Goal: Task Accomplishment & Management: Manage account settings

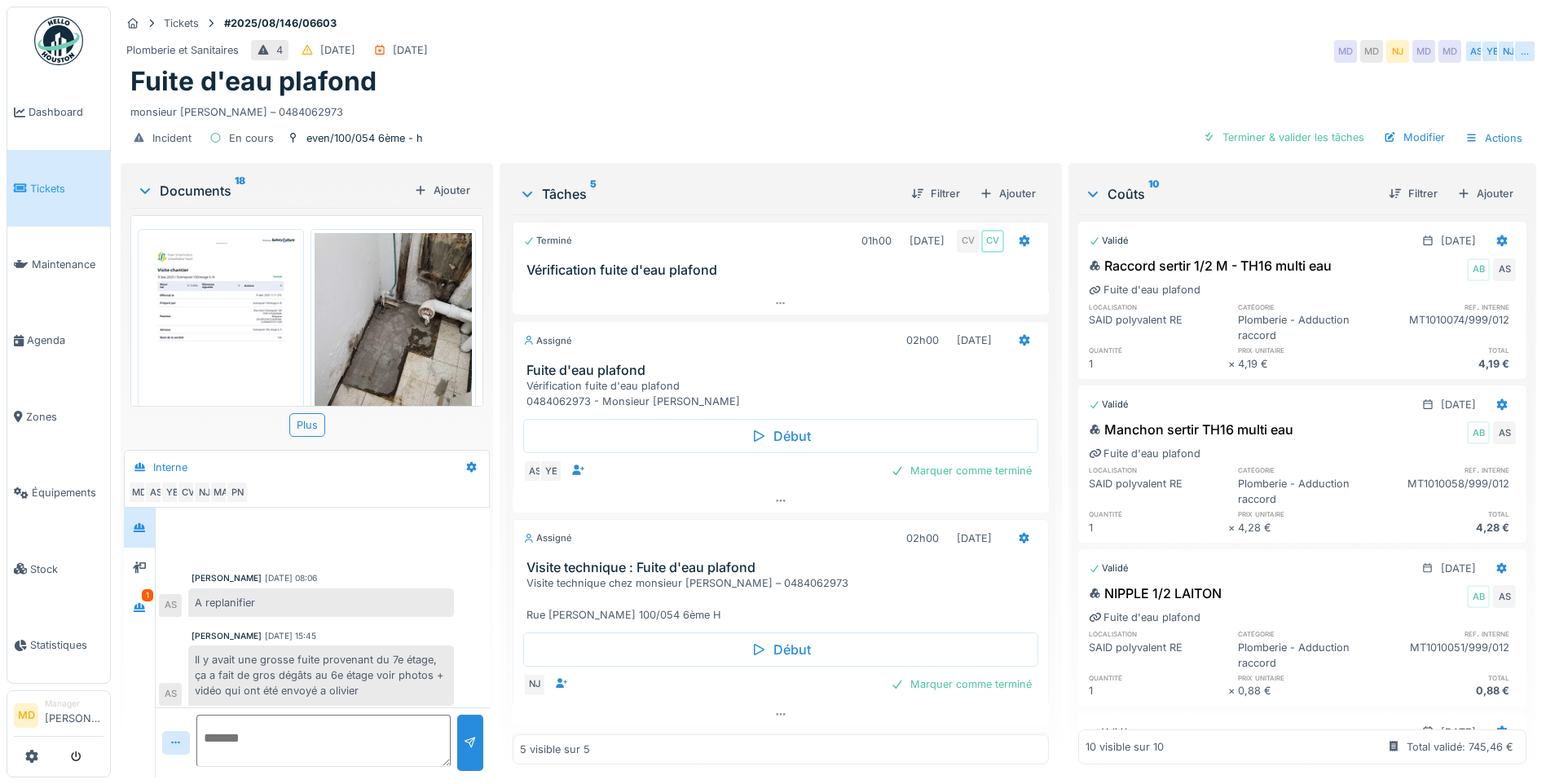
scroll to position [542, 0]
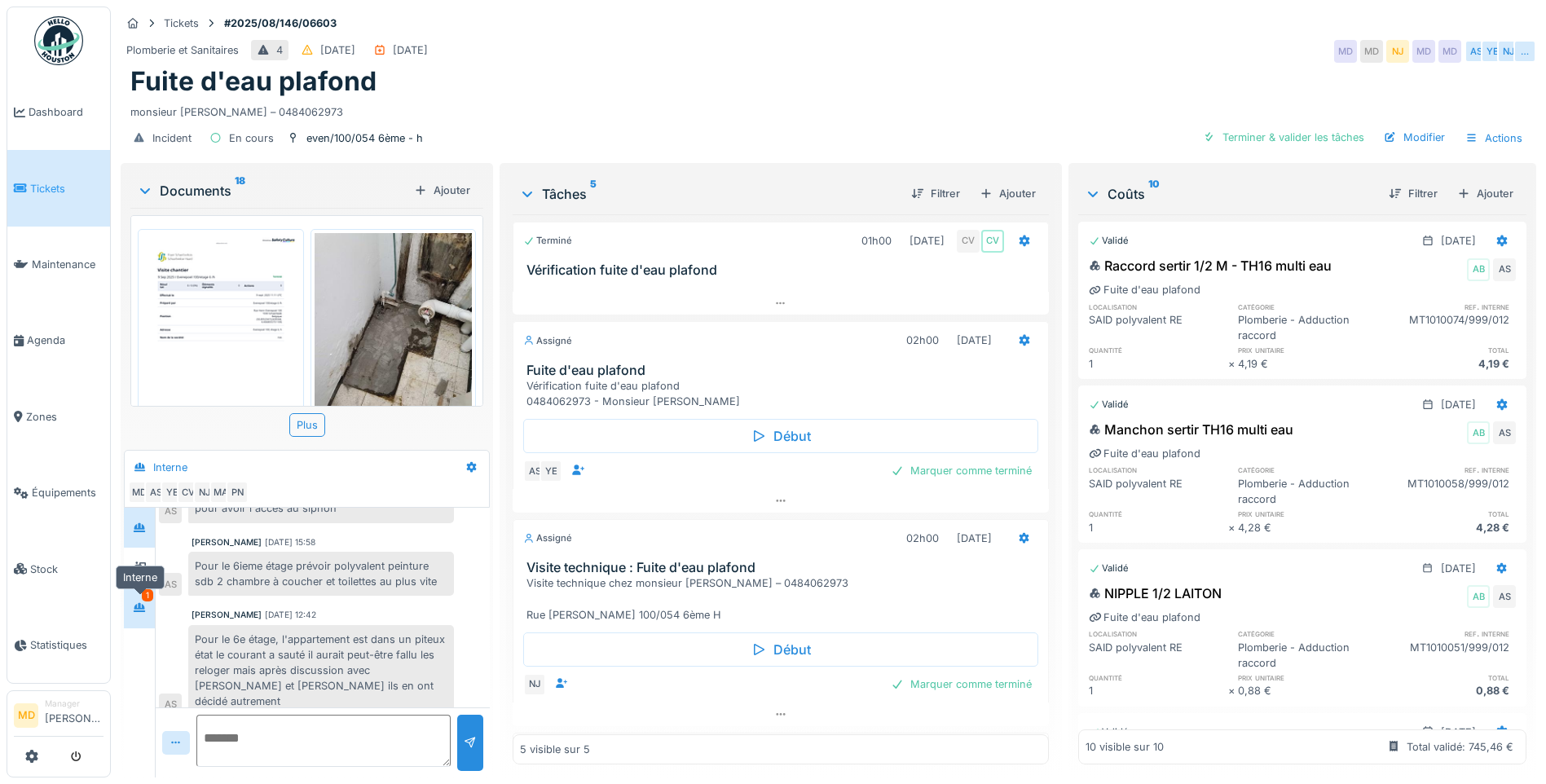
click at [137, 607] on icon at bounding box center [140, 607] width 11 height 9
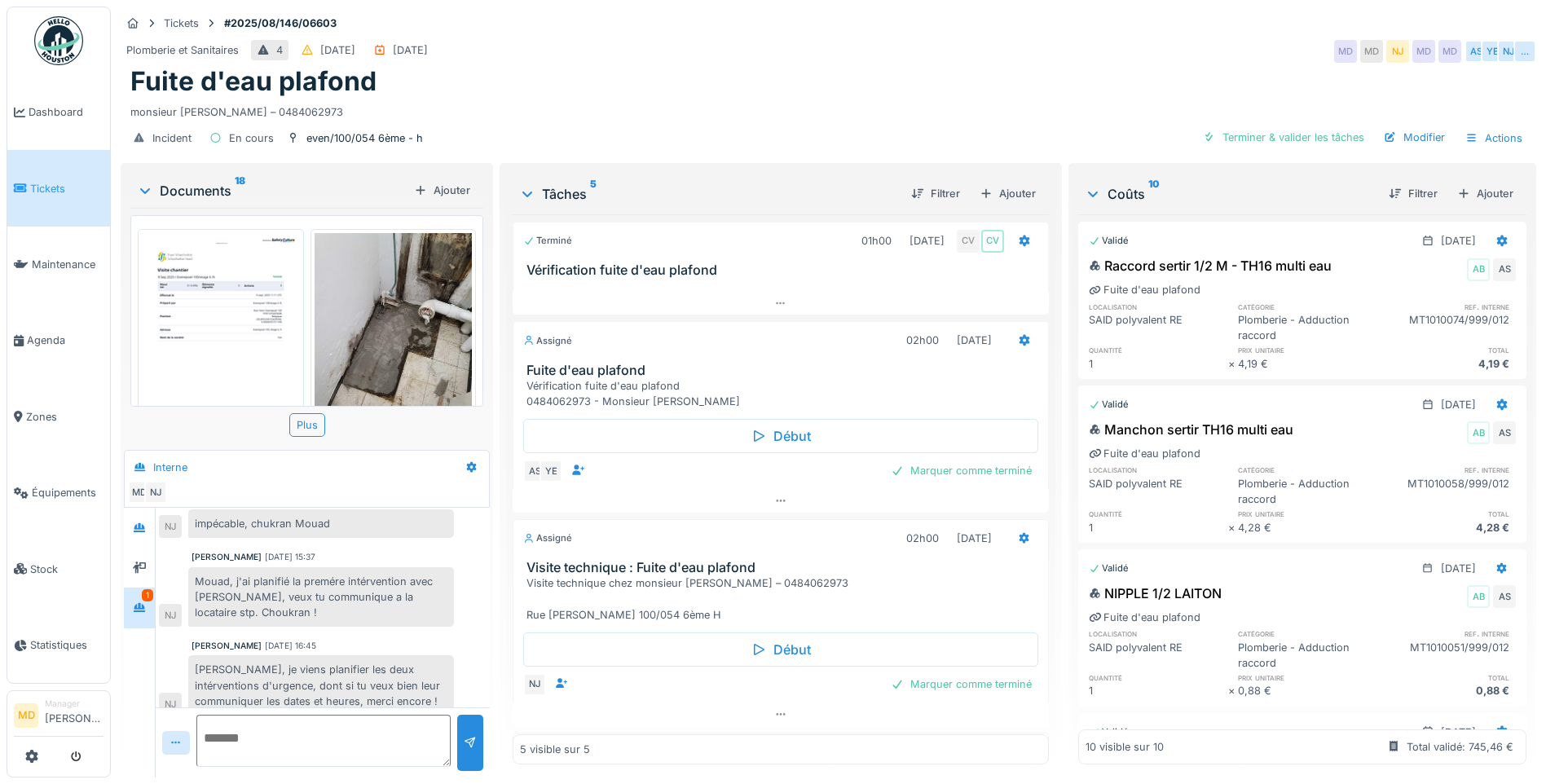
scroll to position [12, 0]
click at [140, 560] on div at bounding box center [140, 567] width 13 height 16
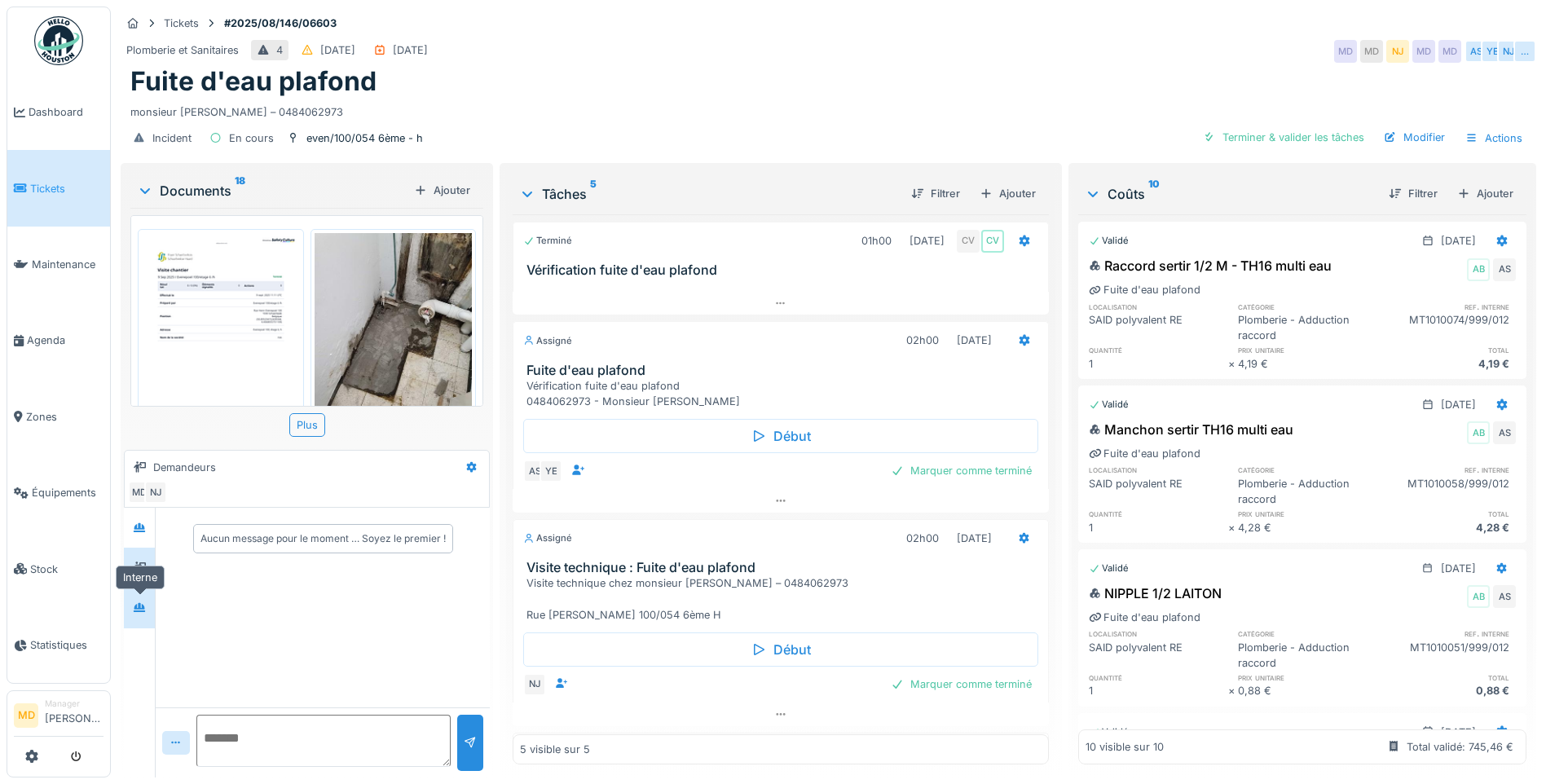
click at [136, 600] on div at bounding box center [140, 607] width 13 height 16
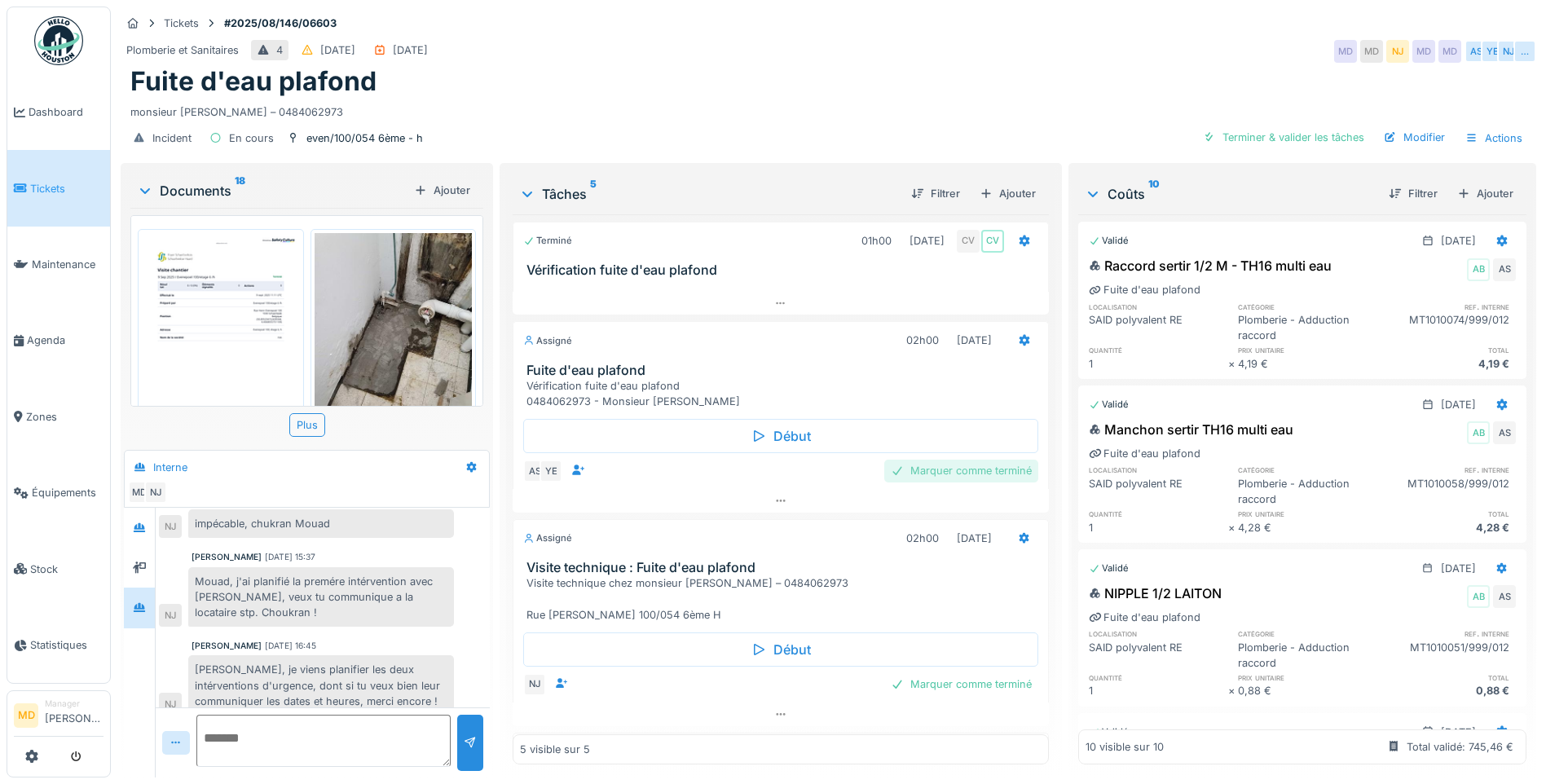
click at [904, 459] on div "Marquer comme terminé" at bounding box center [961, 470] width 154 height 22
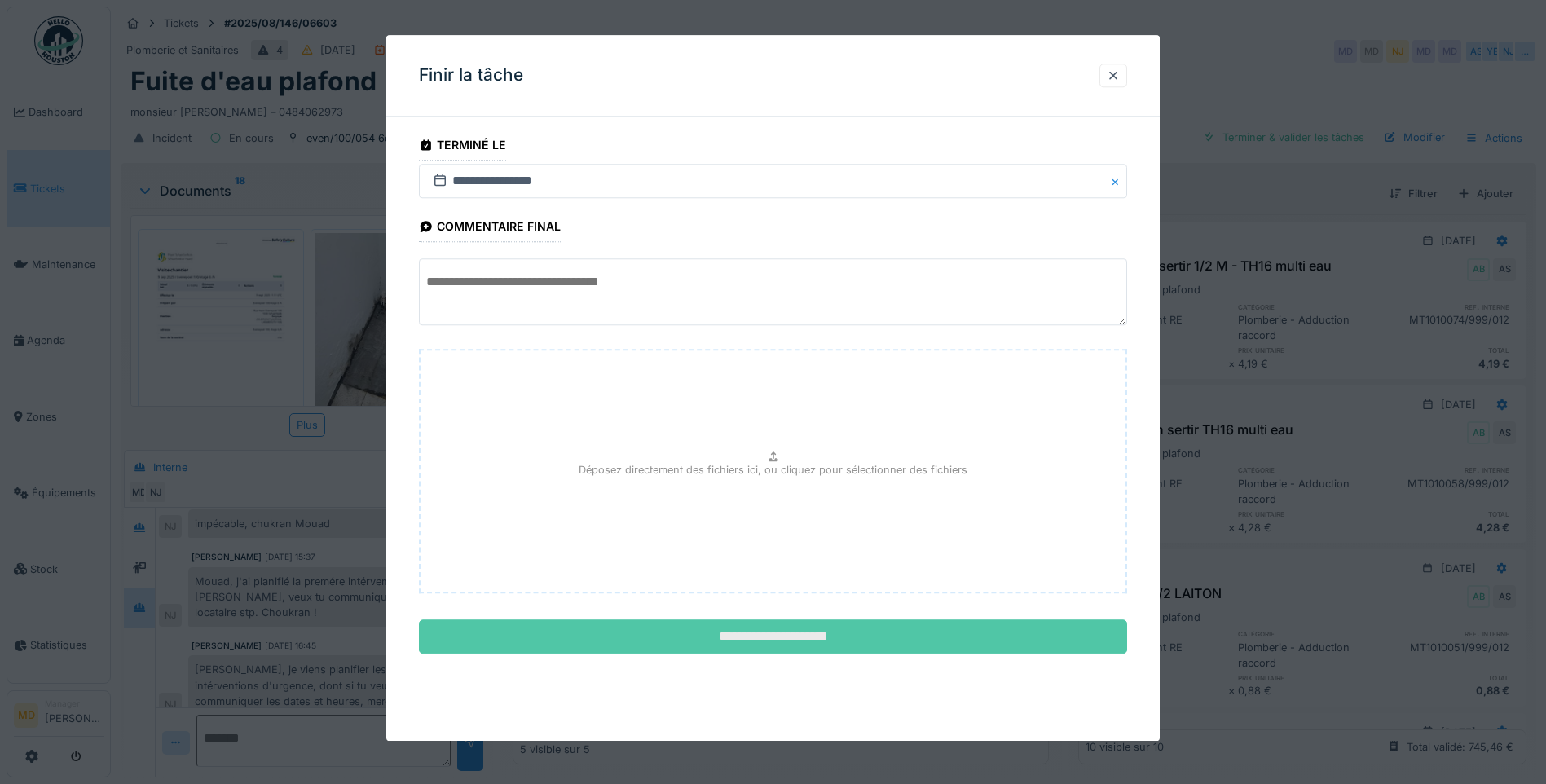
click at [780, 644] on input "**********" at bounding box center [773, 637] width 708 height 34
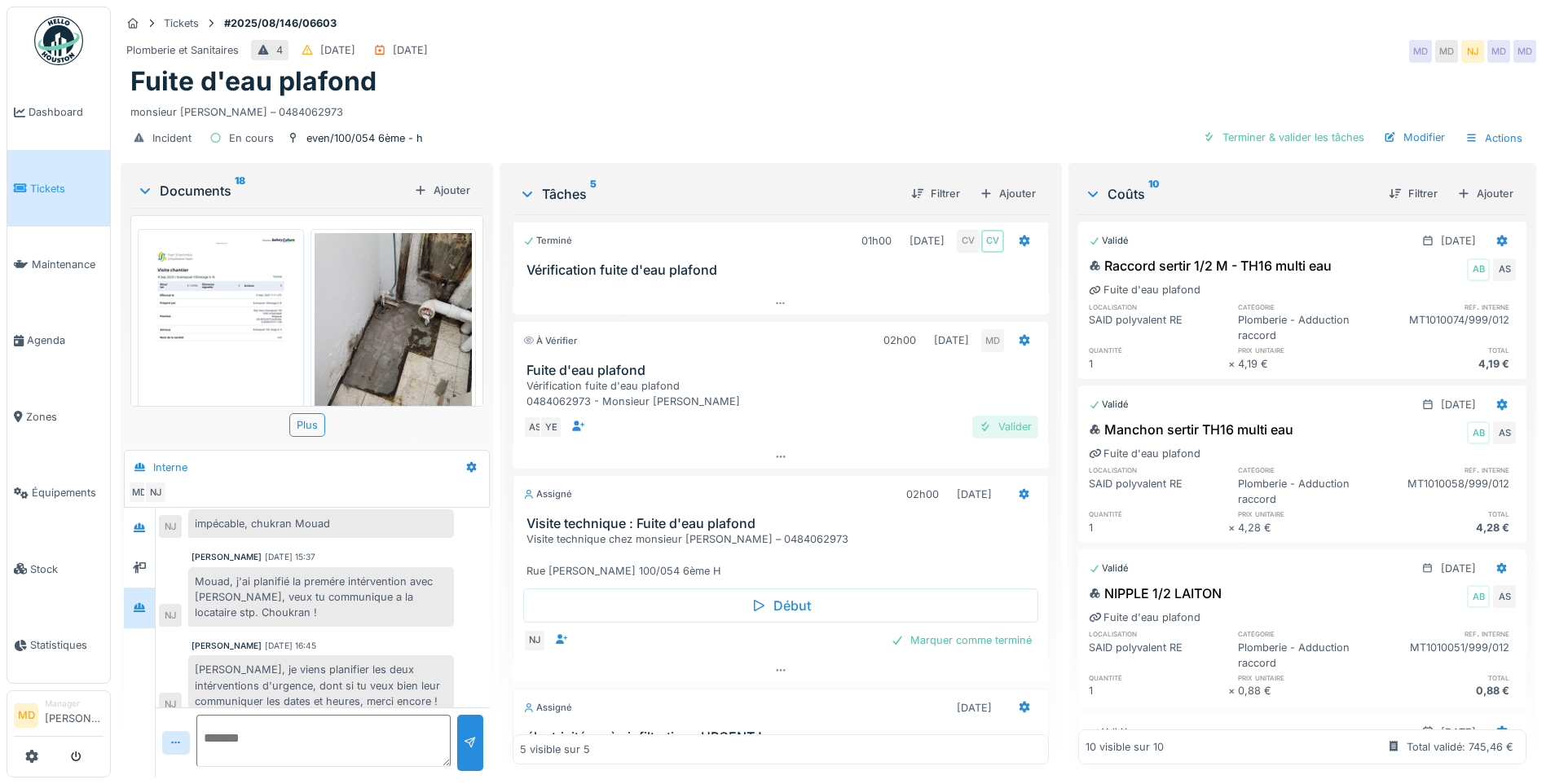
click at [1000, 415] on div "Valider" at bounding box center [1005, 426] width 66 height 22
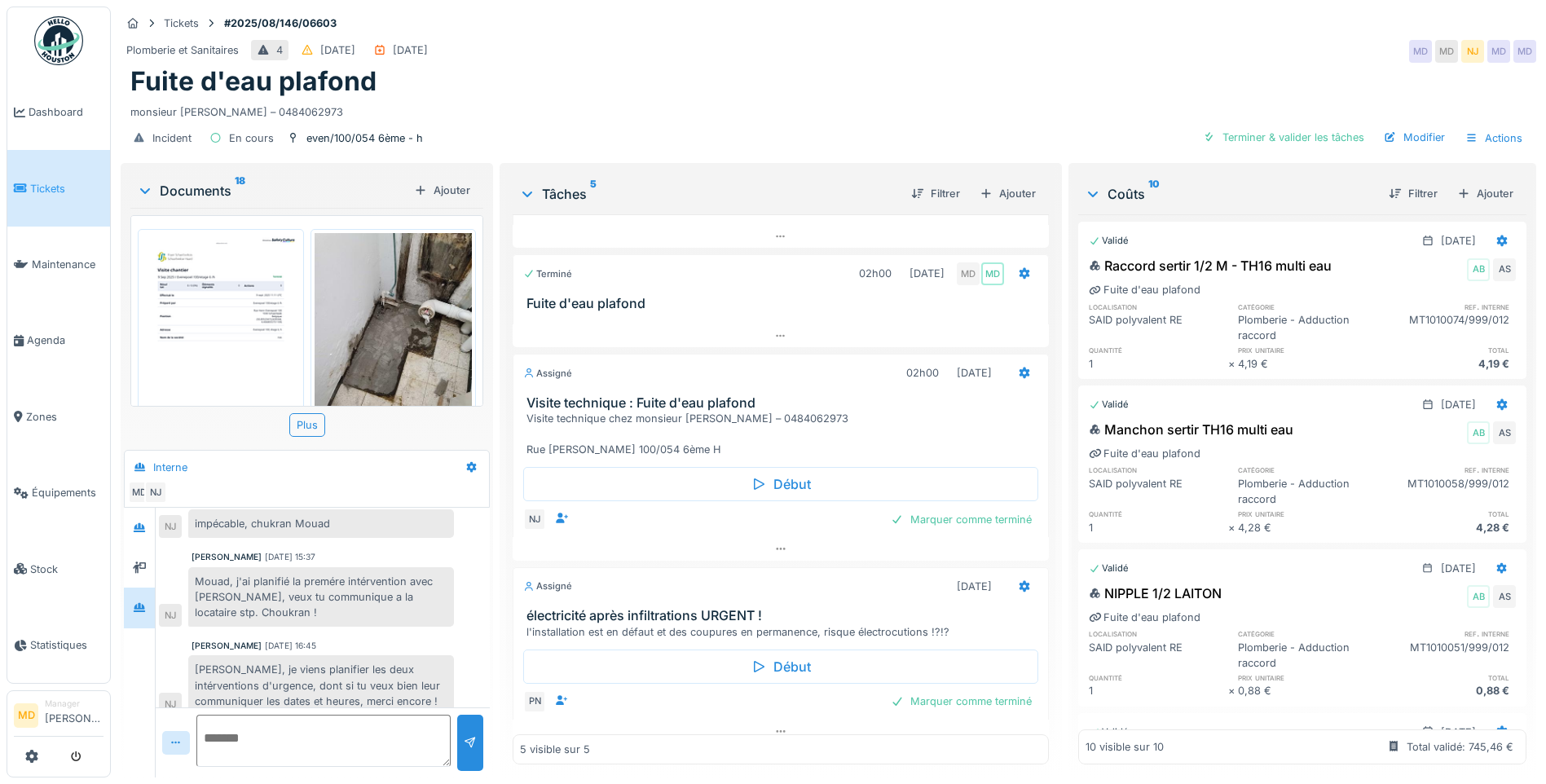
scroll to position [163, 0]
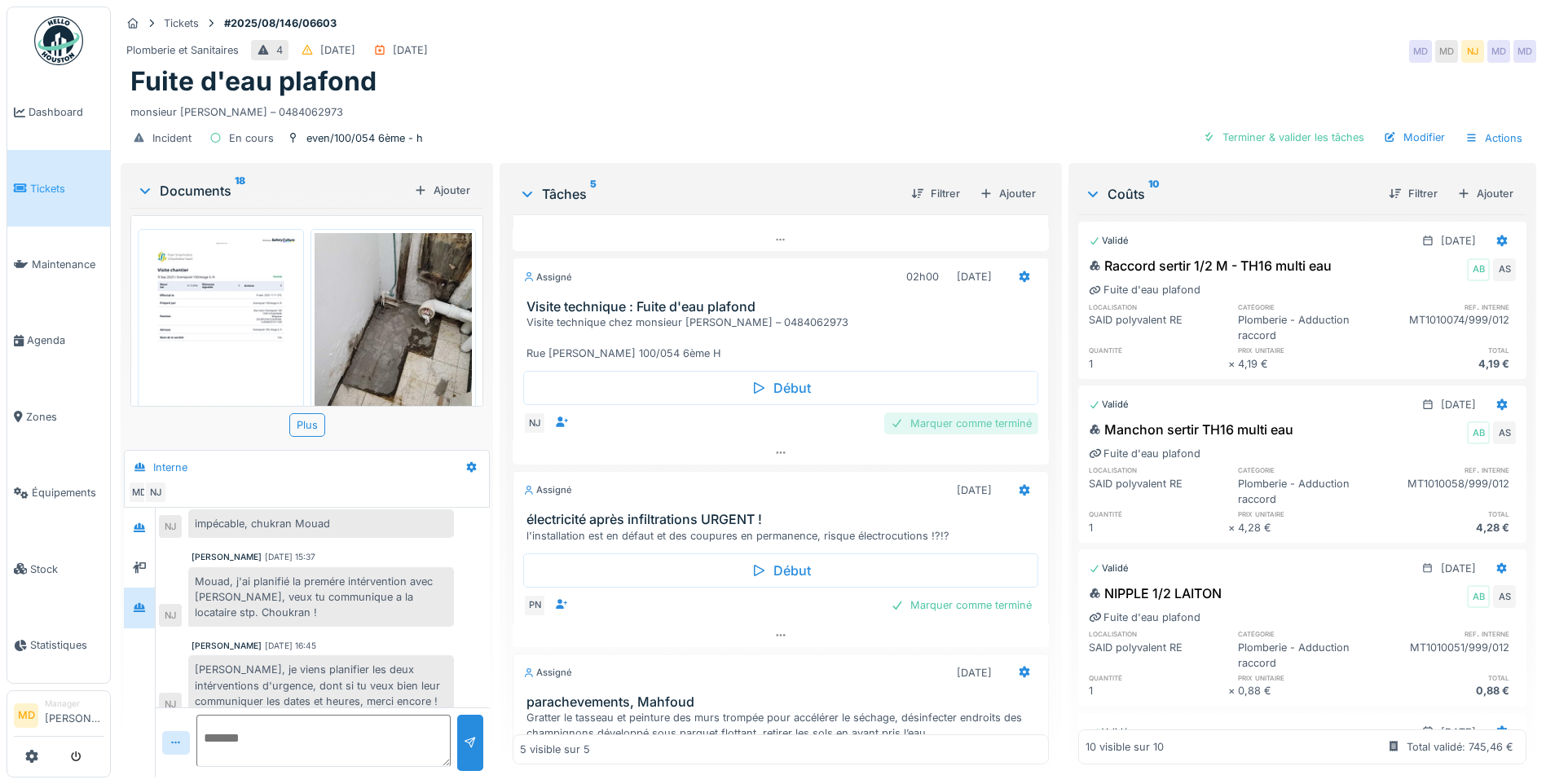
click at [926, 418] on div "Marquer comme terminé" at bounding box center [961, 423] width 154 height 22
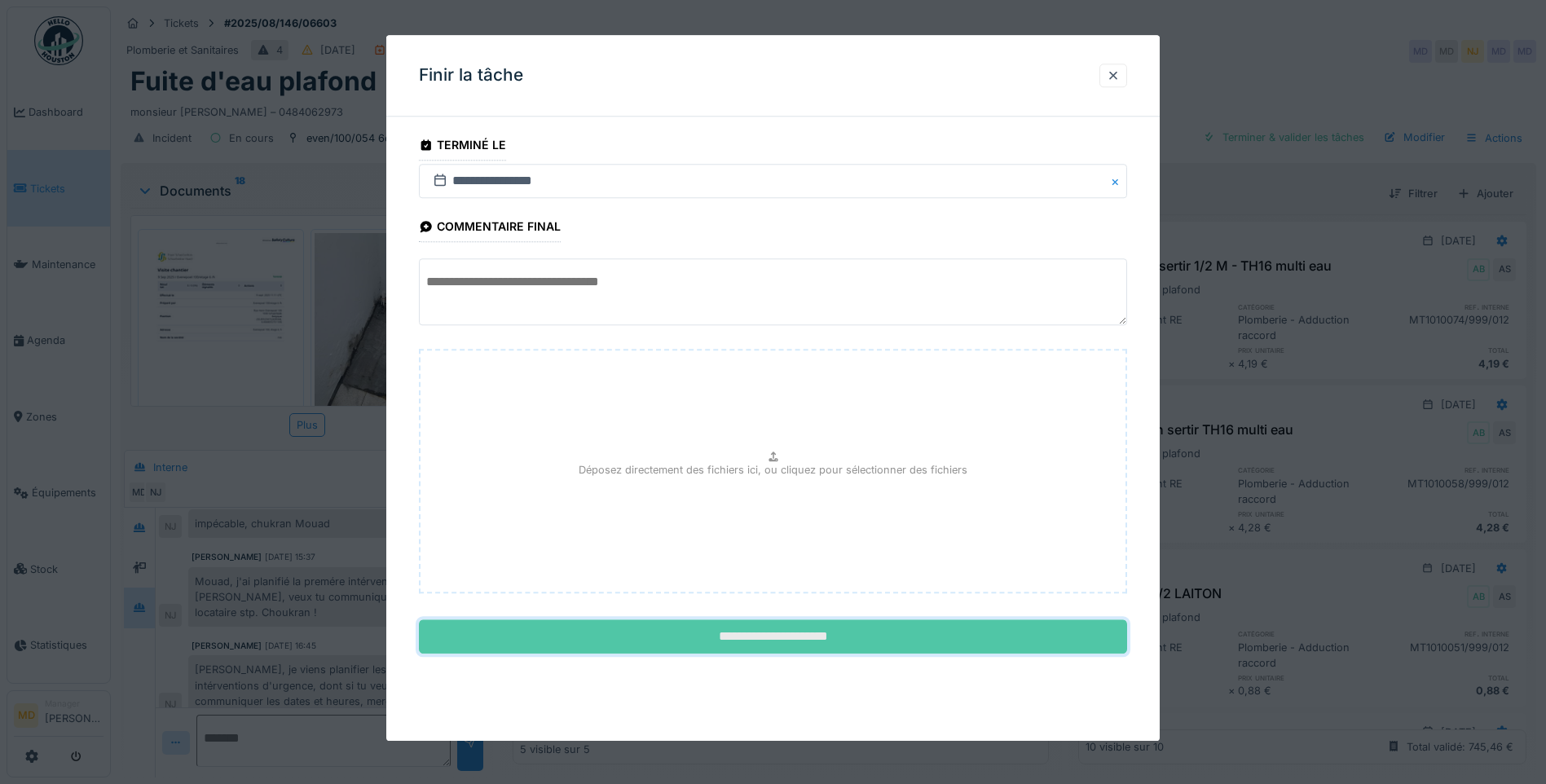
click at [685, 636] on input "**********" at bounding box center [773, 637] width 708 height 34
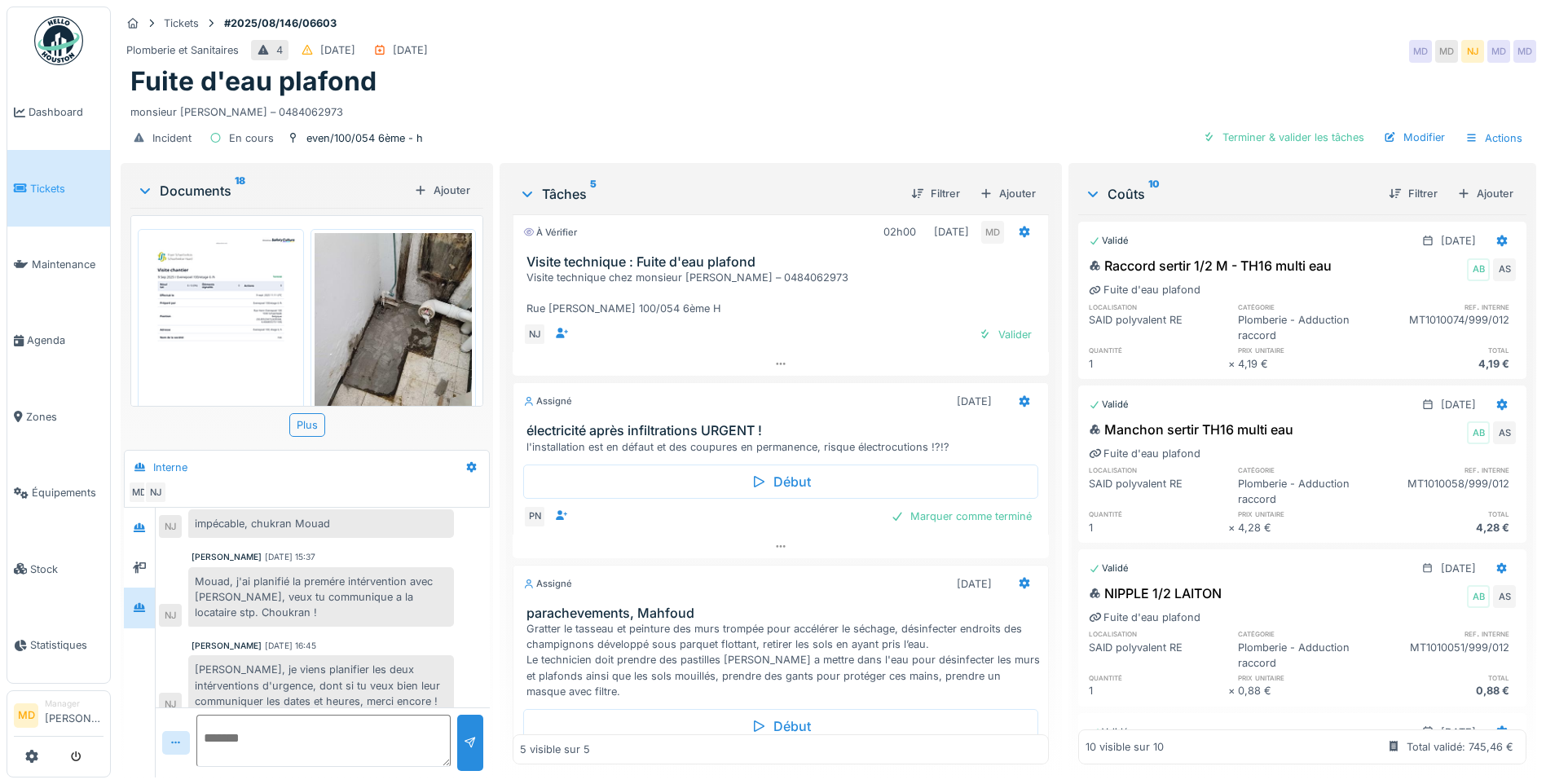
scroll to position [287, 0]
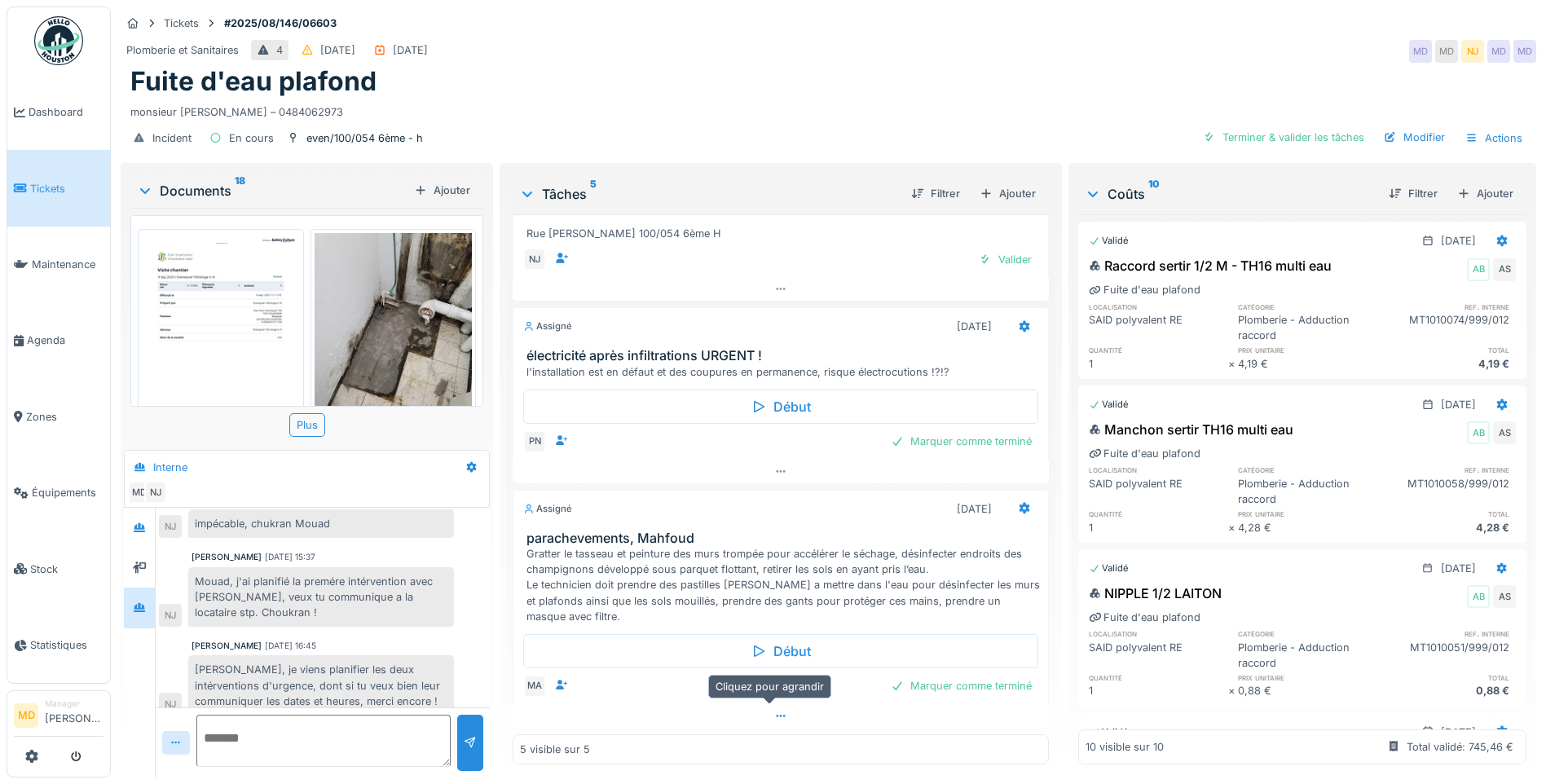
click at [774, 711] on icon at bounding box center [781, 715] width 13 height 11
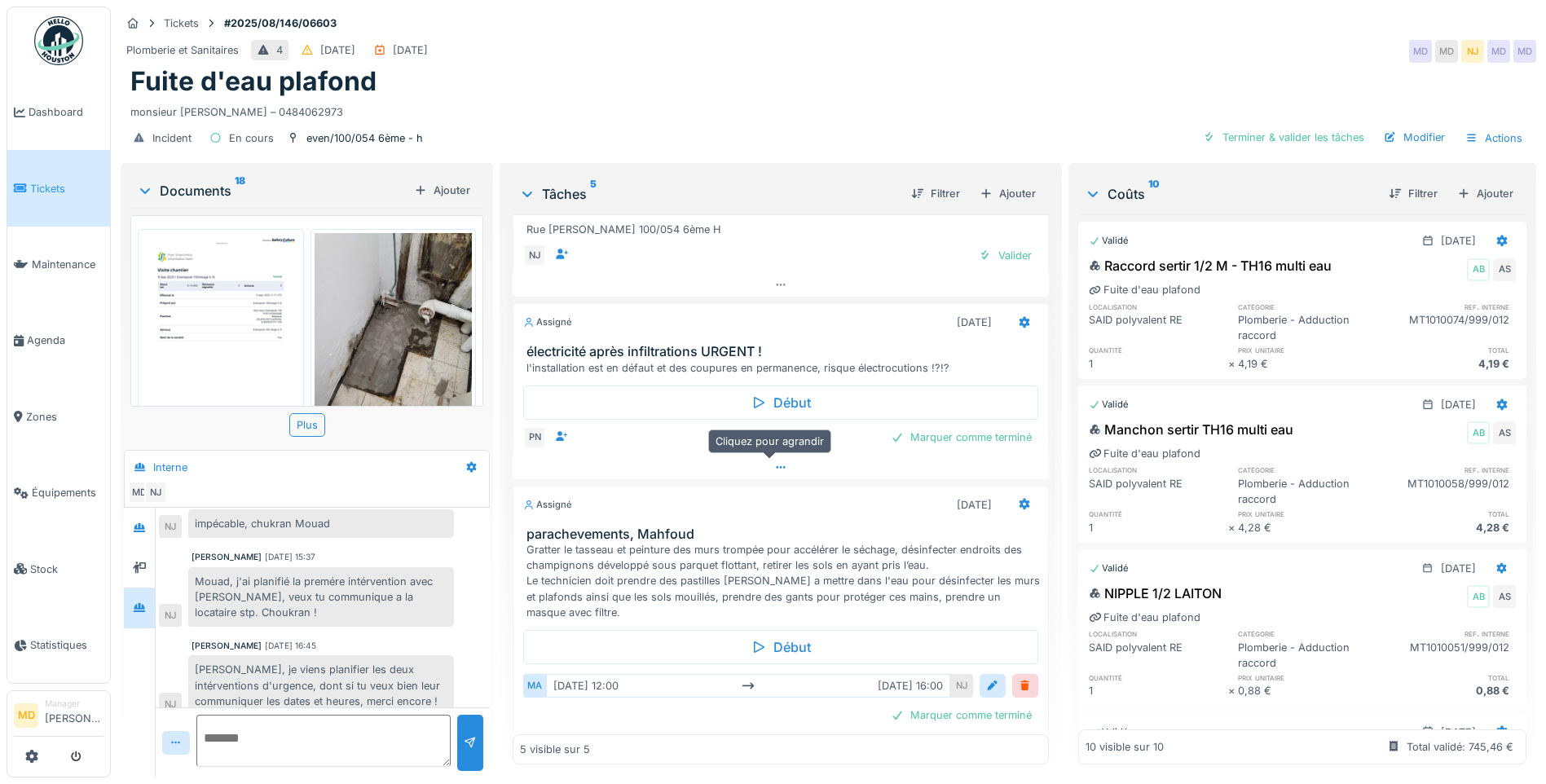
click at [774, 462] on icon at bounding box center [781, 467] width 13 height 11
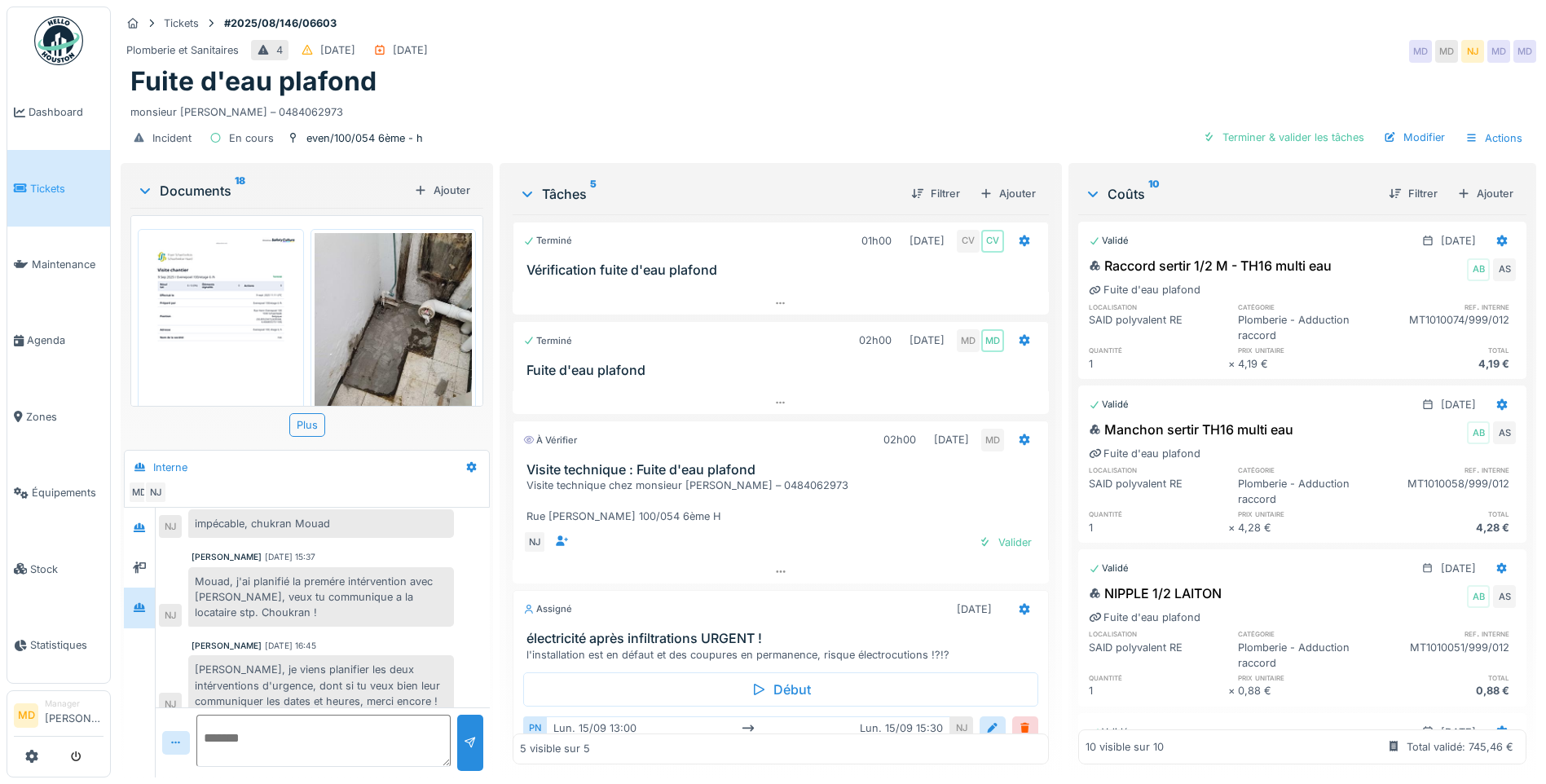
scroll to position [0, 0]
click at [774, 399] on icon at bounding box center [781, 402] width 13 height 11
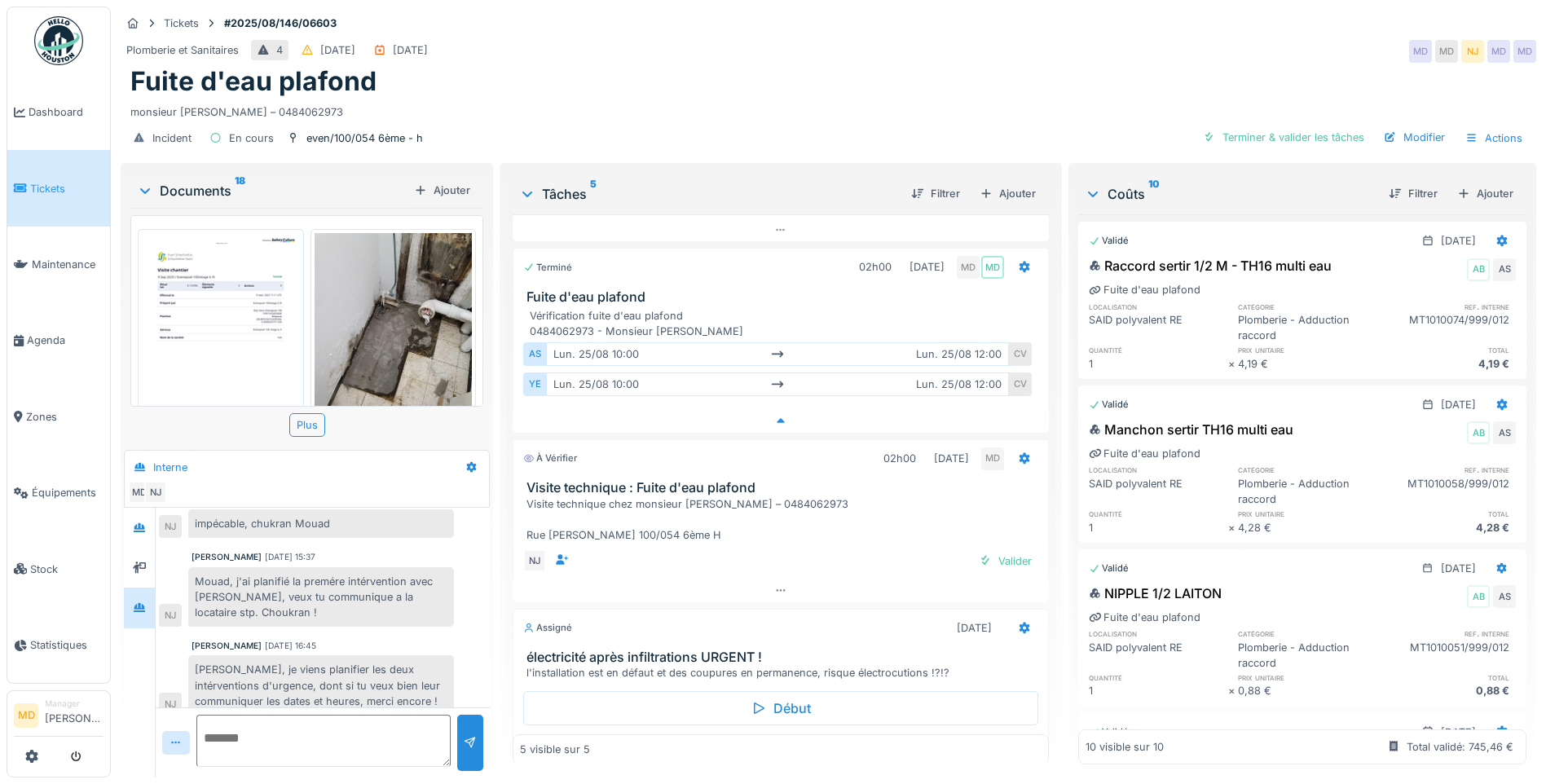
scroll to position [107, 0]
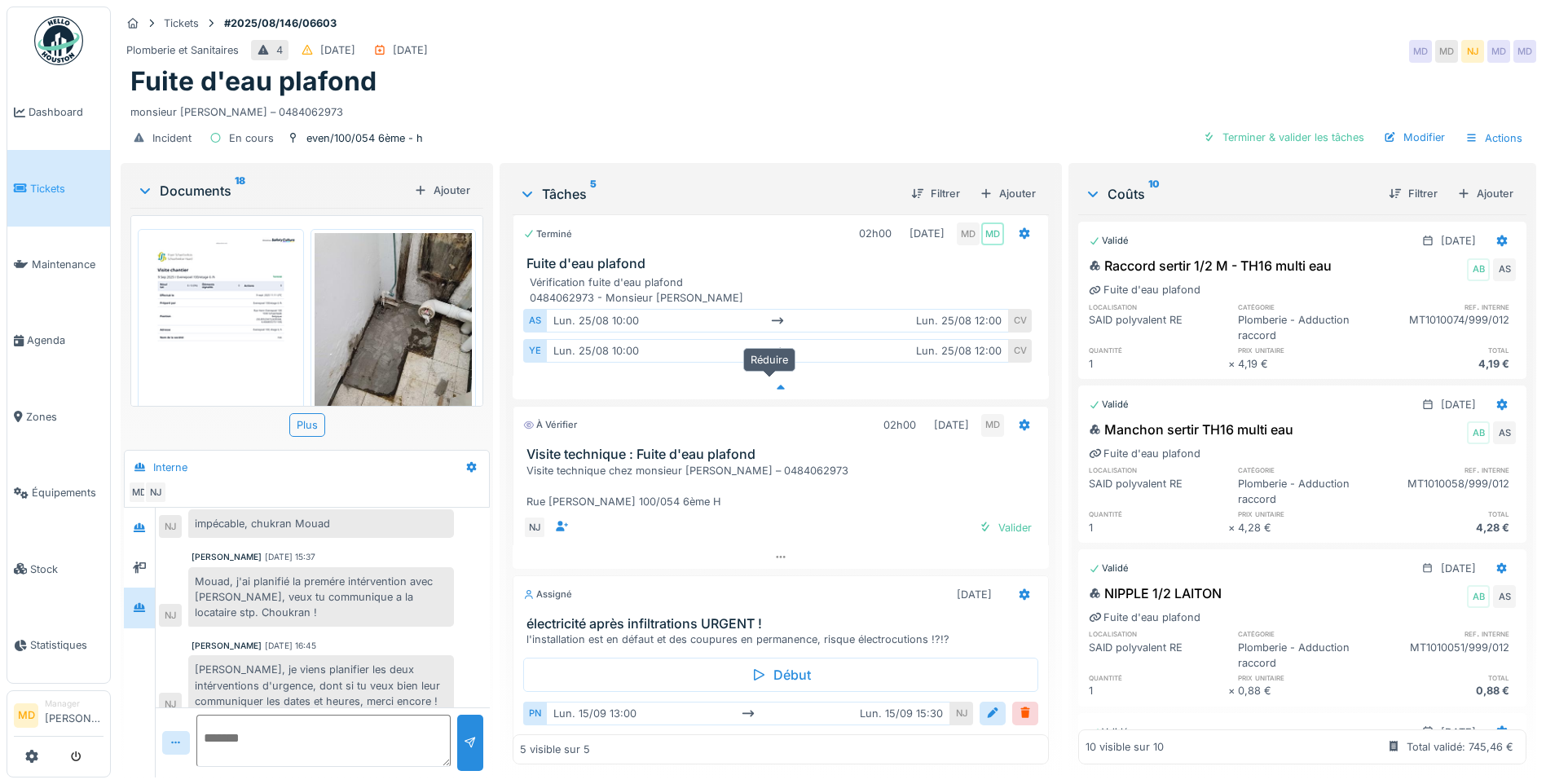
click at [774, 382] on icon at bounding box center [781, 387] width 13 height 11
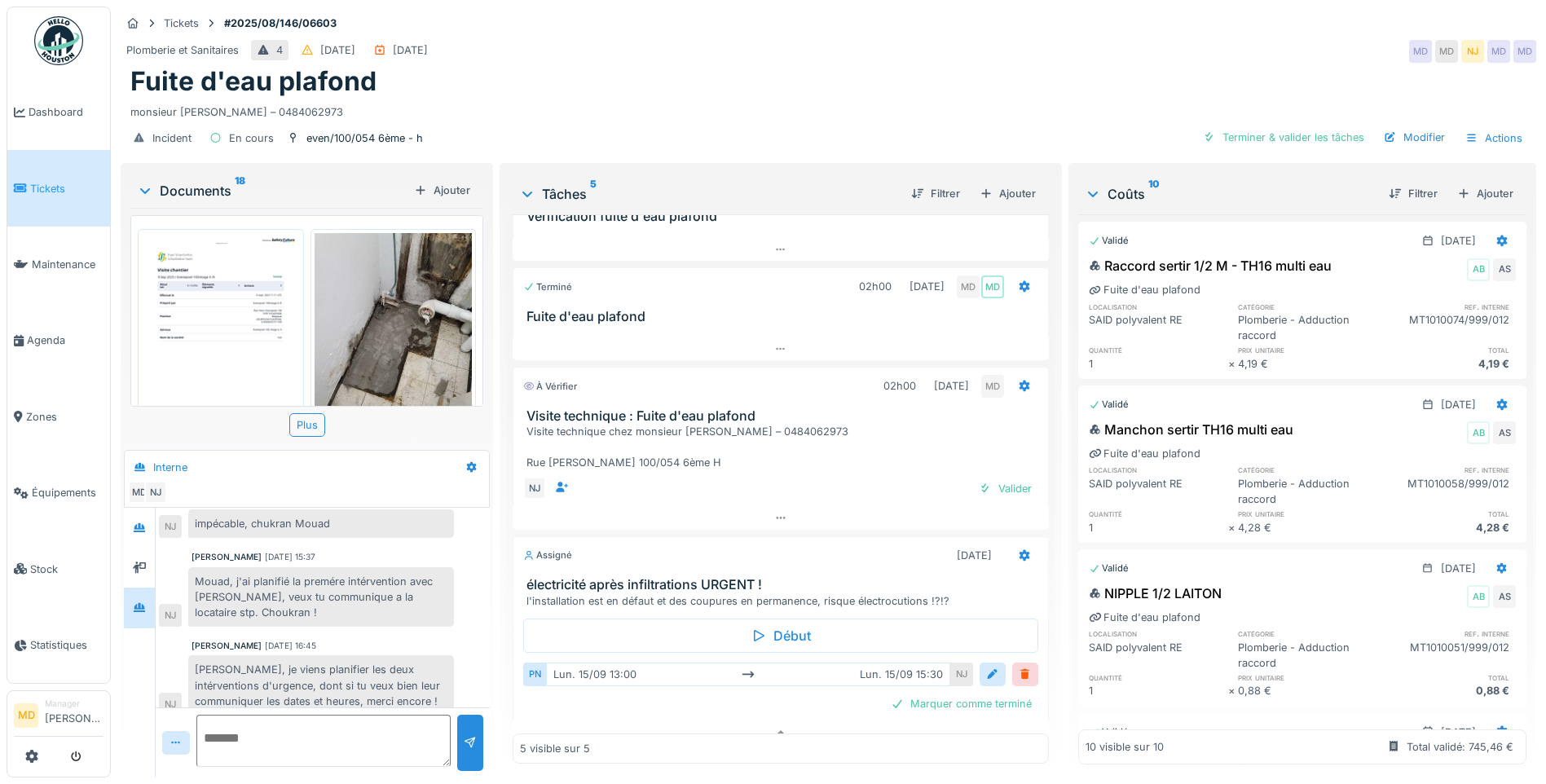
scroll to position [0, 0]
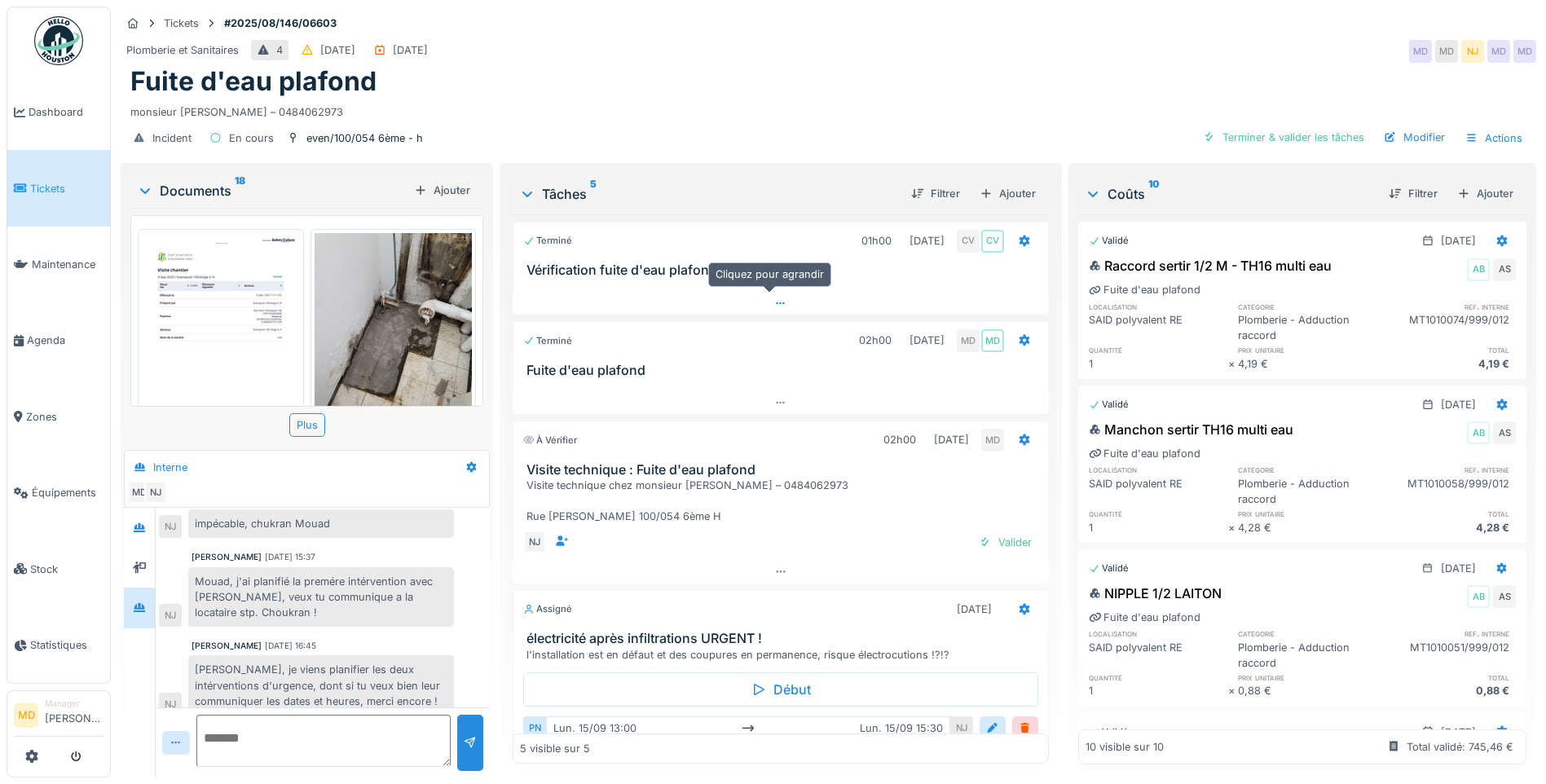
click at [774, 299] on icon at bounding box center [781, 303] width 13 height 11
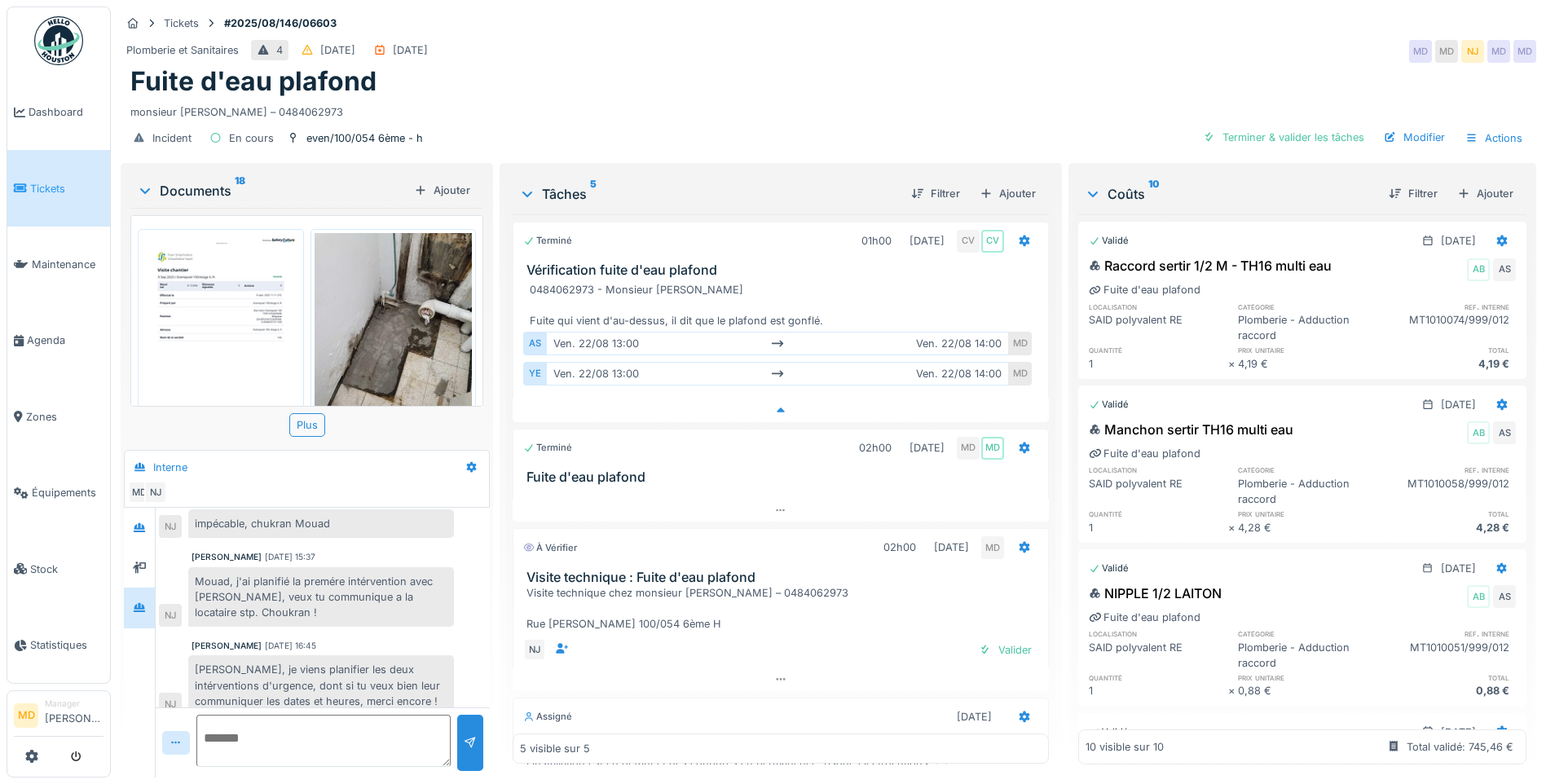
scroll to position [7, 0]
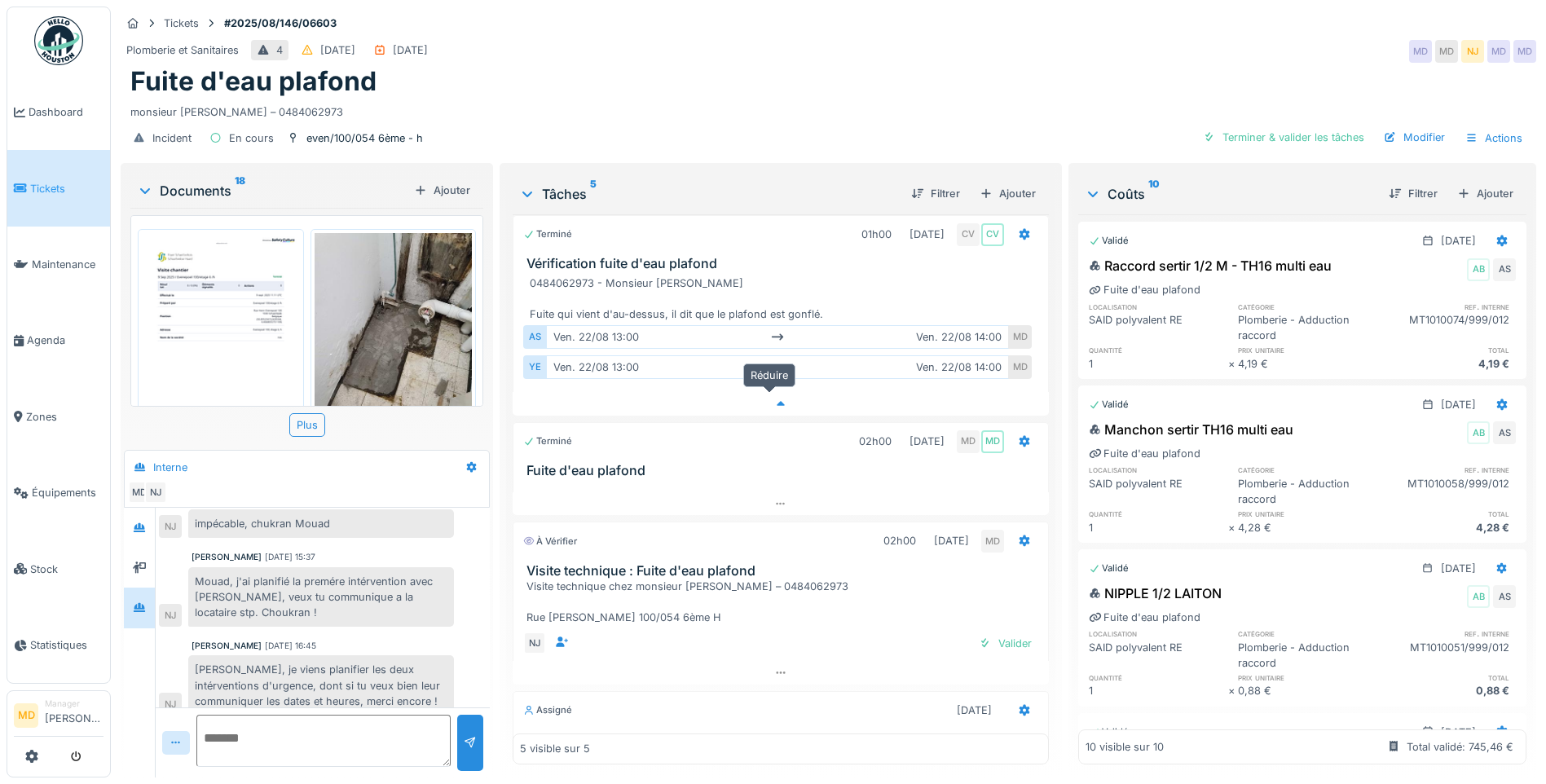
click at [777, 395] on div at bounding box center [780, 403] width 536 height 24
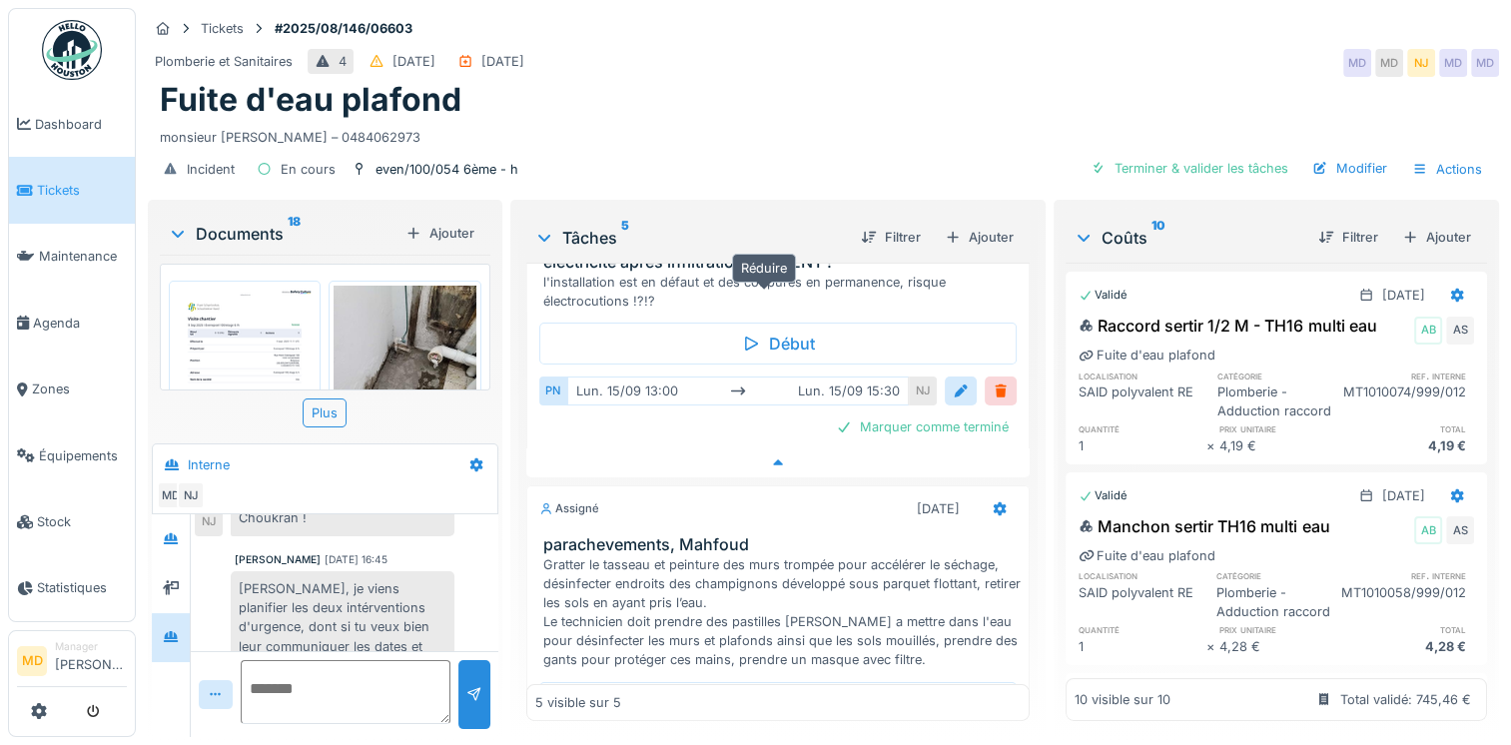
scroll to position [679, 0]
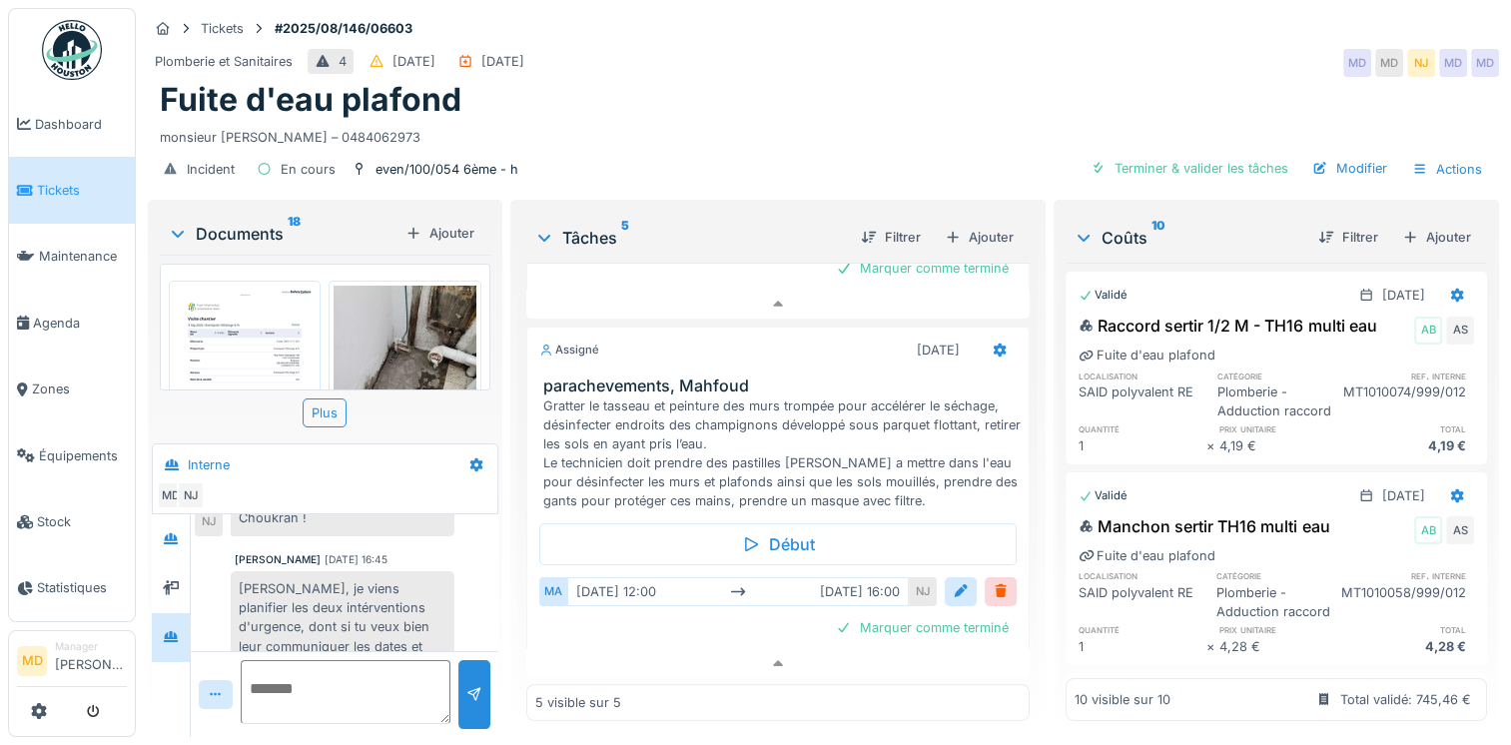
click at [774, 89] on div "Fuite d'eau plafond" at bounding box center [824, 100] width 1328 height 38
click at [750, 652] on div at bounding box center [777, 663] width 503 height 29
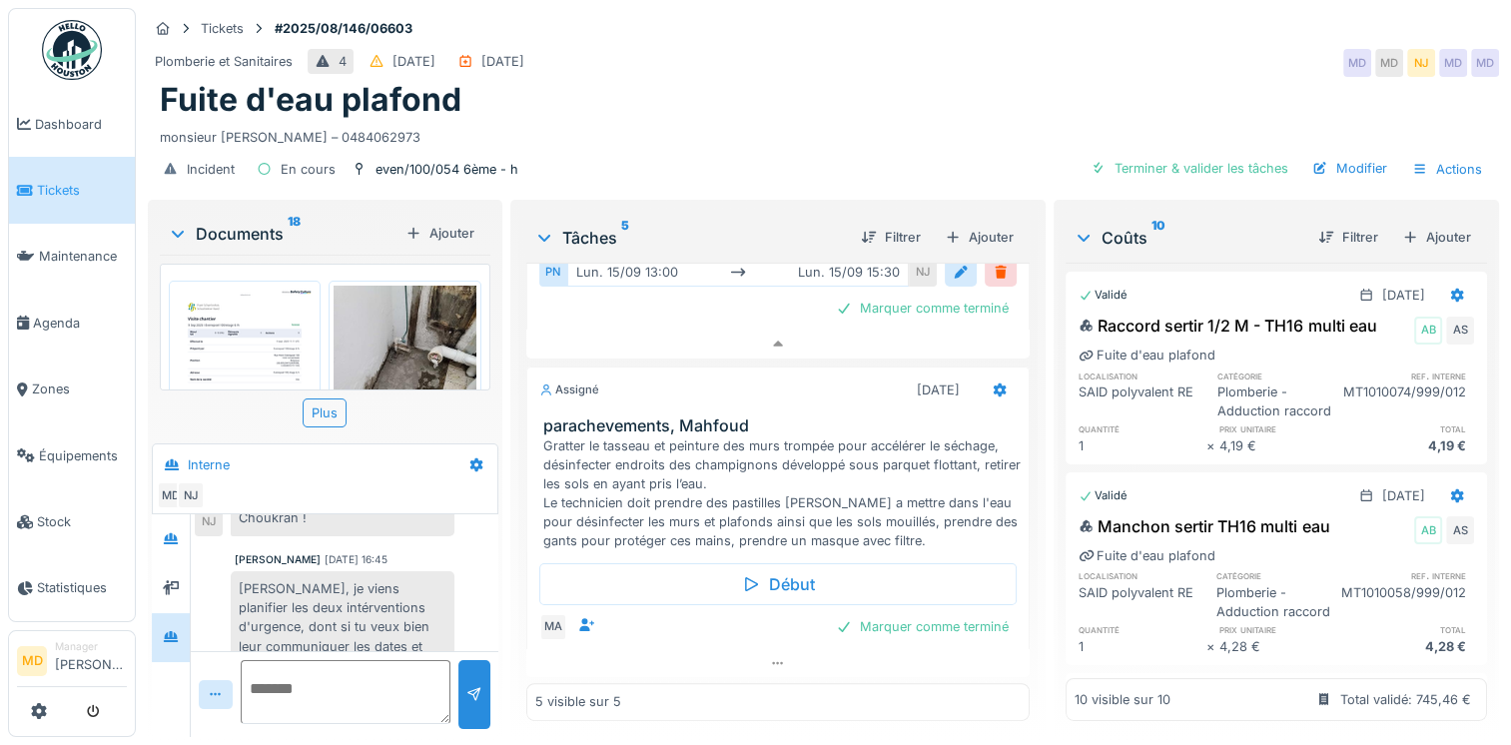
scroll to position [440, 0]
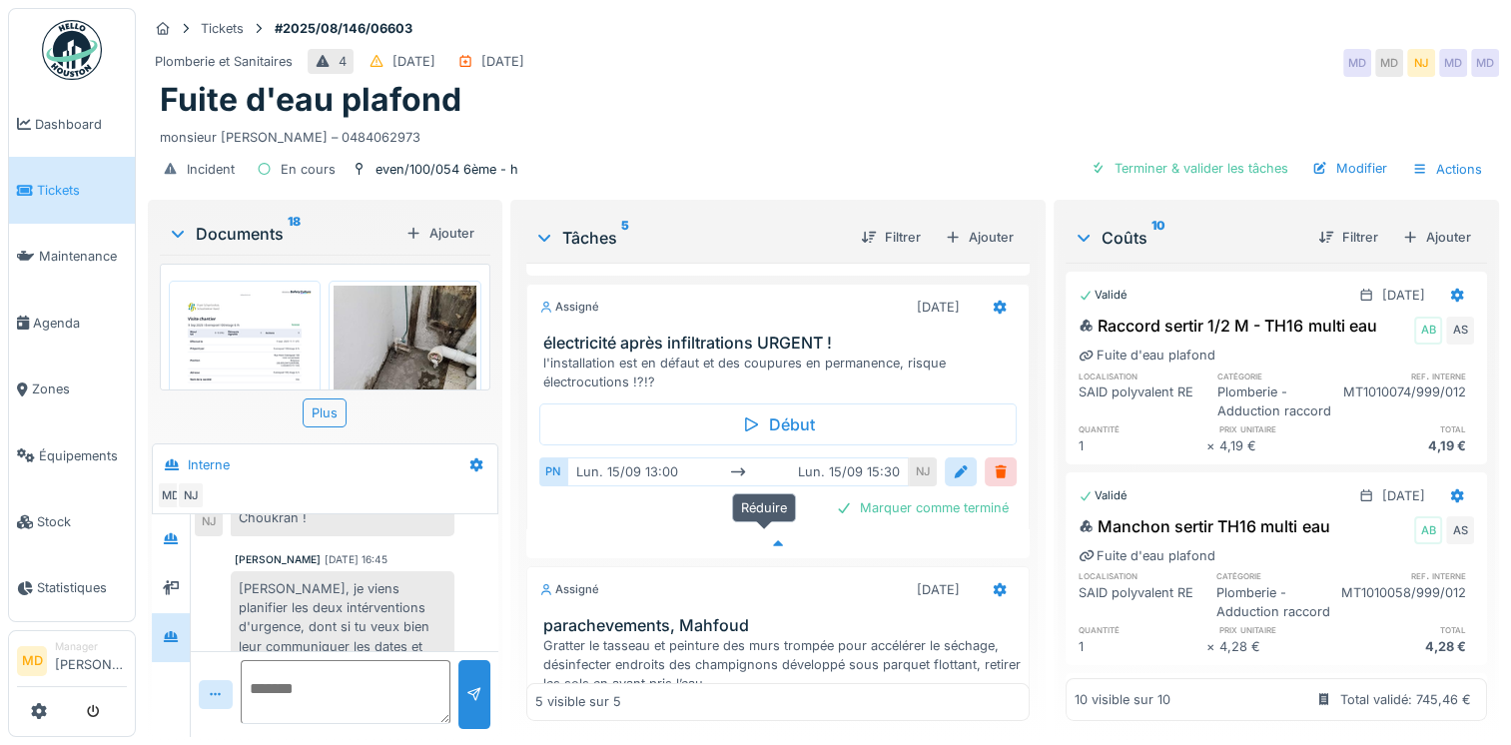
click at [779, 529] on div at bounding box center [777, 543] width 503 height 29
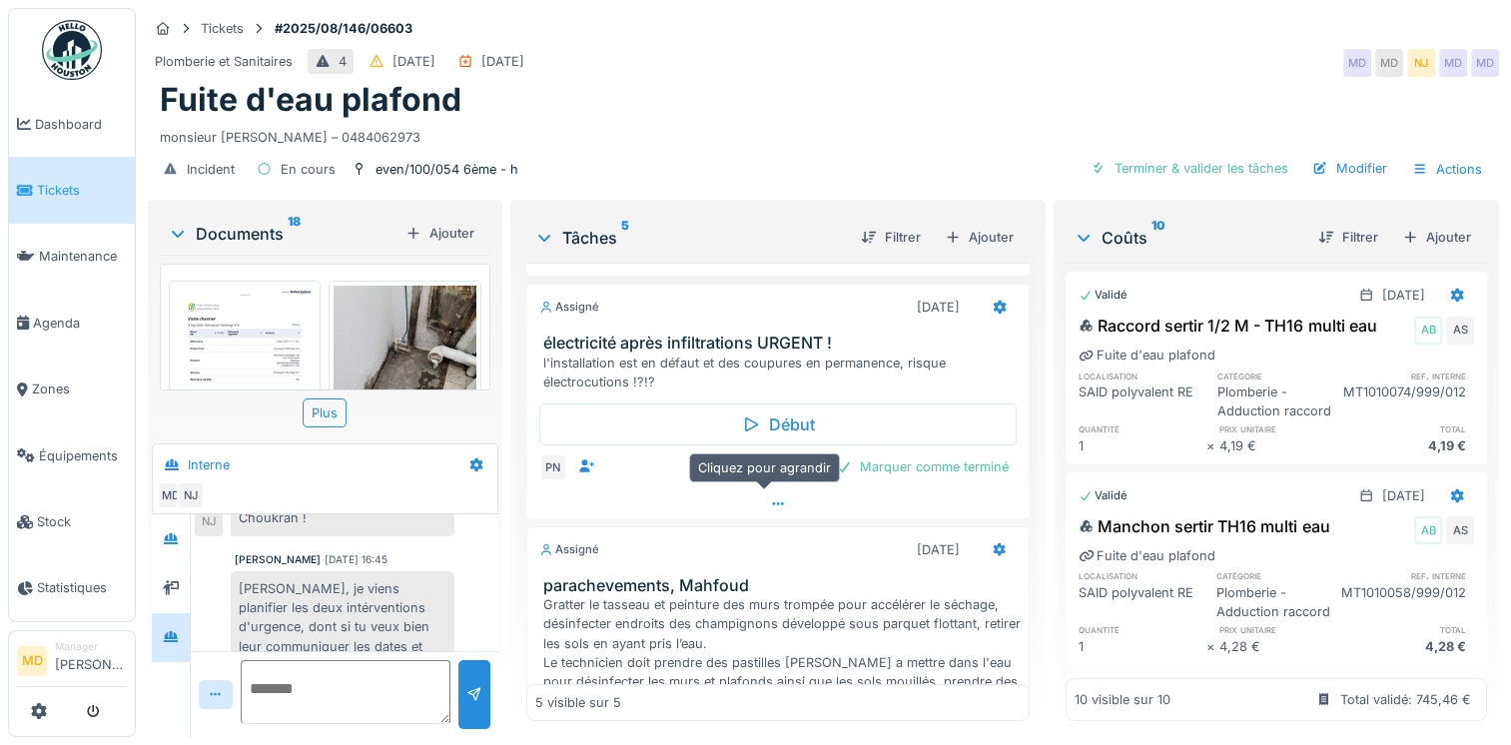
click at [794, 489] on div at bounding box center [777, 503] width 503 height 29
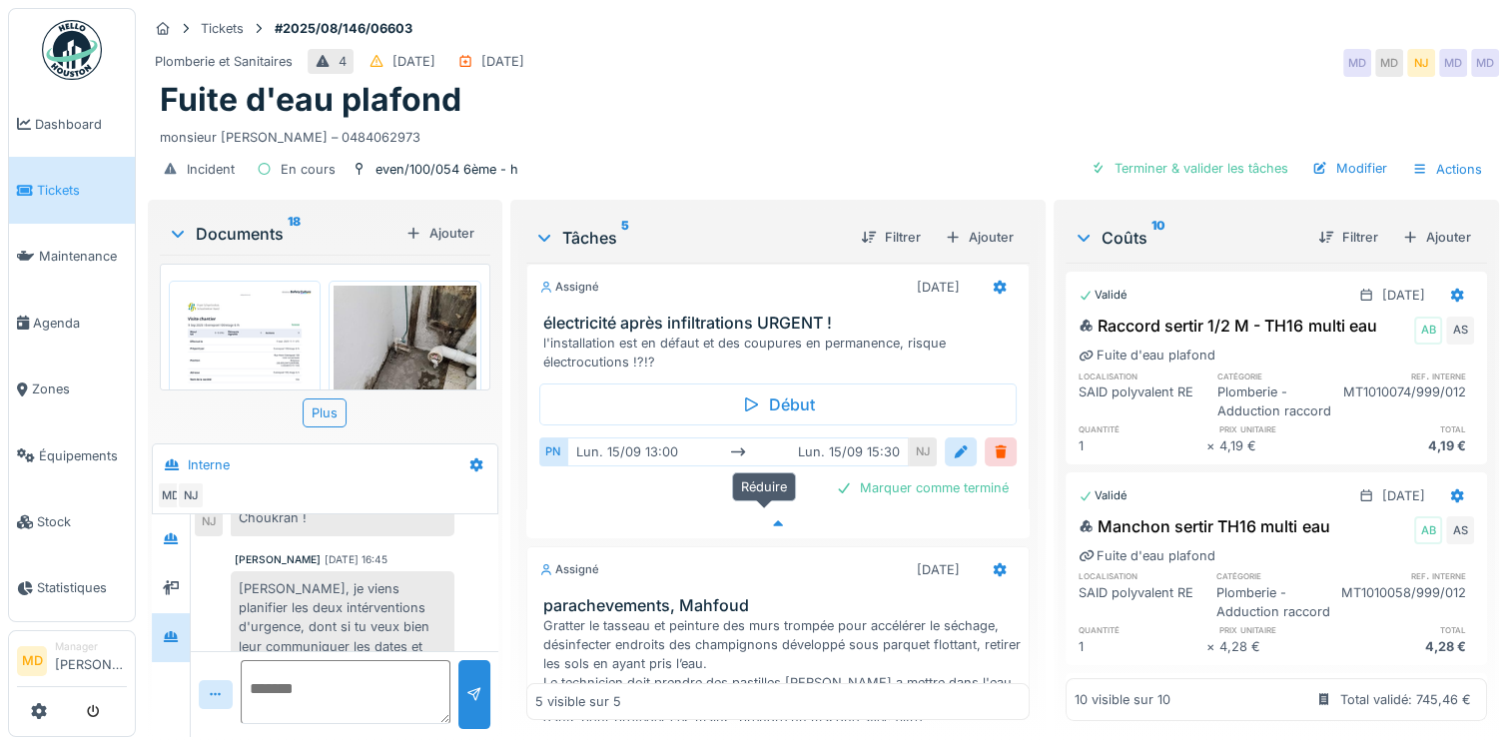
click at [773, 509] on div at bounding box center [777, 523] width 503 height 29
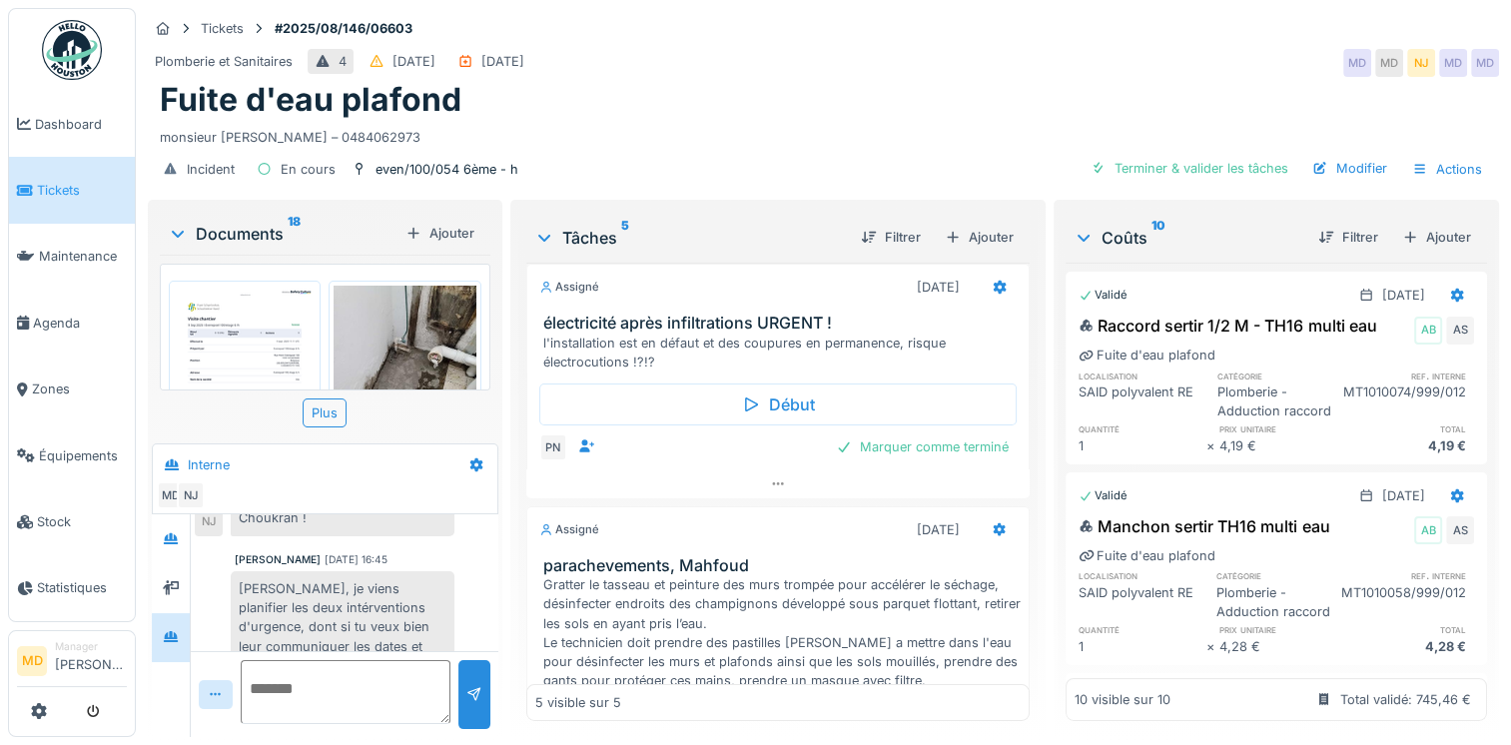
scroll to position [599, 0]
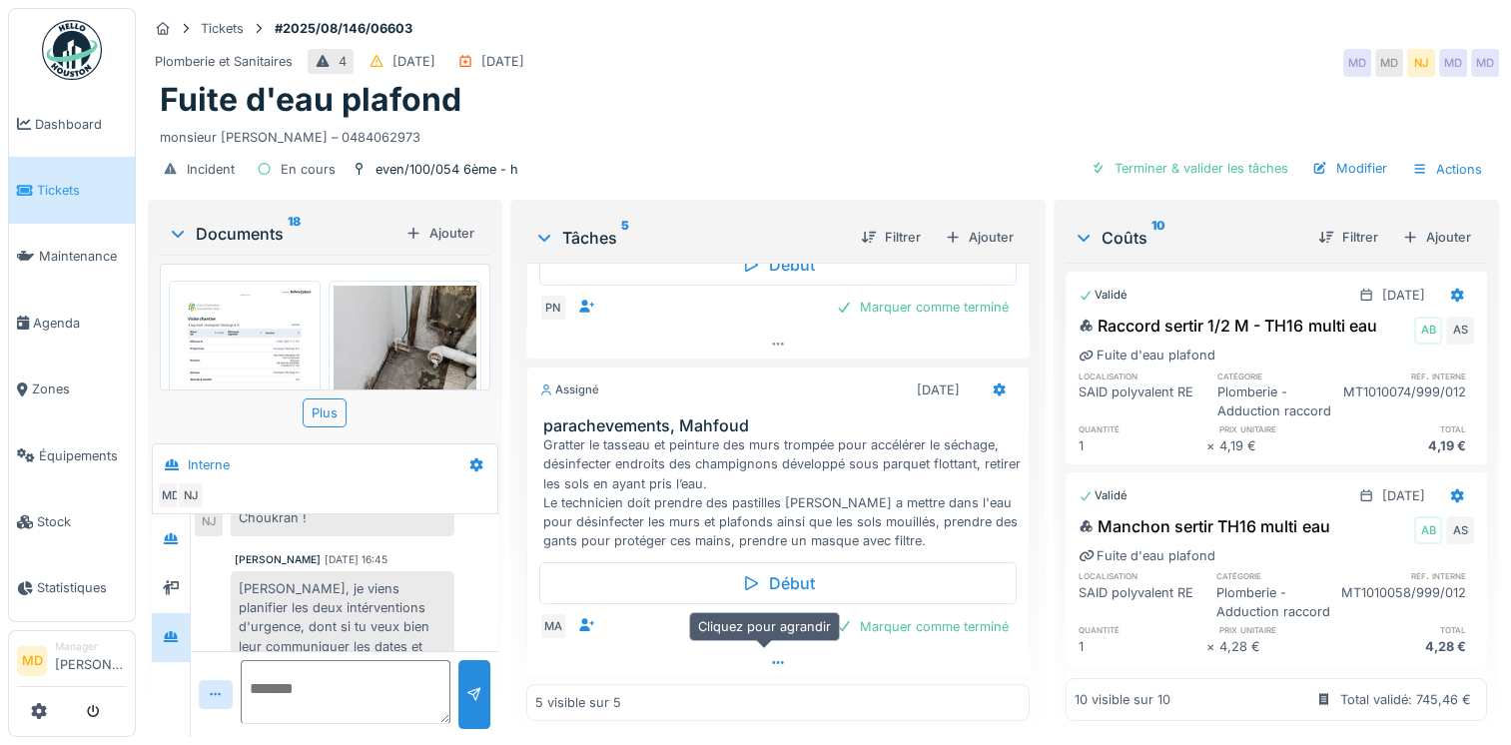
click at [773, 654] on div at bounding box center [777, 662] width 503 height 29
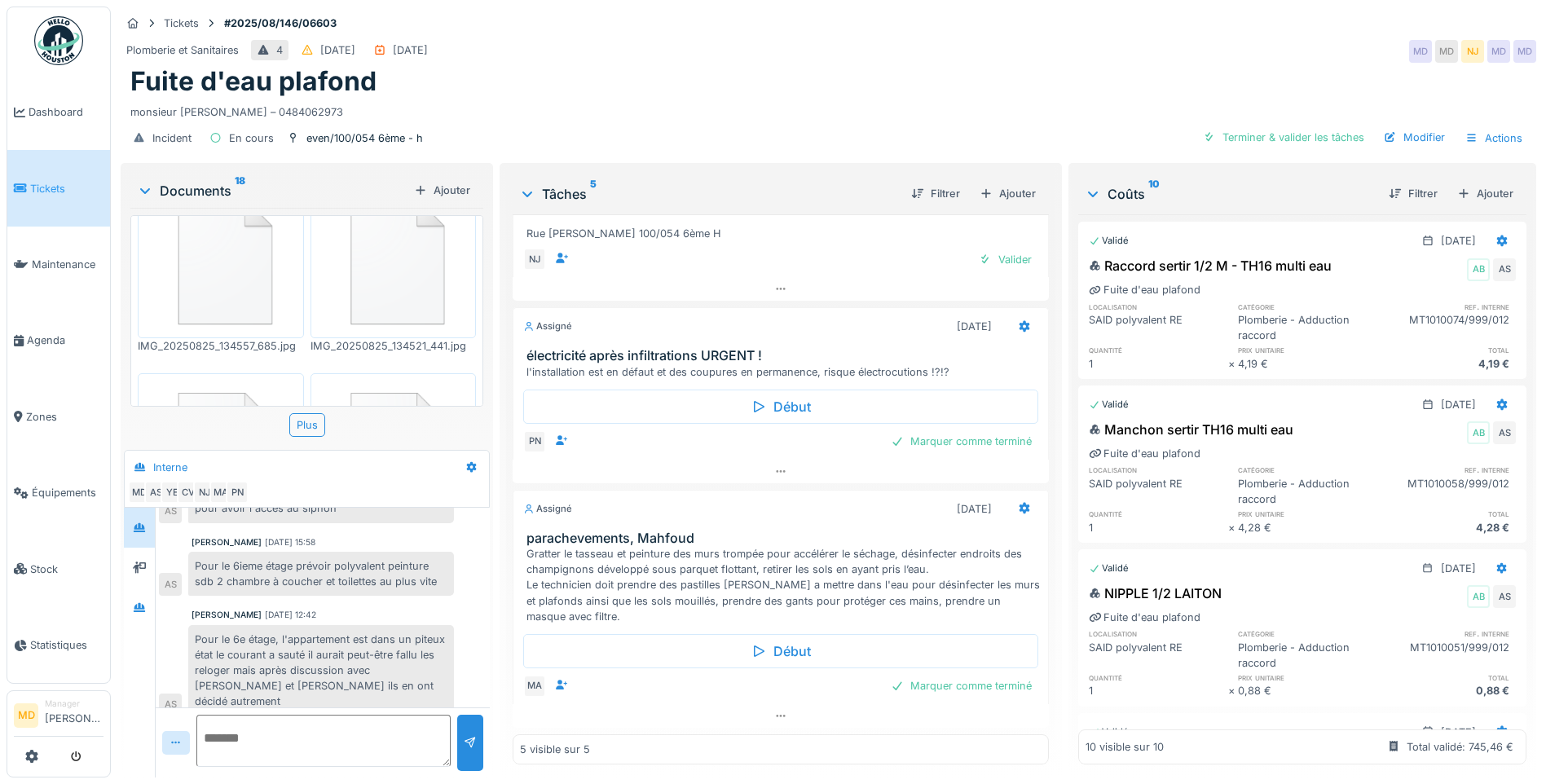
scroll to position [12, 0]
click at [774, 466] on icon at bounding box center [781, 471] width 13 height 11
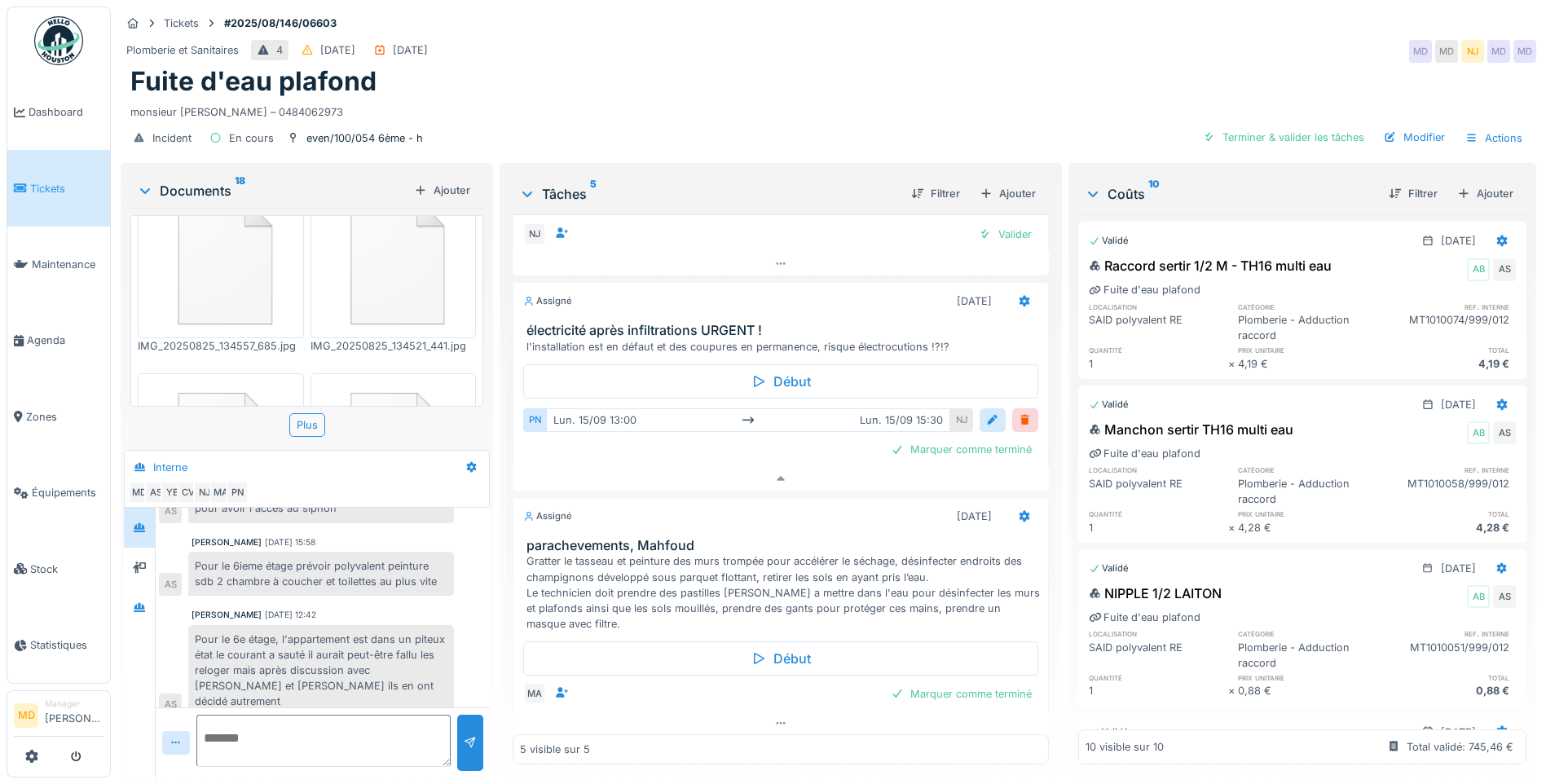
scroll to position [320, 0]
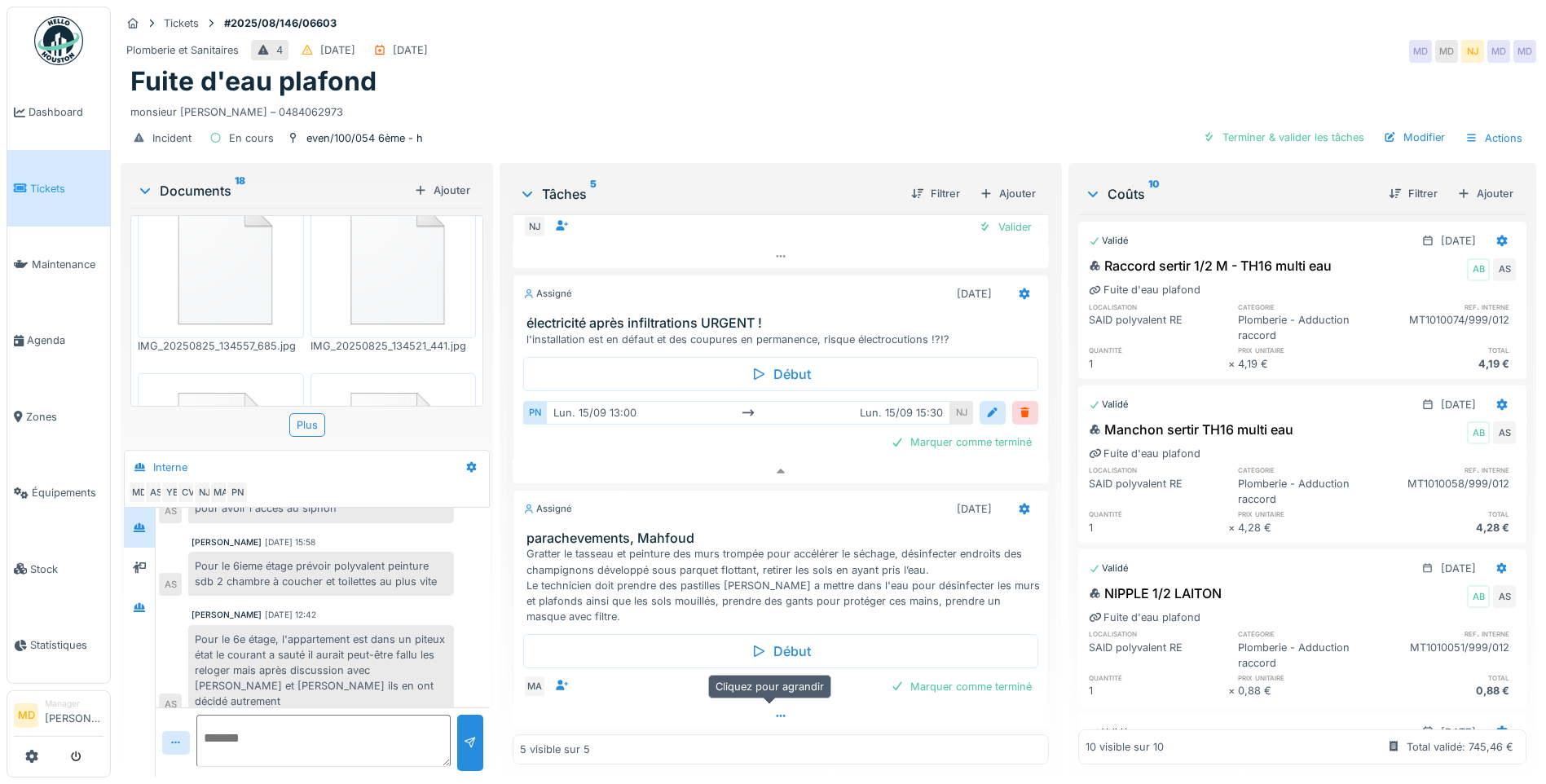
click at [768, 709] on div at bounding box center [780, 715] width 536 height 24
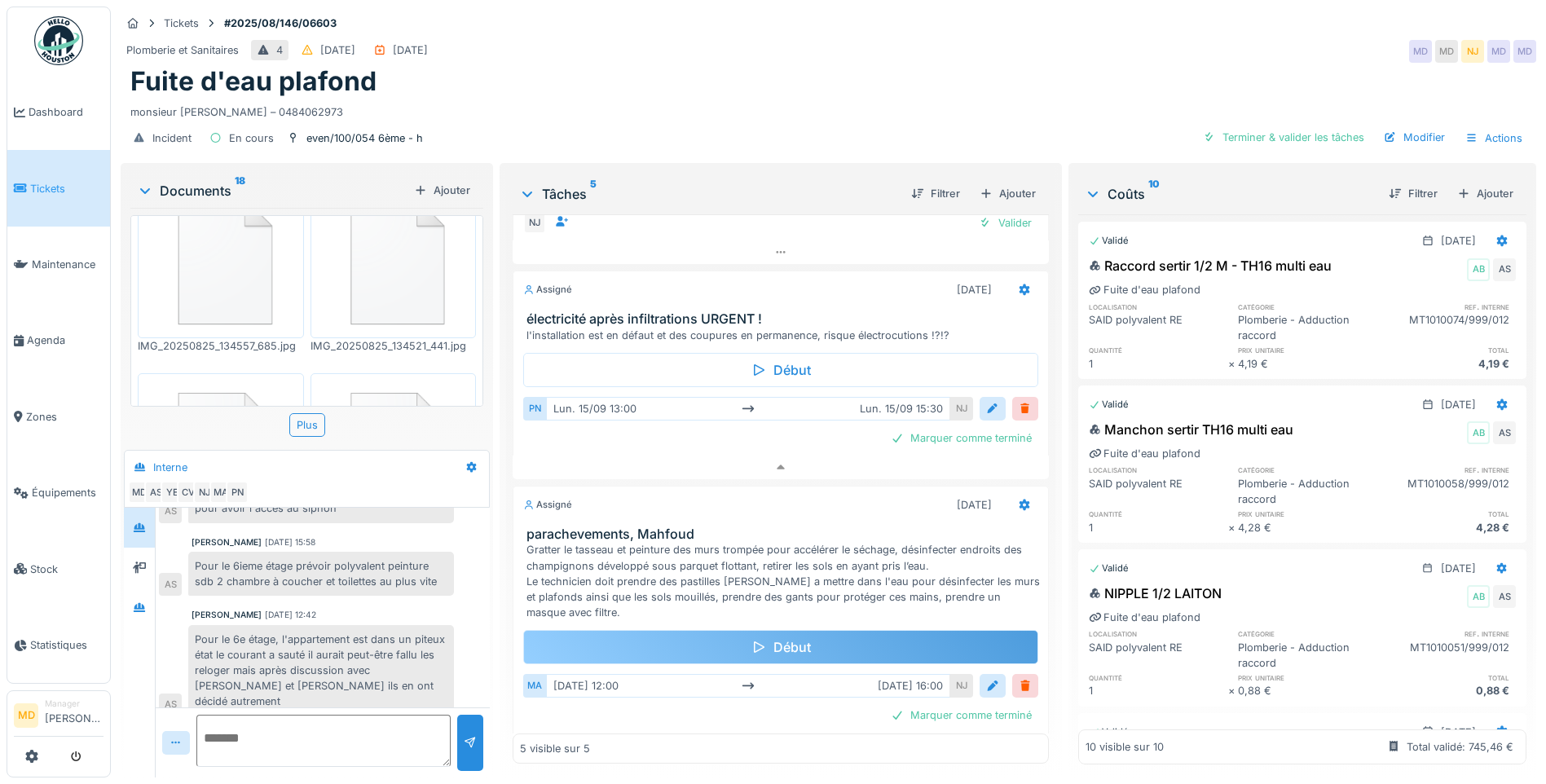
scroll to position [352, 0]
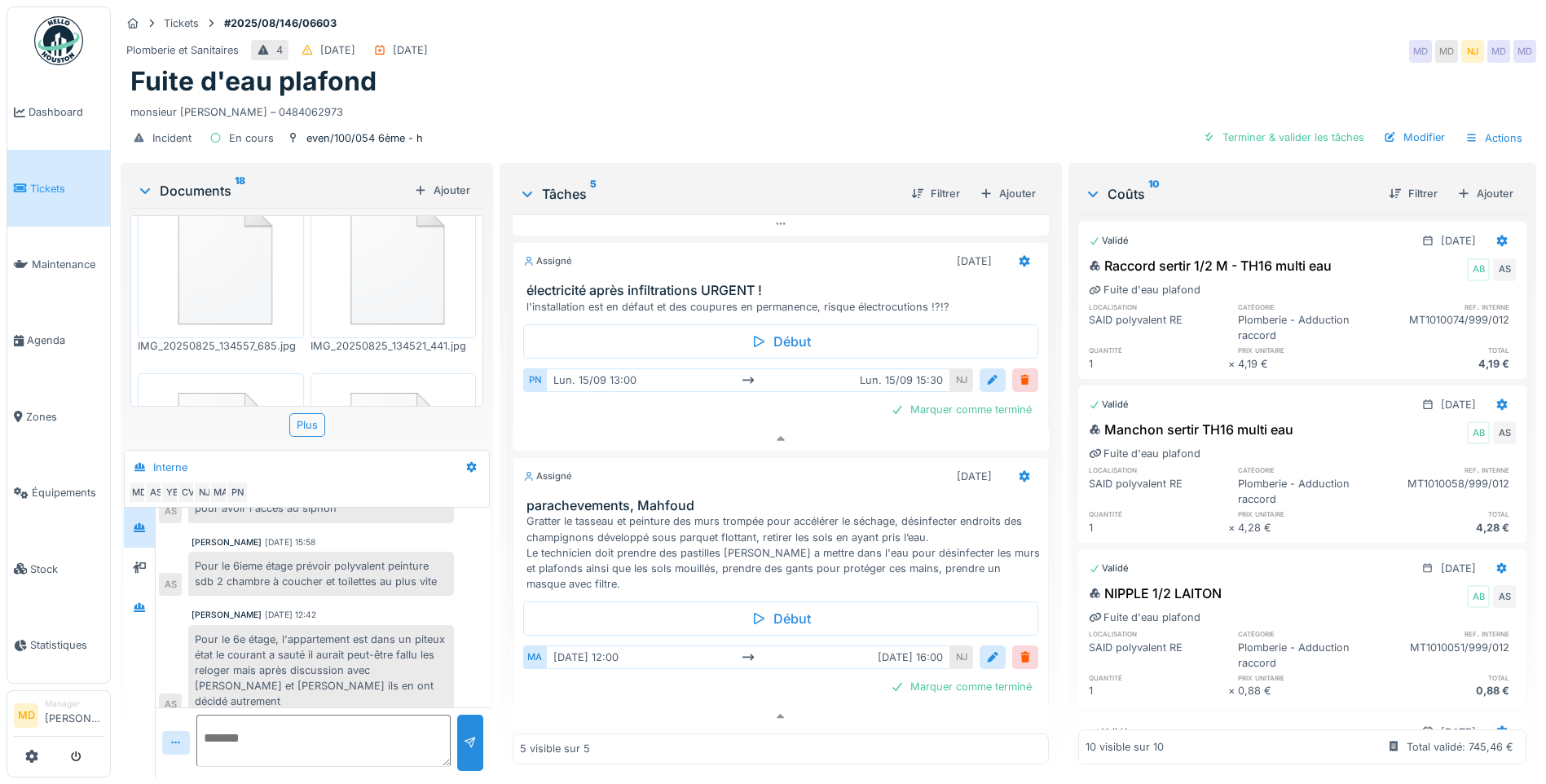
click at [305, 720] on textarea at bounding box center [324, 741] width 255 height 52
click at [131, 597] on div at bounding box center [140, 607] width 24 height 20
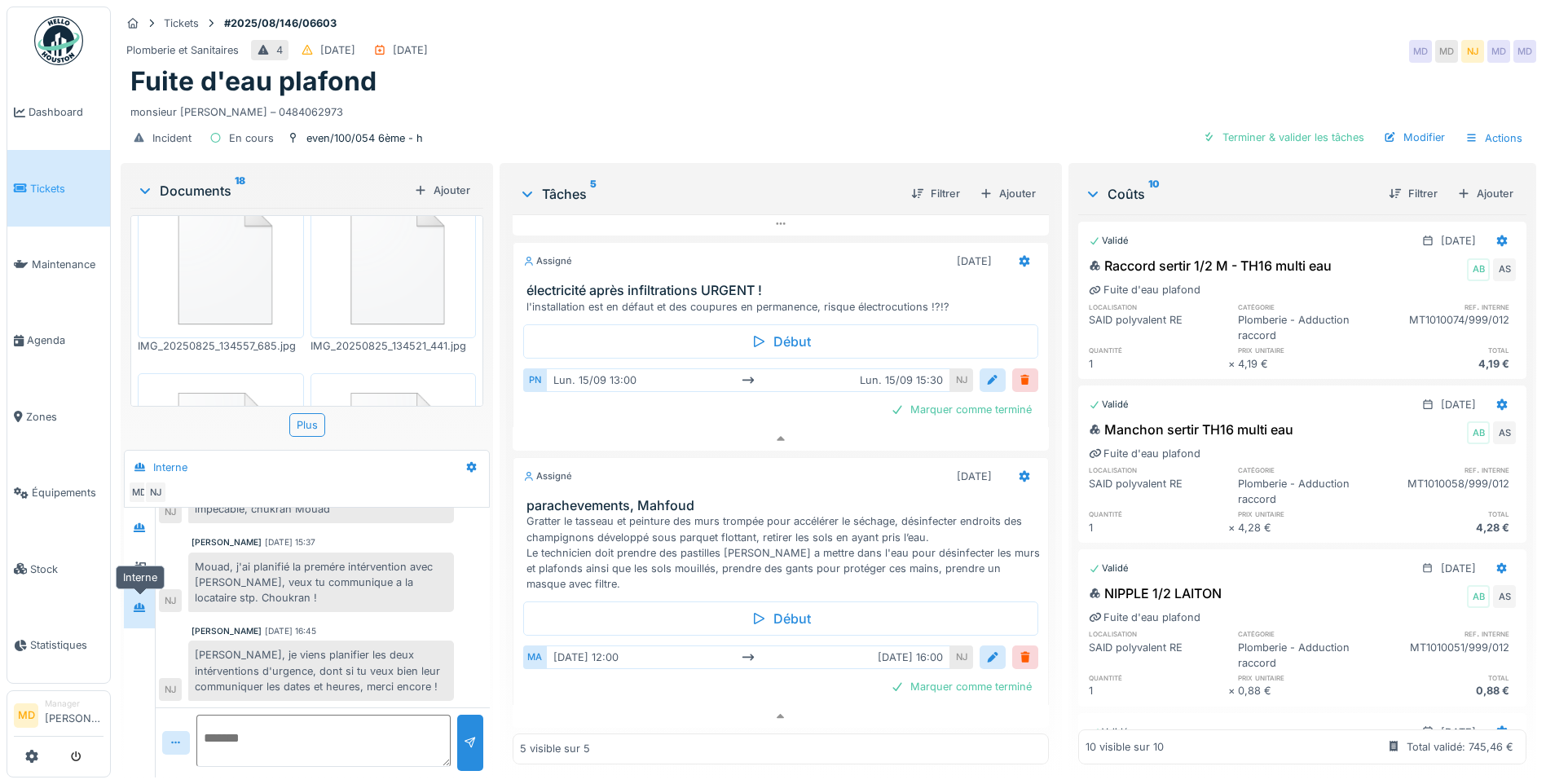
scroll to position [418, 0]
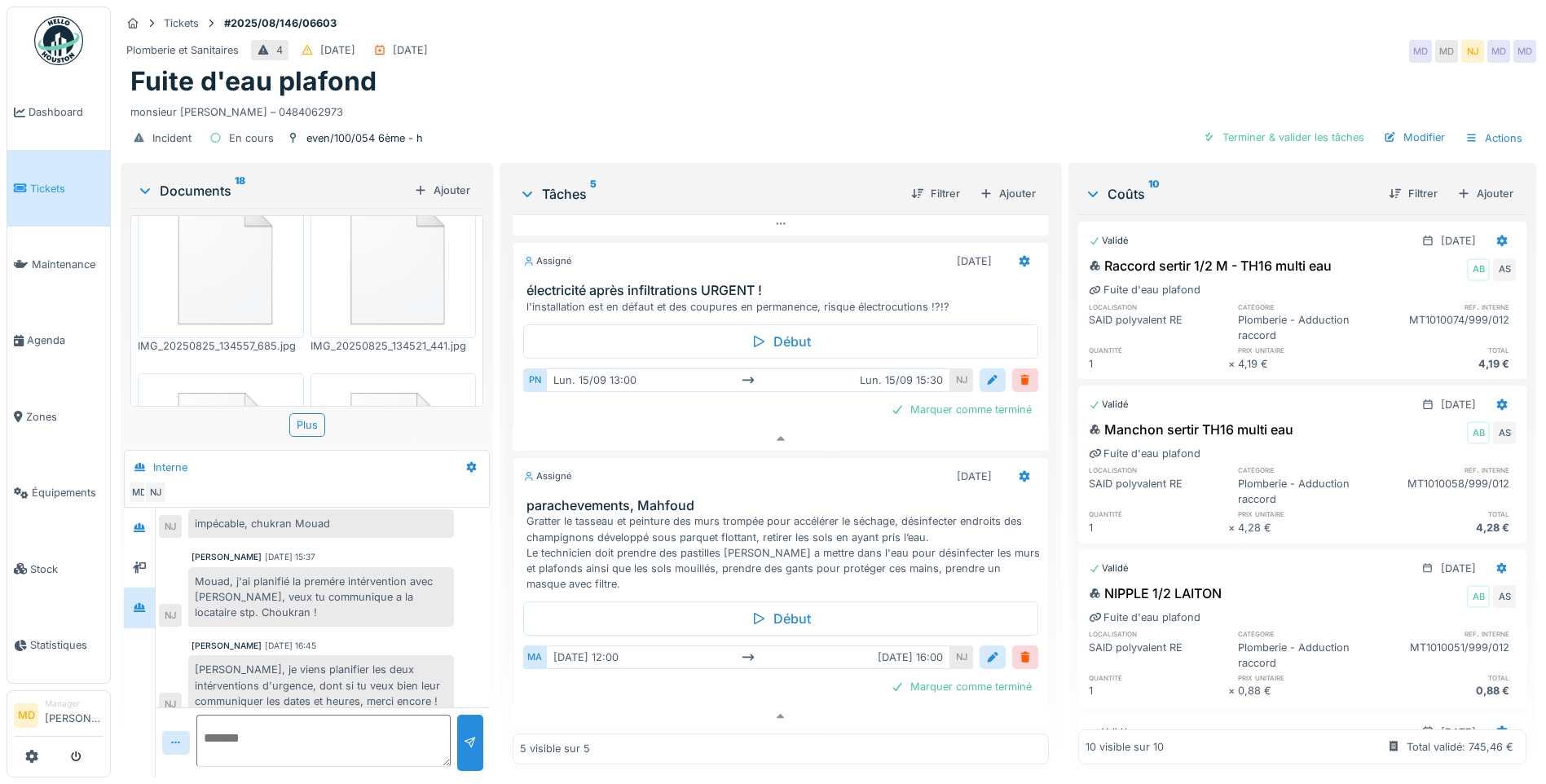
click at [285, 724] on textarea at bounding box center [324, 741] width 255 height 52
type textarea "*"
type textarea "**********"
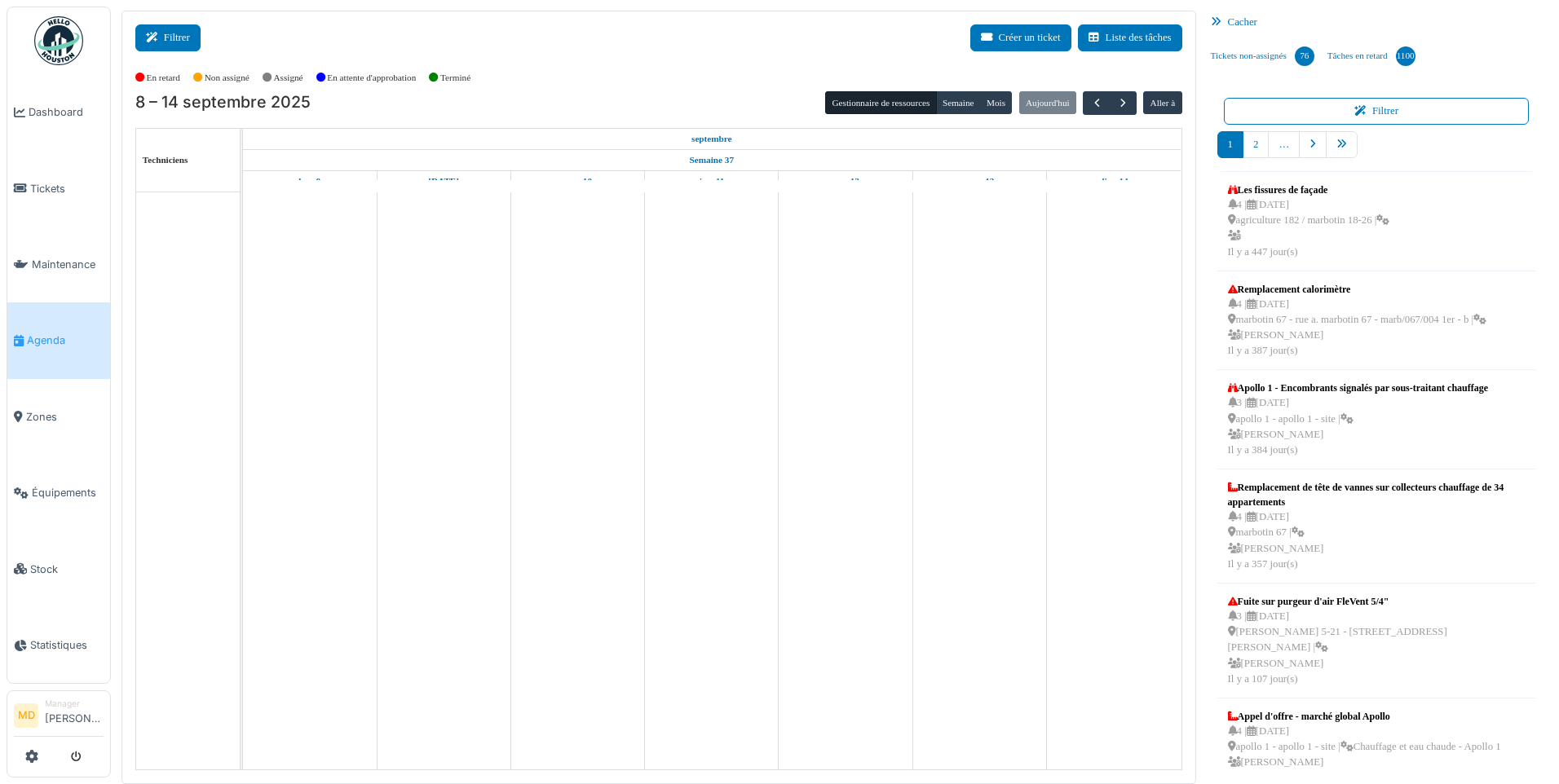
click at [154, 34] on icon at bounding box center [155, 38] width 18 height 11
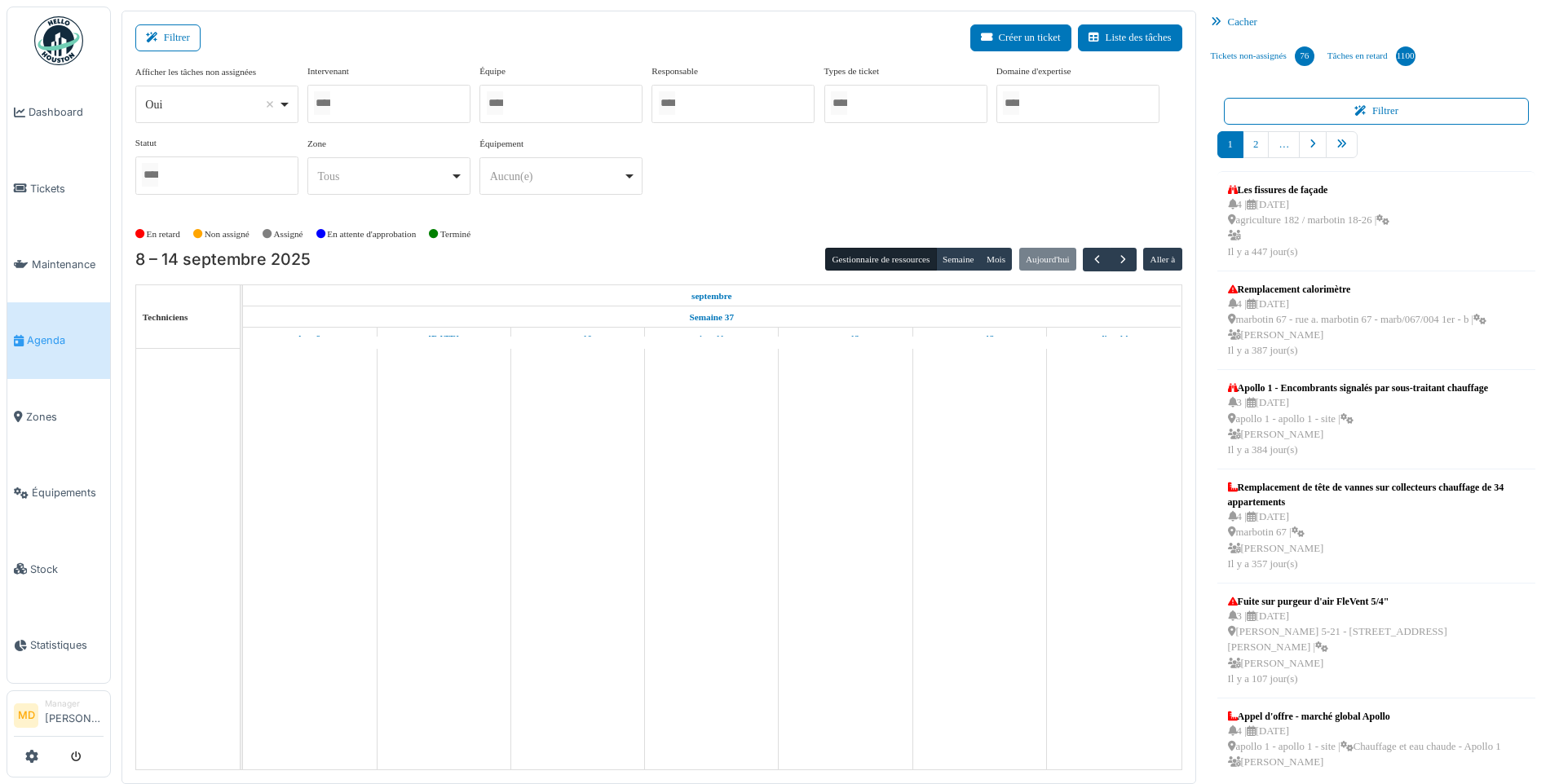
click at [359, 101] on div at bounding box center [389, 104] width 163 height 38
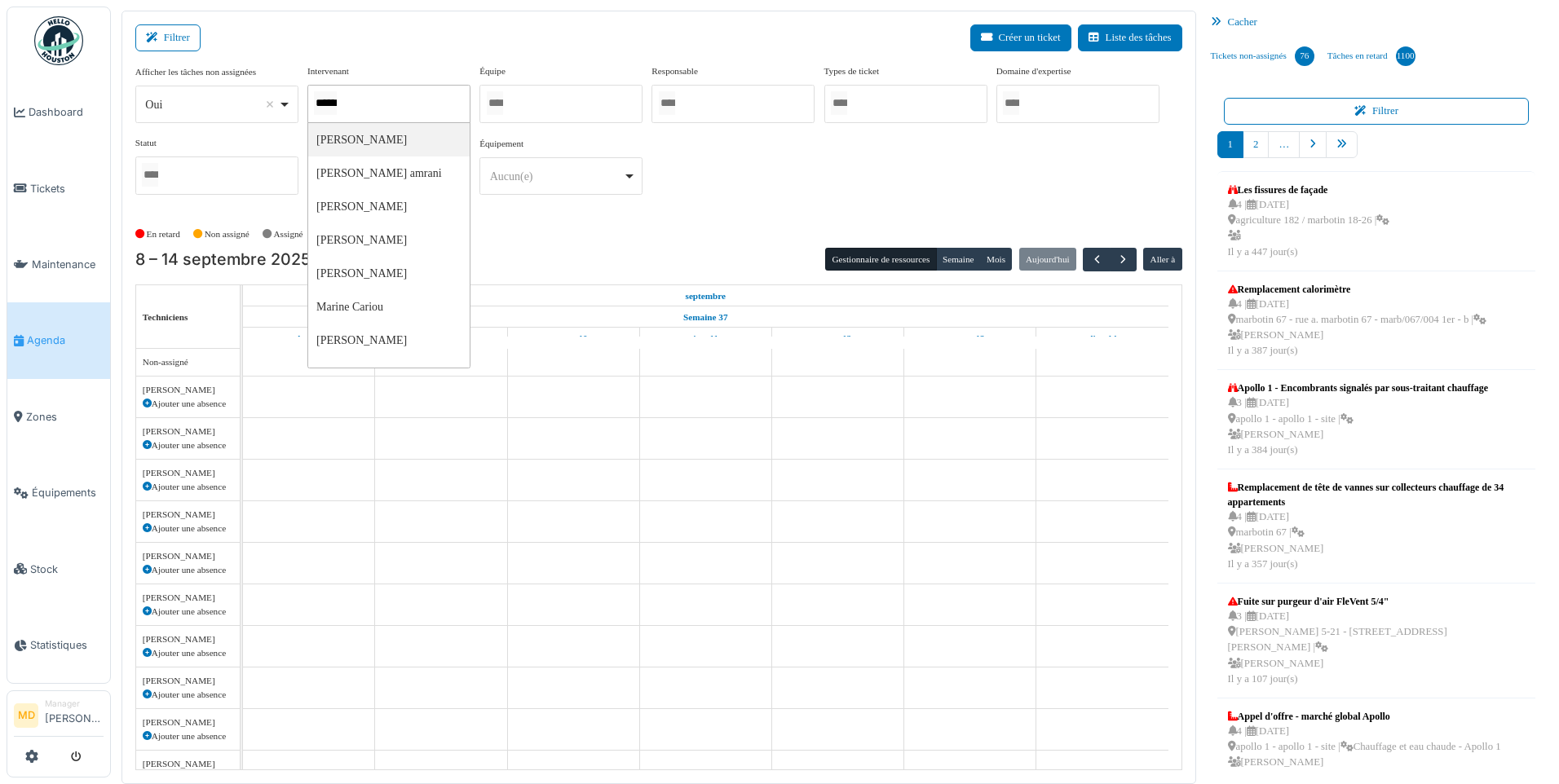
type input "*****"
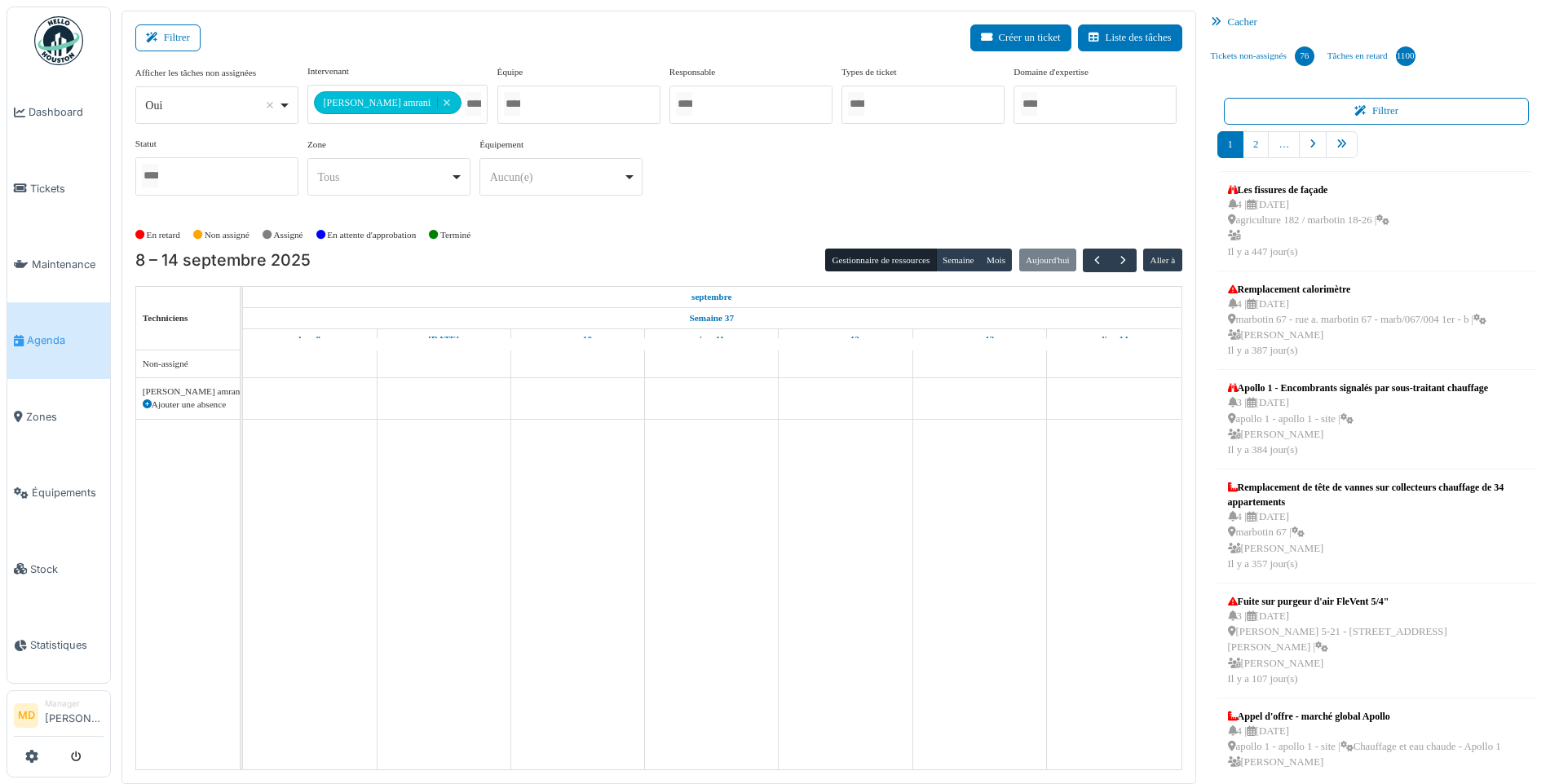
click at [915, 202] on div "**********" at bounding box center [659, 136] width 1047 height 144
click at [948, 256] on button "Semaine" at bounding box center [958, 260] width 45 height 23
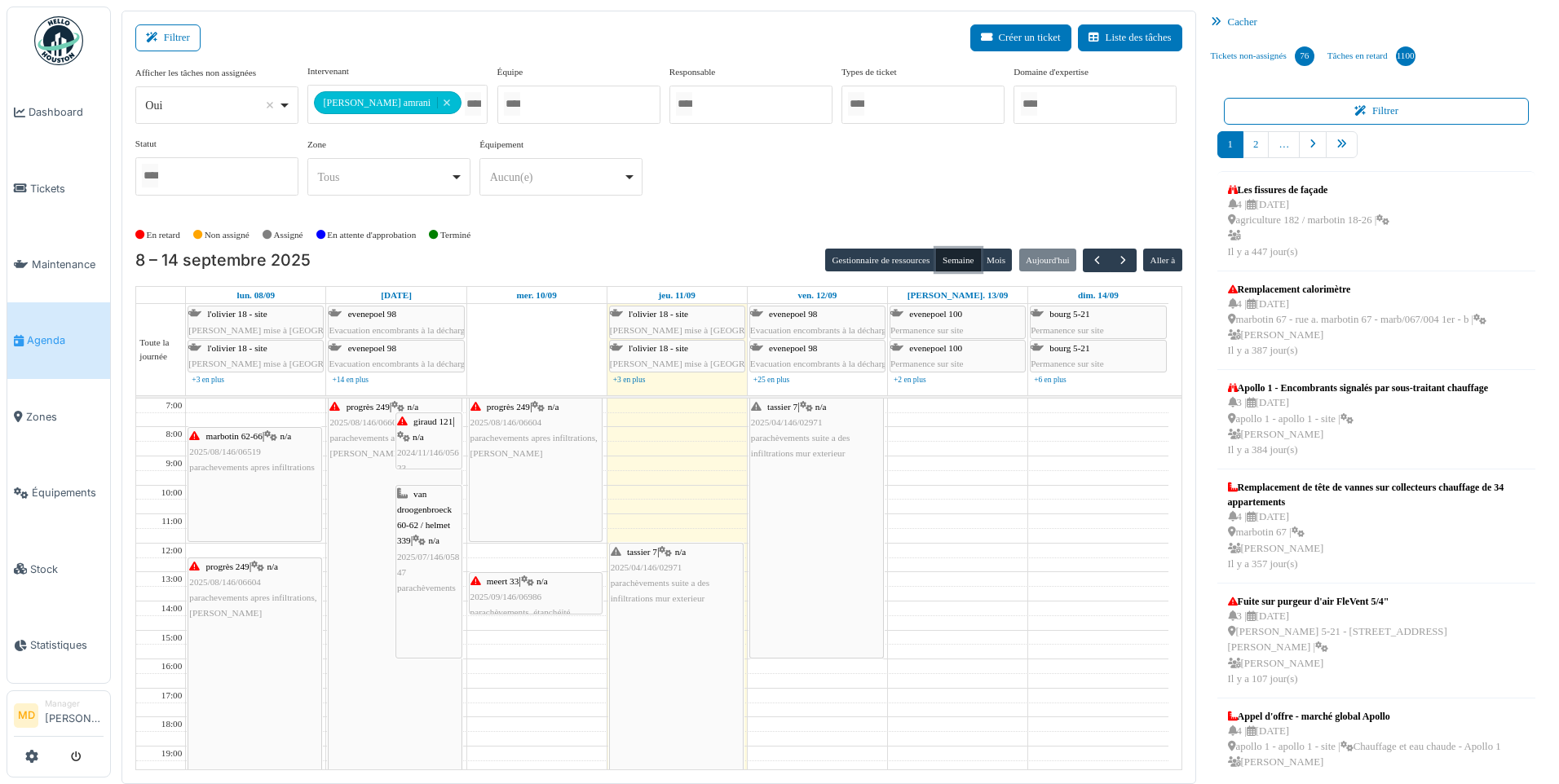
click at [654, 651] on div "tassier 7 | n/a 2025/04/146/02971 parachèvements suite a des infiltrations mur …" at bounding box center [676, 716] width 133 height 347
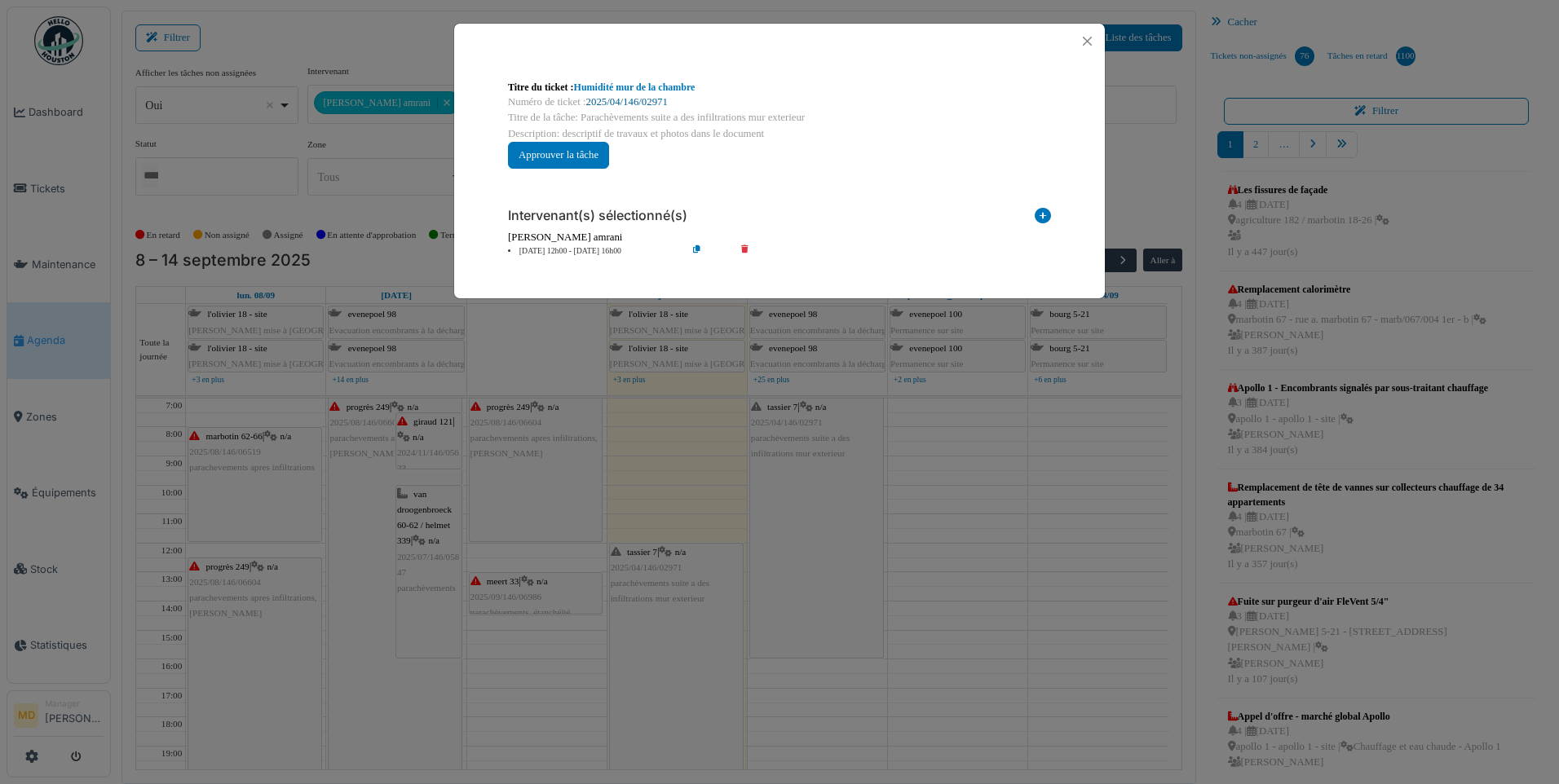
click at [634, 100] on link "2025/04/146/02971" at bounding box center [627, 102] width 82 height 11
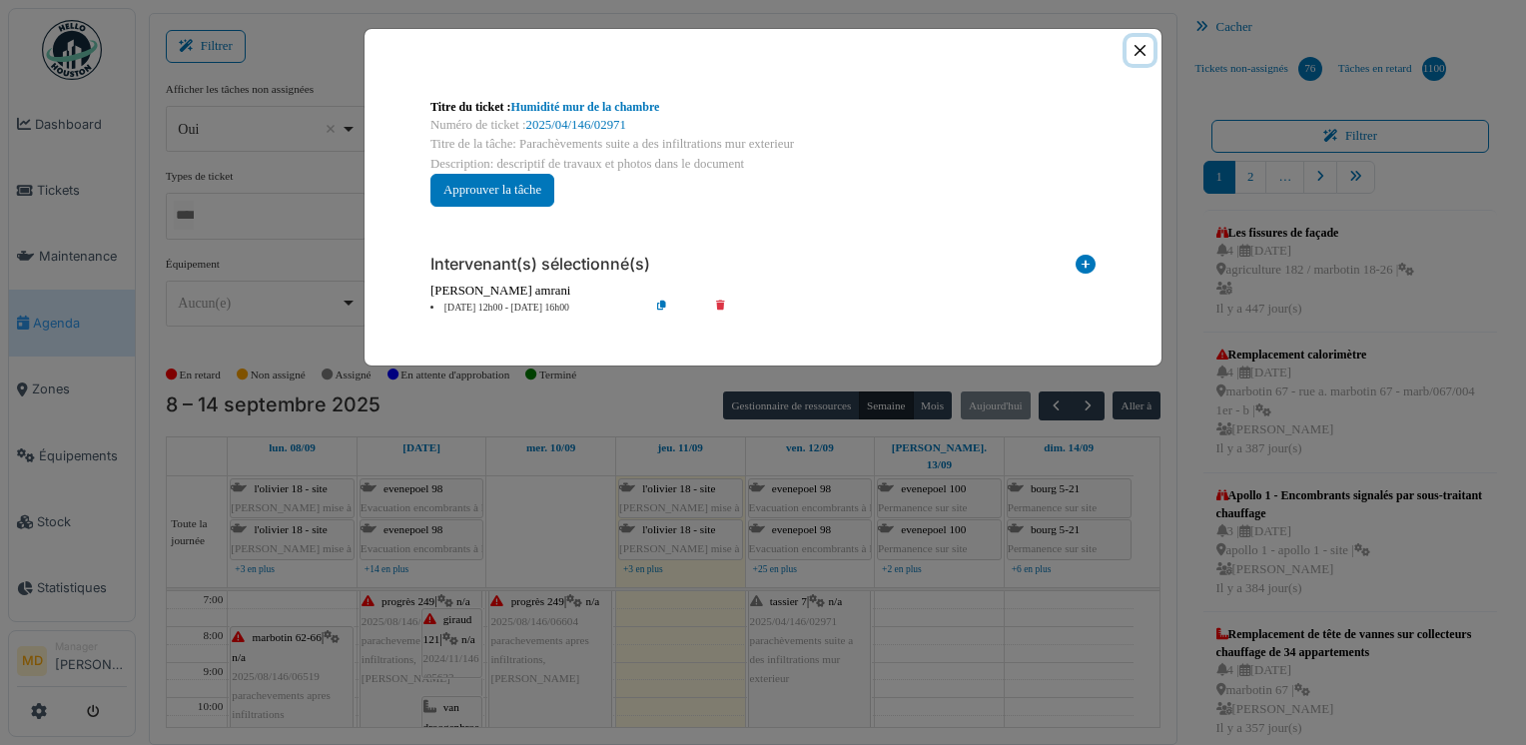
click at [1141, 55] on button "Close" at bounding box center [1140, 50] width 27 height 27
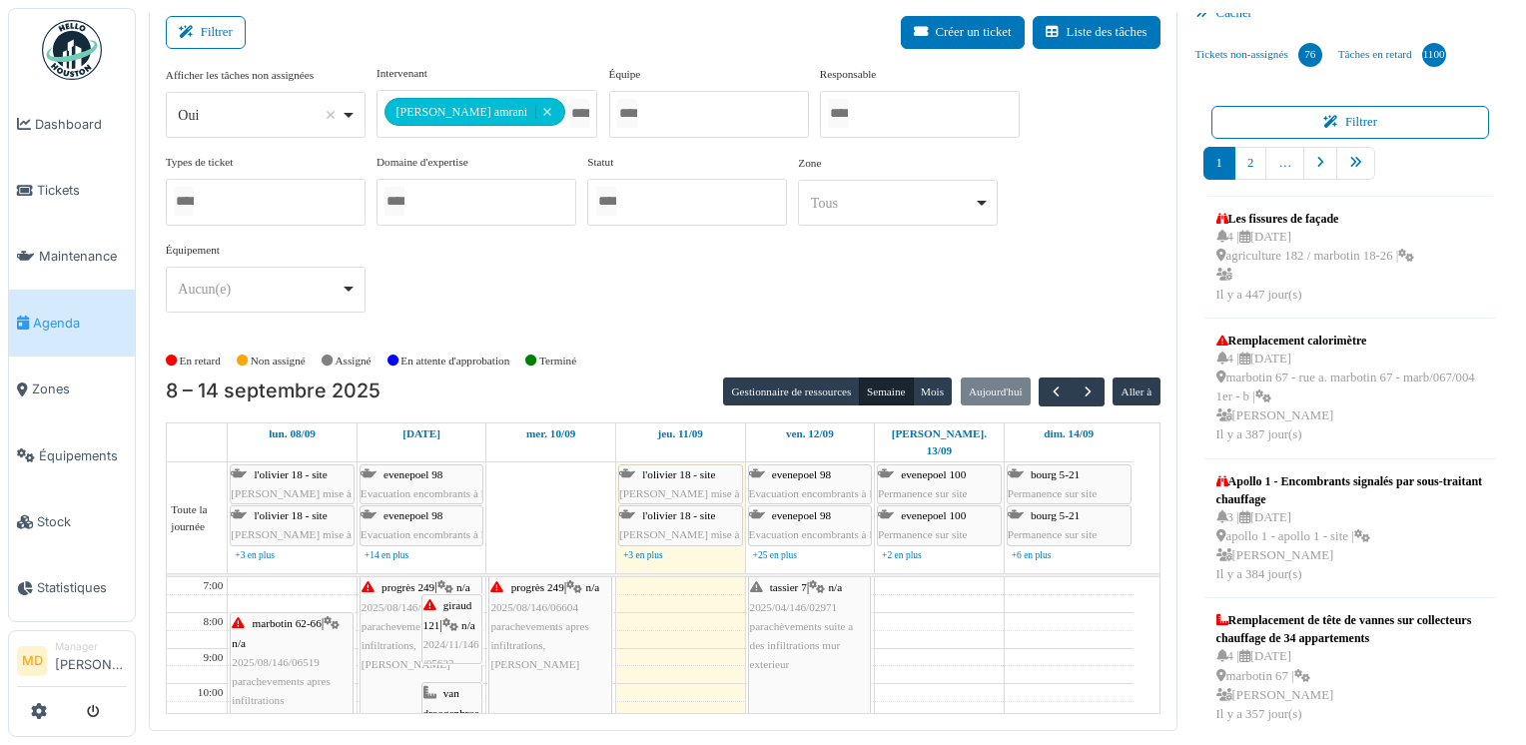
scroll to position [20, 0]
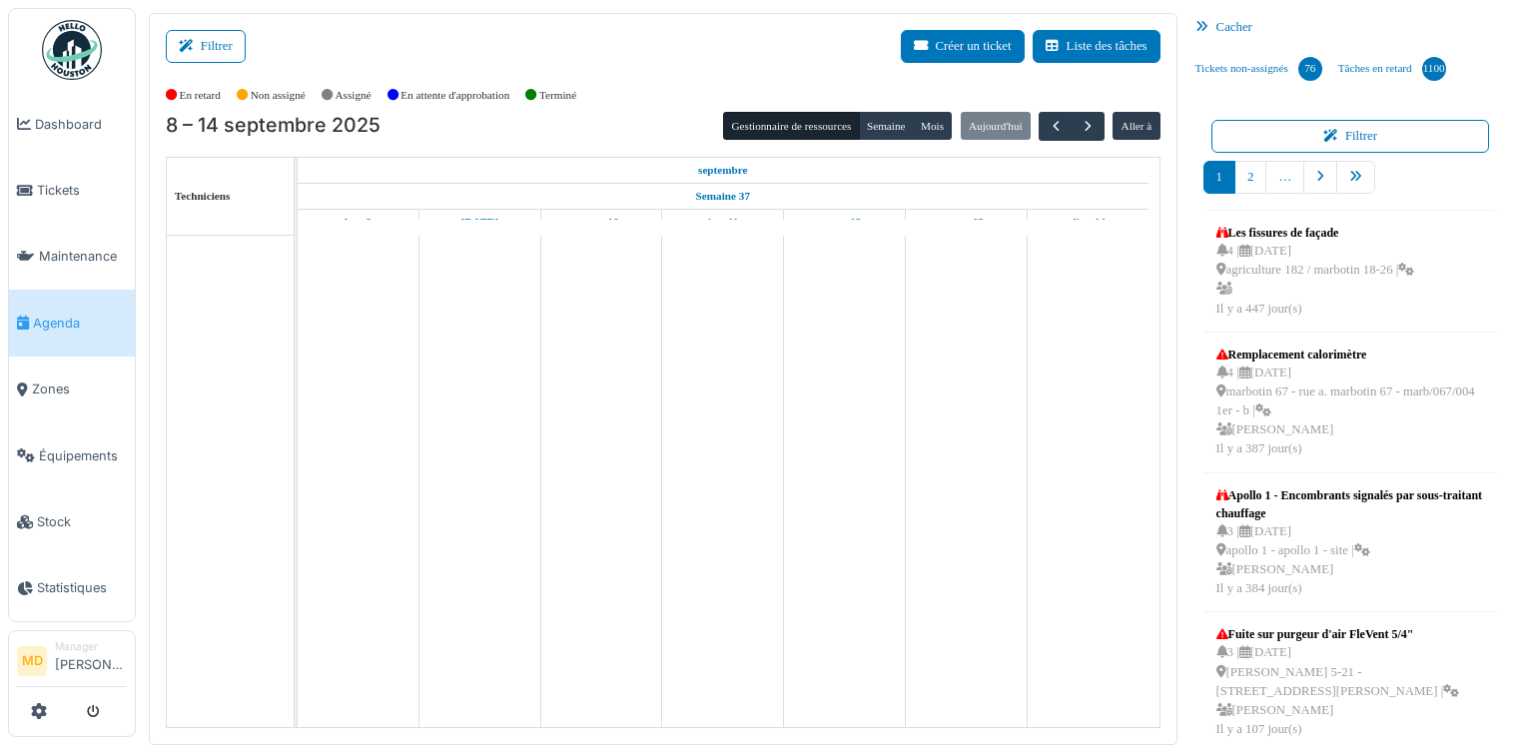
click at [224, 50] on button "Filtrer" at bounding box center [206, 46] width 80 height 33
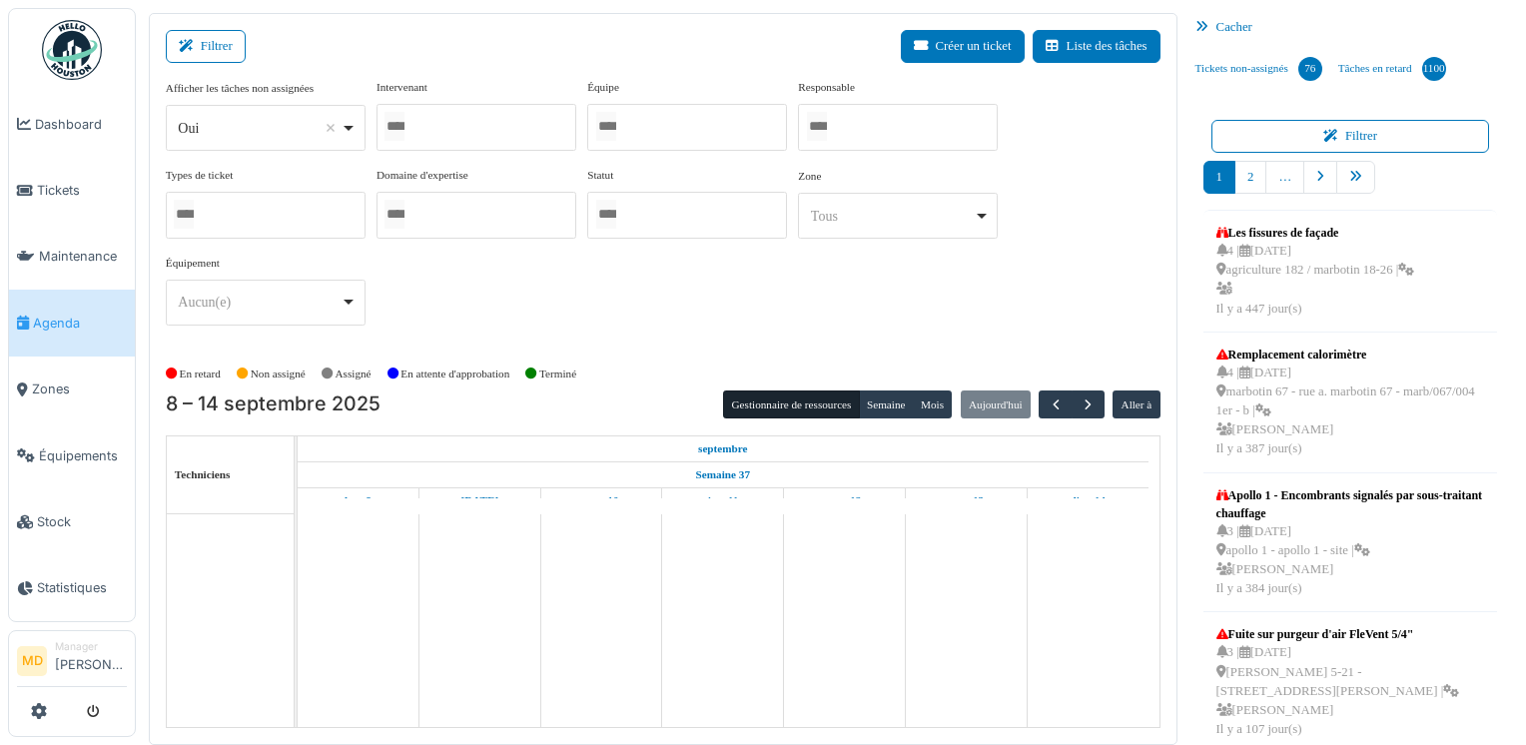
click at [462, 125] on div at bounding box center [477, 127] width 200 height 47
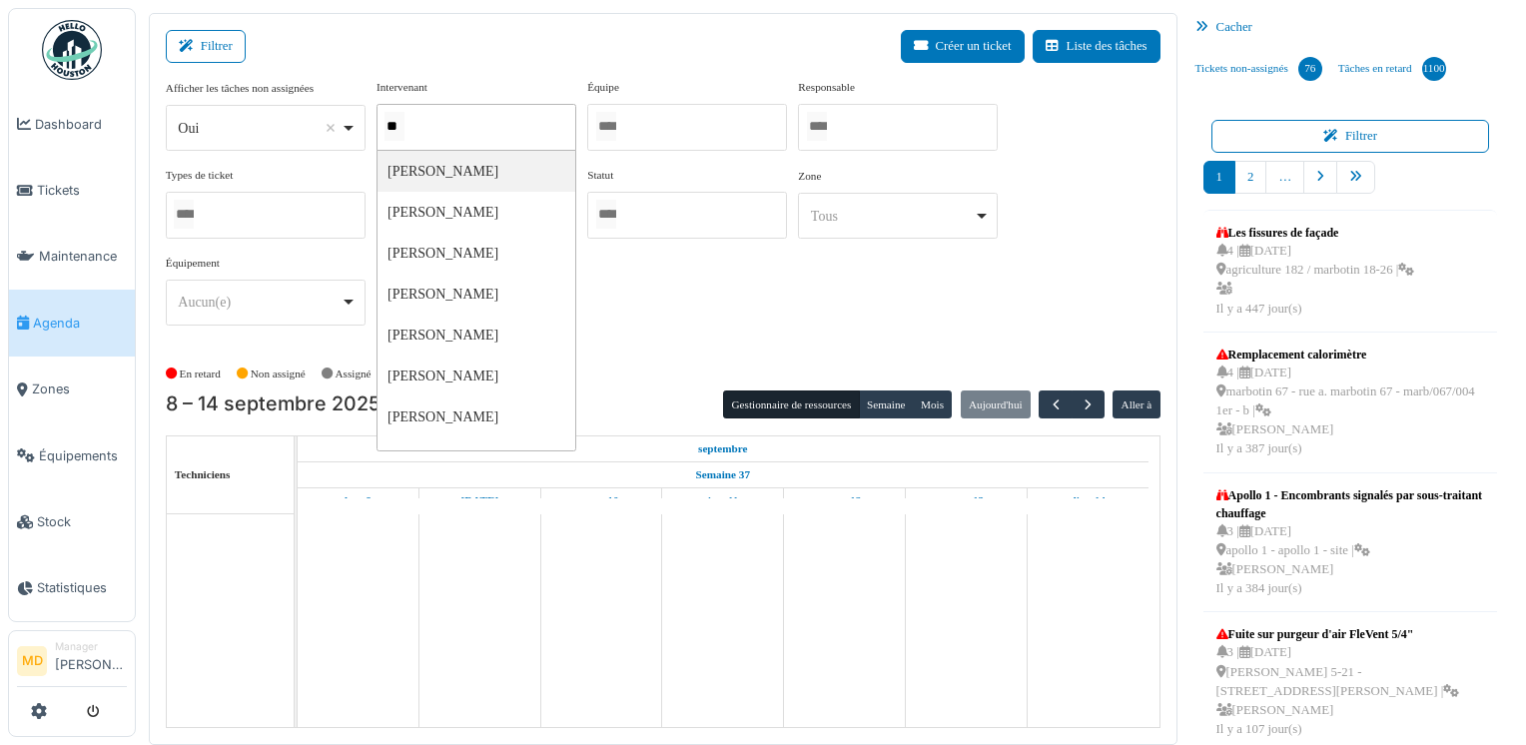
type input "***"
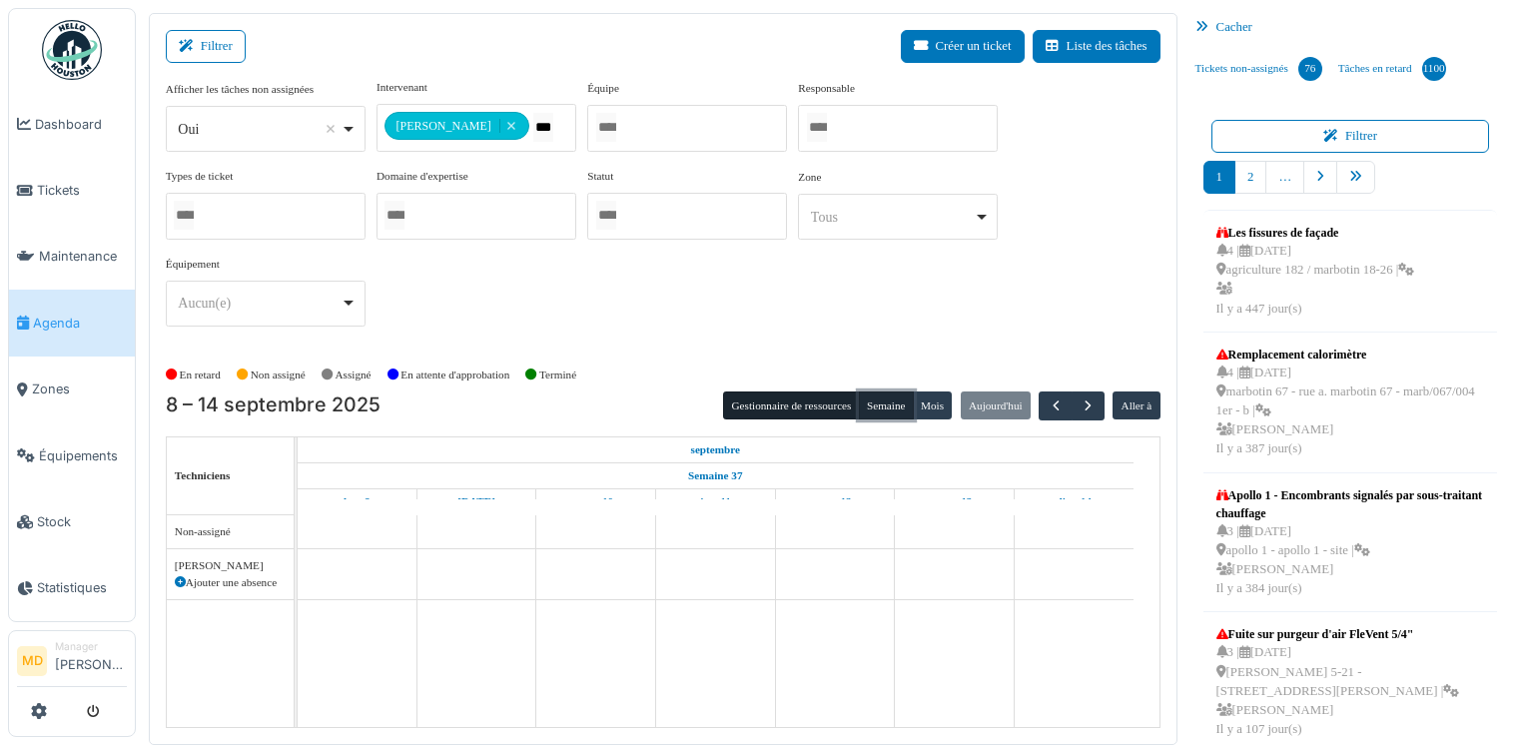
click at [874, 405] on button "Semaine" at bounding box center [886, 406] width 55 height 28
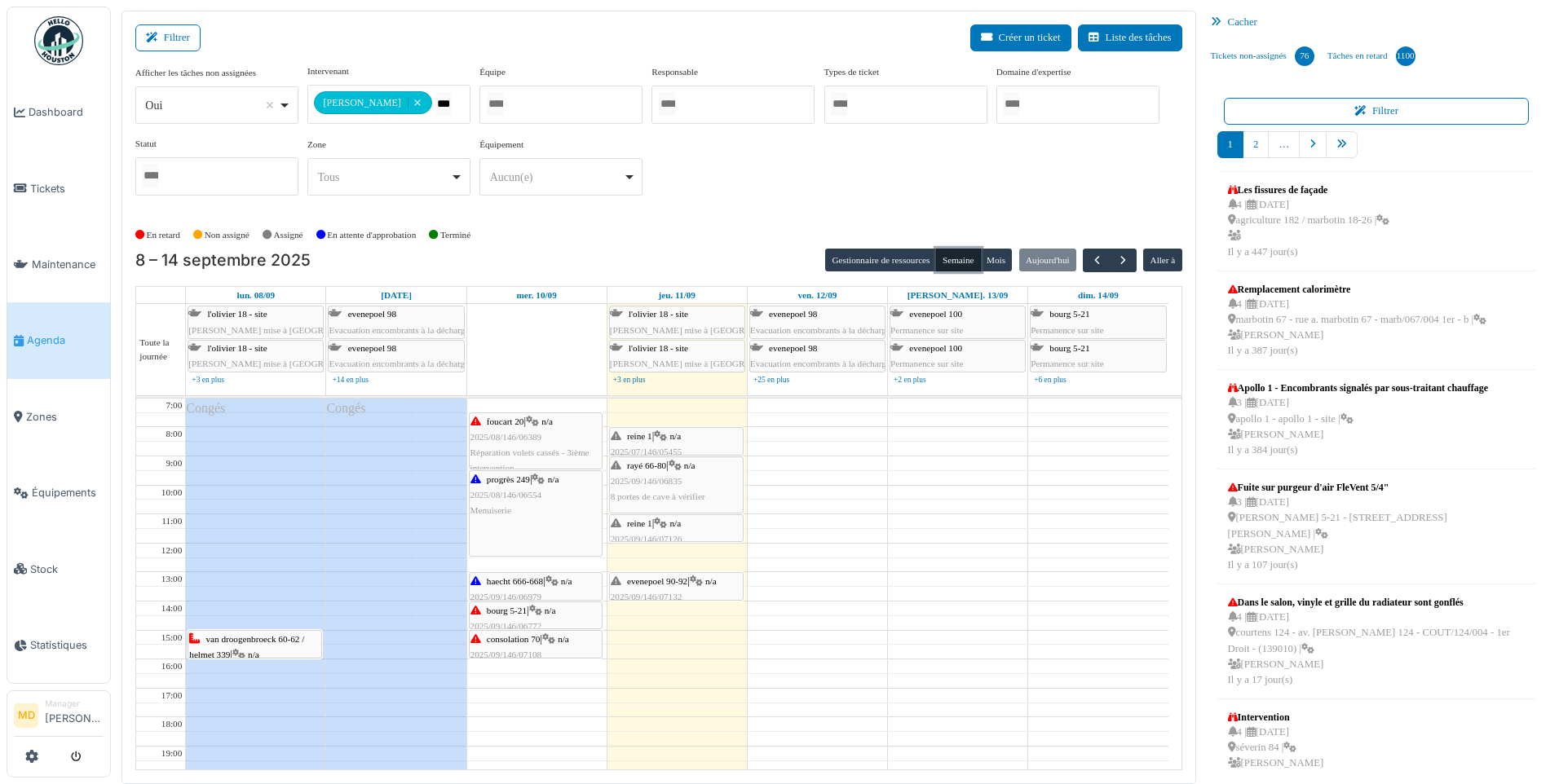
click at [662, 441] on div "reine 1 | n/a 2025/07/146/05455 Charnière de la fenêtre cassée" at bounding box center [676, 452] width 131 height 47
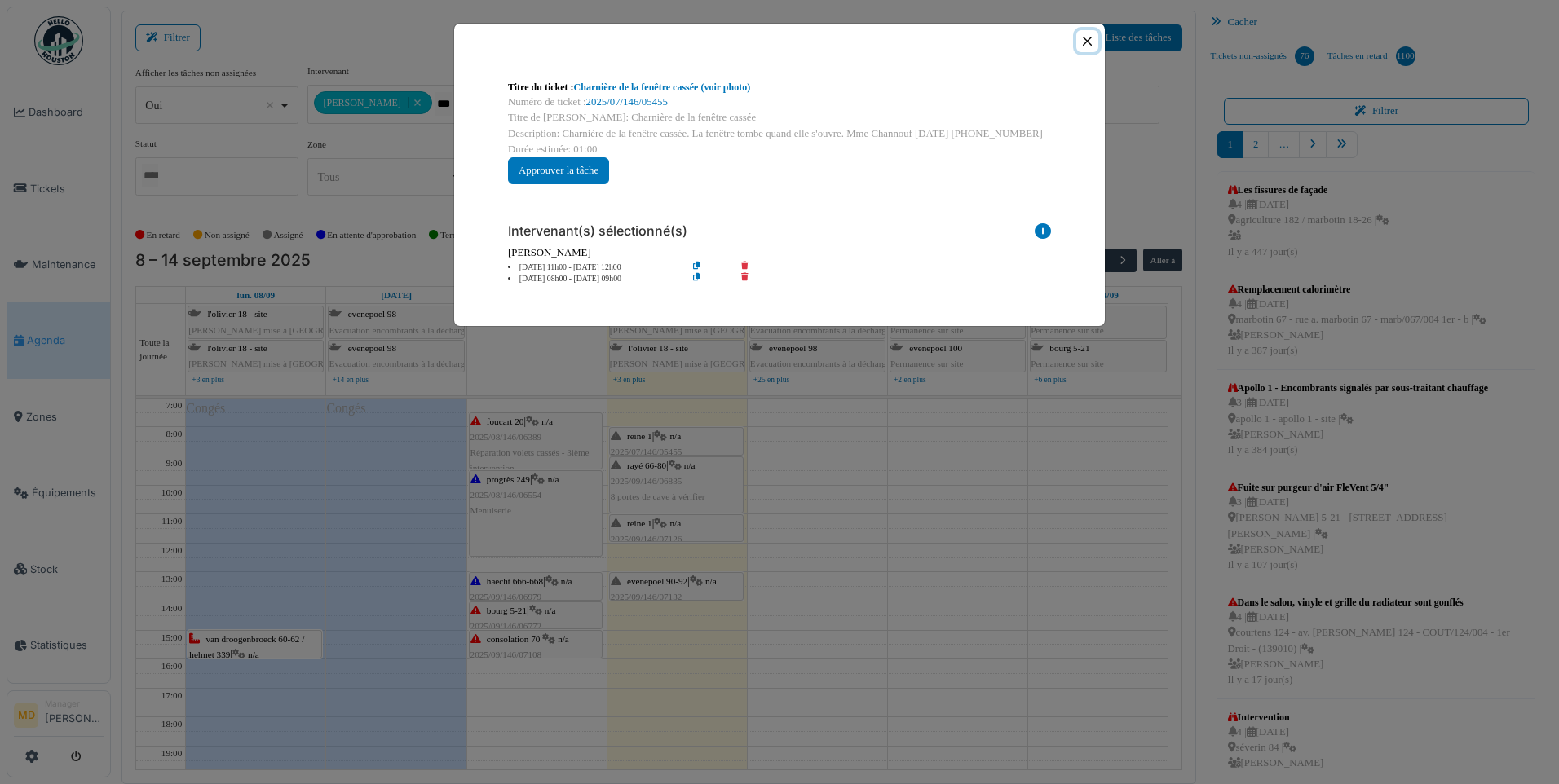
click at [1082, 39] on button "Close" at bounding box center [1087, 41] width 22 height 22
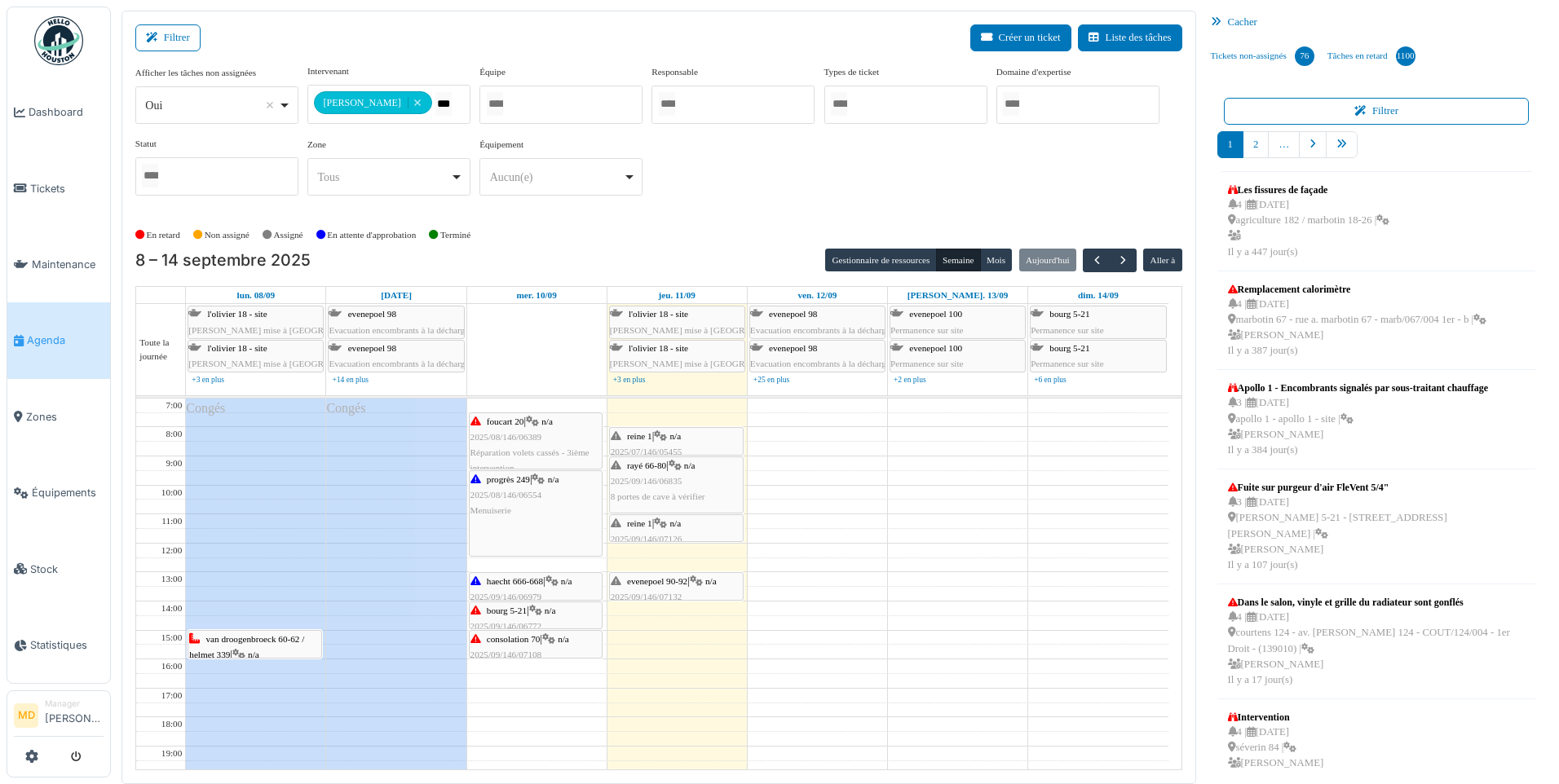
click at [687, 491] on span "8 portes de cave à vérifier" at bounding box center [658, 496] width 95 height 10
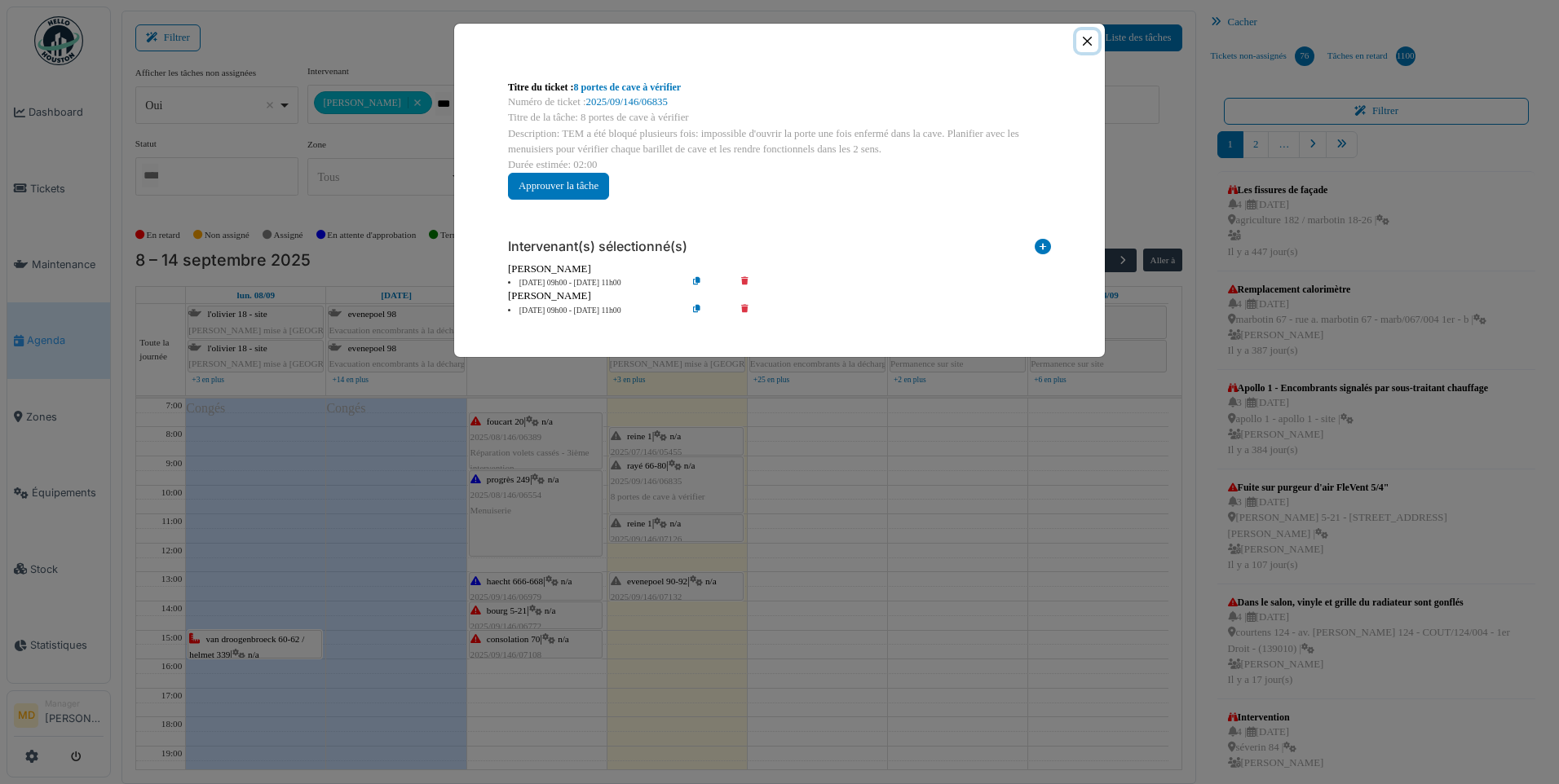
click at [1087, 37] on button "Close" at bounding box center [1087, 41] width 22 height 22
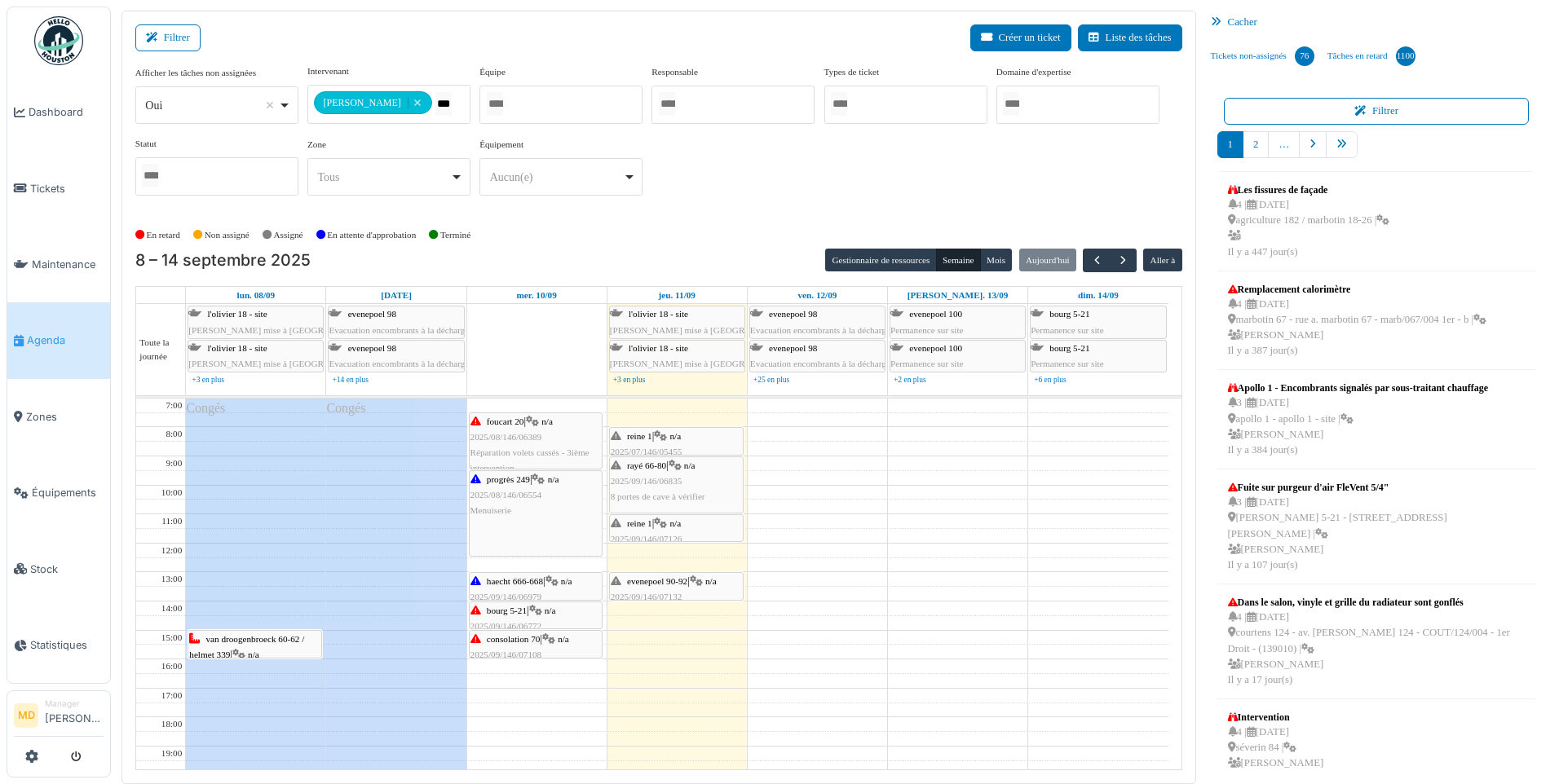
click at [672, 529] on div "reine 1 | n/a 2025/09/146/07126 Vérification Problème fenêtre salon" at bounding box center [676, 539] width 131 height 47
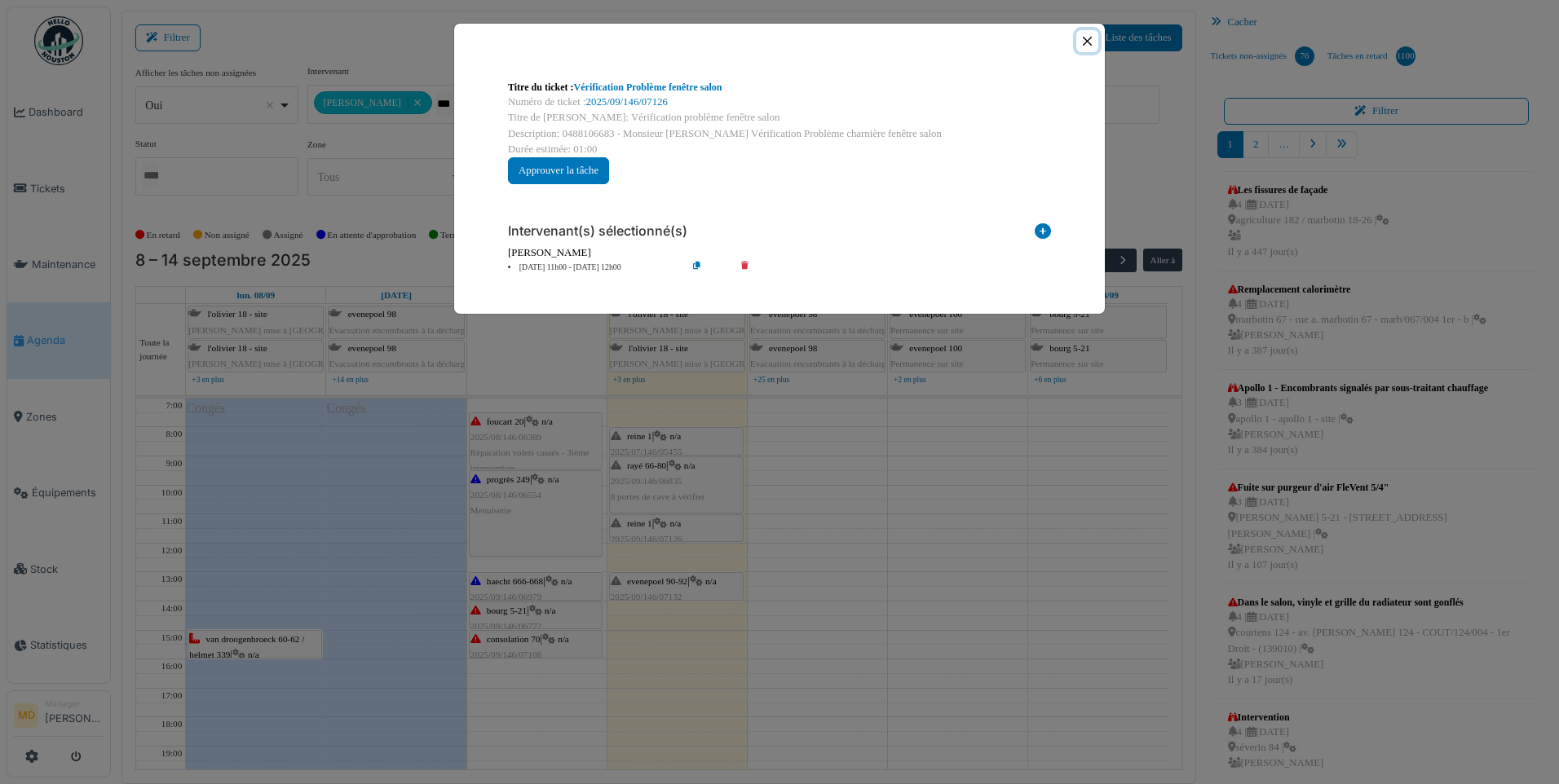
click at [1088, 44] on button "Close" at bounding box center [1087, 41] width 22 height 22
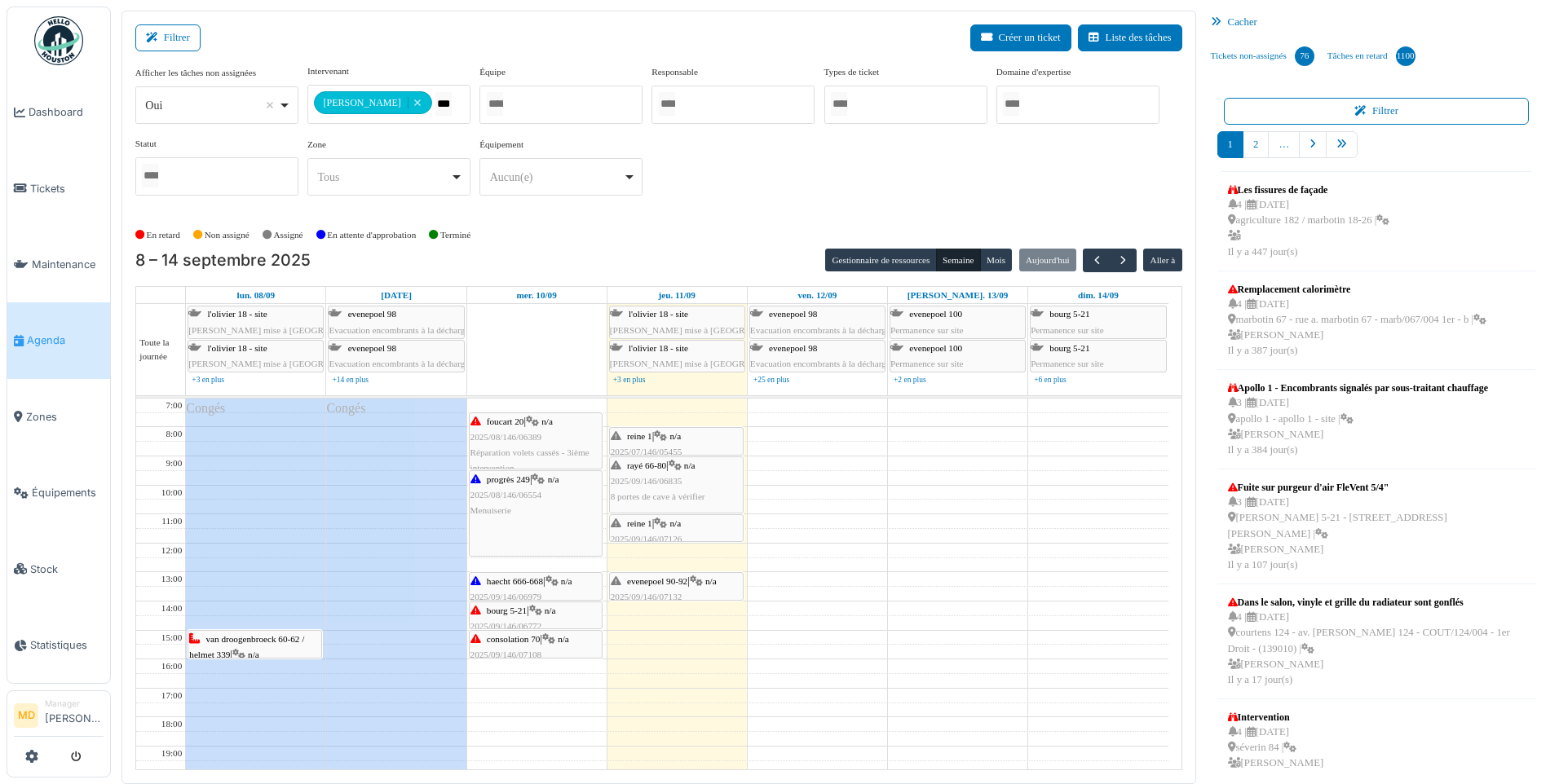
click at [691, 576] on div "evenepoel 90-92 | n/a 2025/09/146/07132 Problème porte de la chambre. Lire les …" at bounding box center [676, 605] width 131 height 63
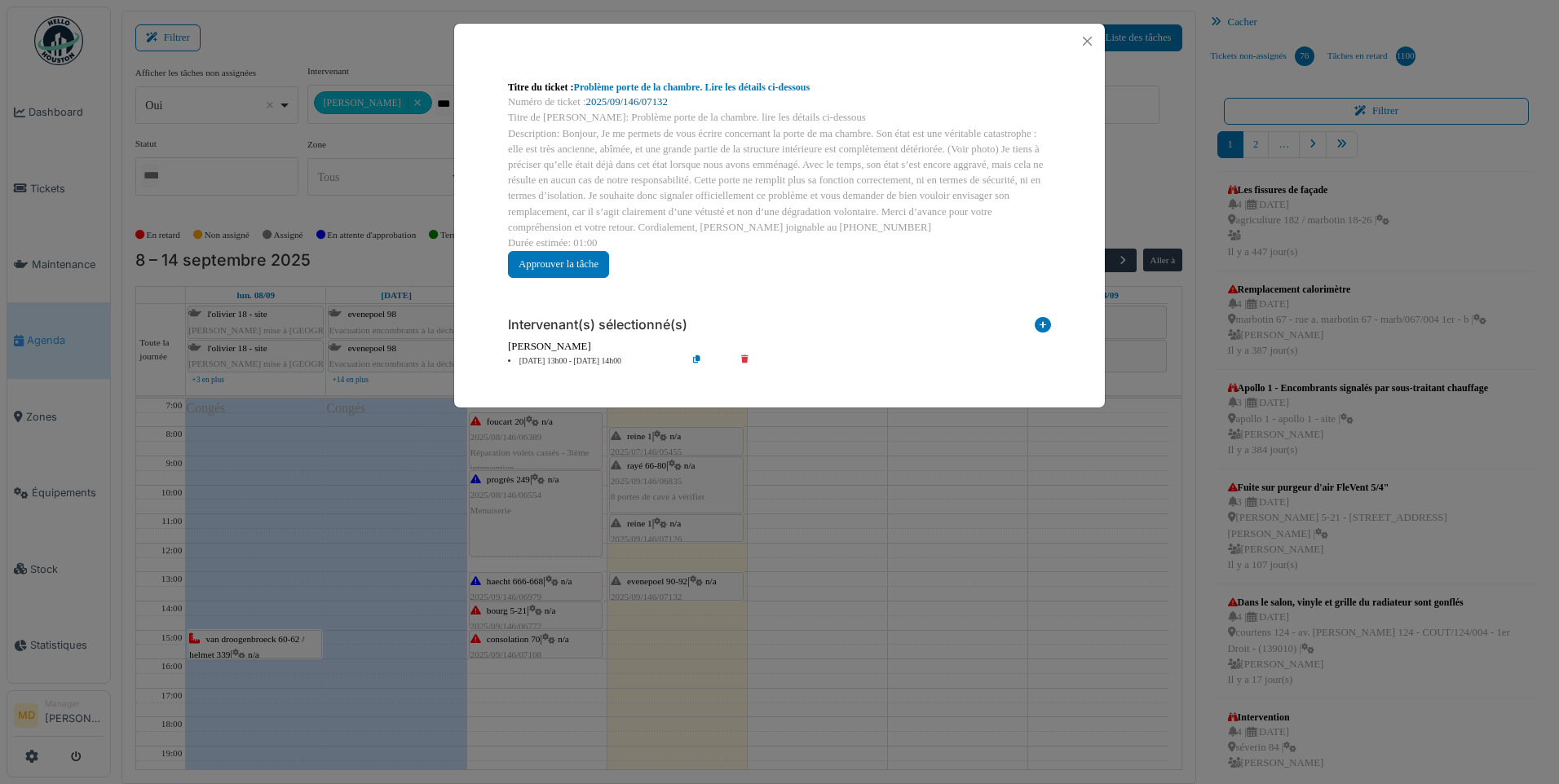
click at [623, 103] on link "2025/09/146/07132" at bounding box center [627, 102] width 82 height 11
click at [1090, 37] on button "Close" at bounding box center [1087, 41] width 22 height 22
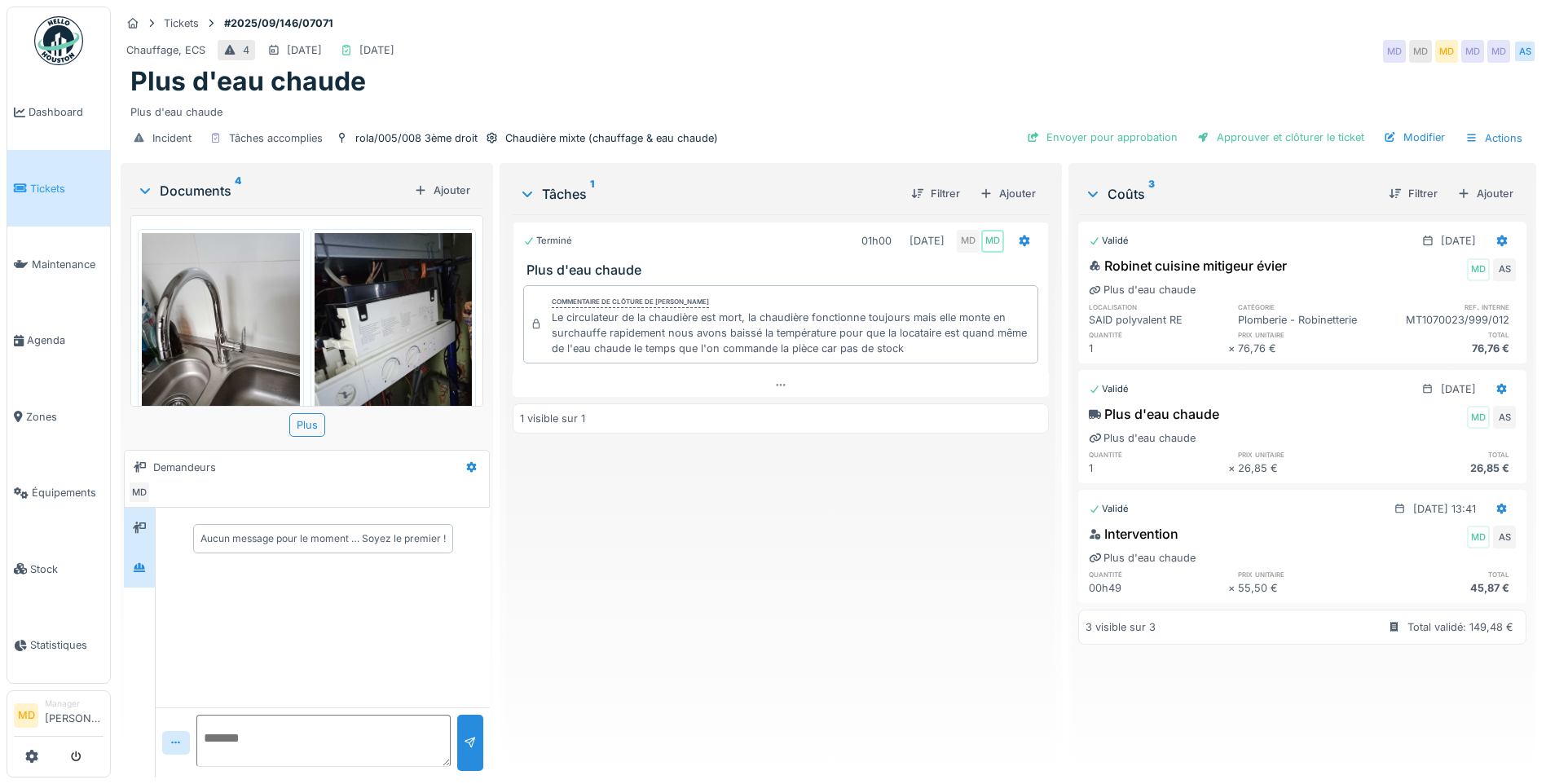
click at [140, 549] on div at bounding box center [140, 567] width 31 height 40
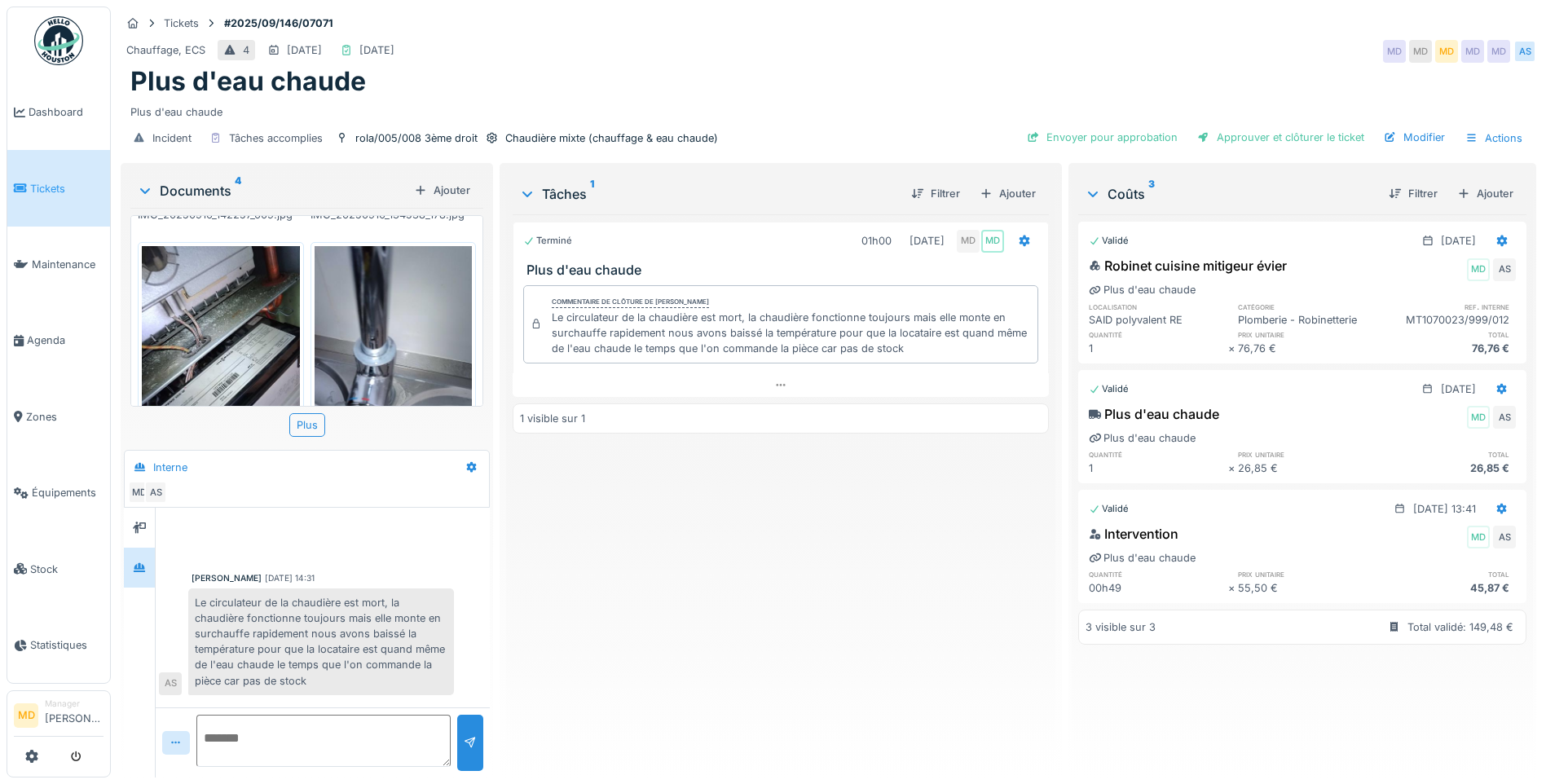
scroll to position [245, 0]
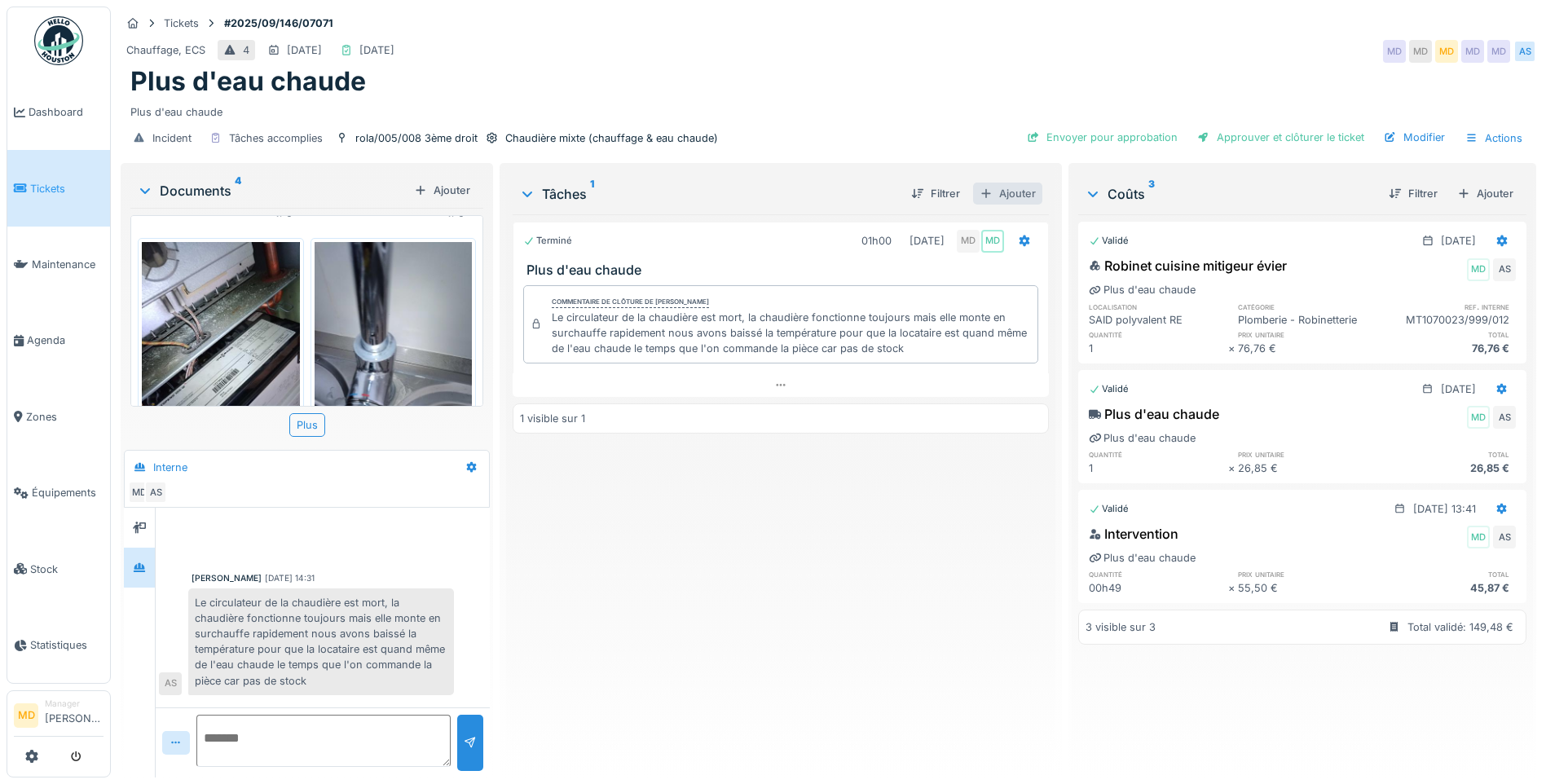
click at [994, 193] on div "Ajouter" at bounding box center [1008, 193] width 69 height 22
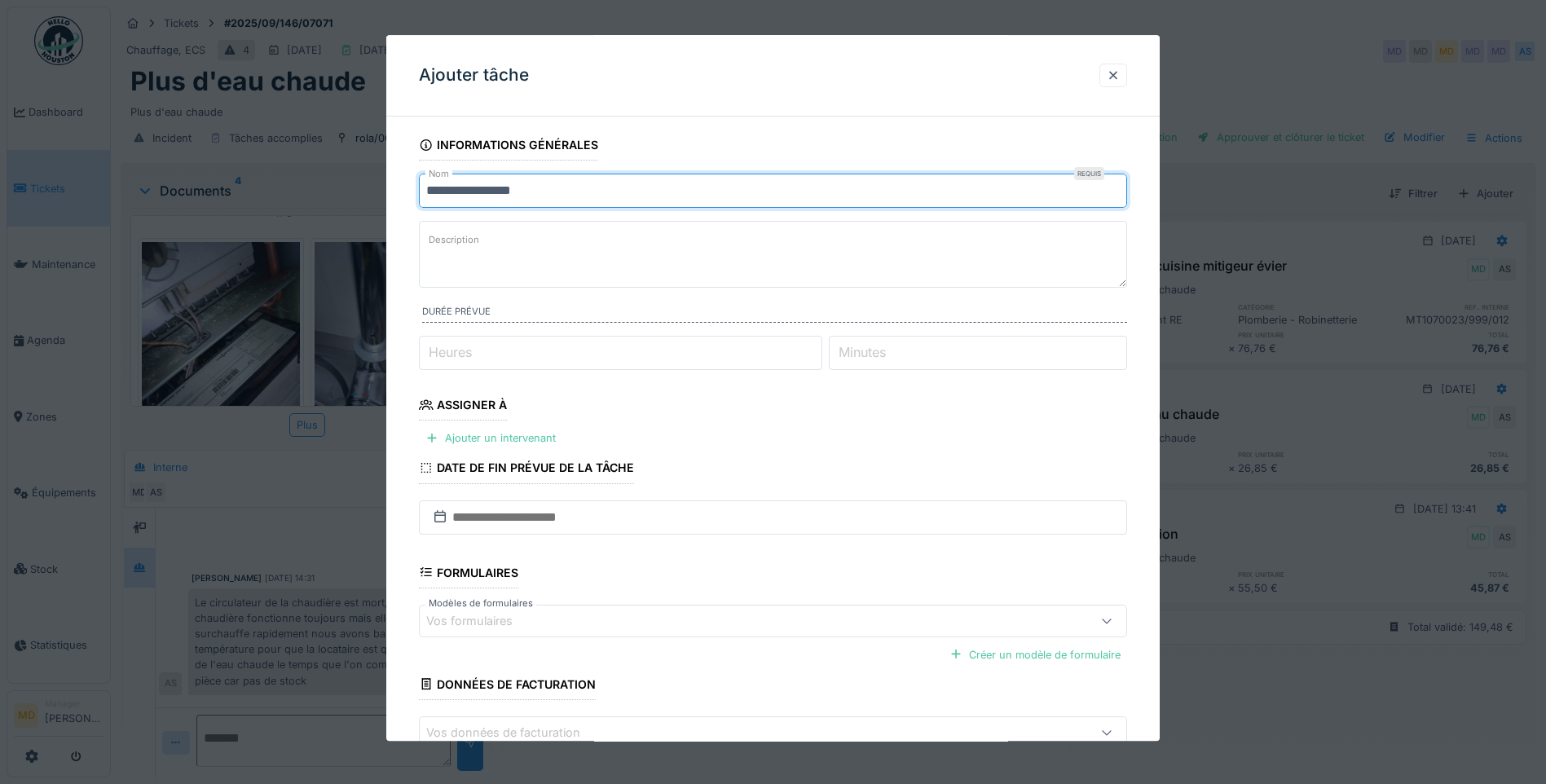
click at [577, 183] on input "**********" at bounding box center [773, 191] width 708 height 34
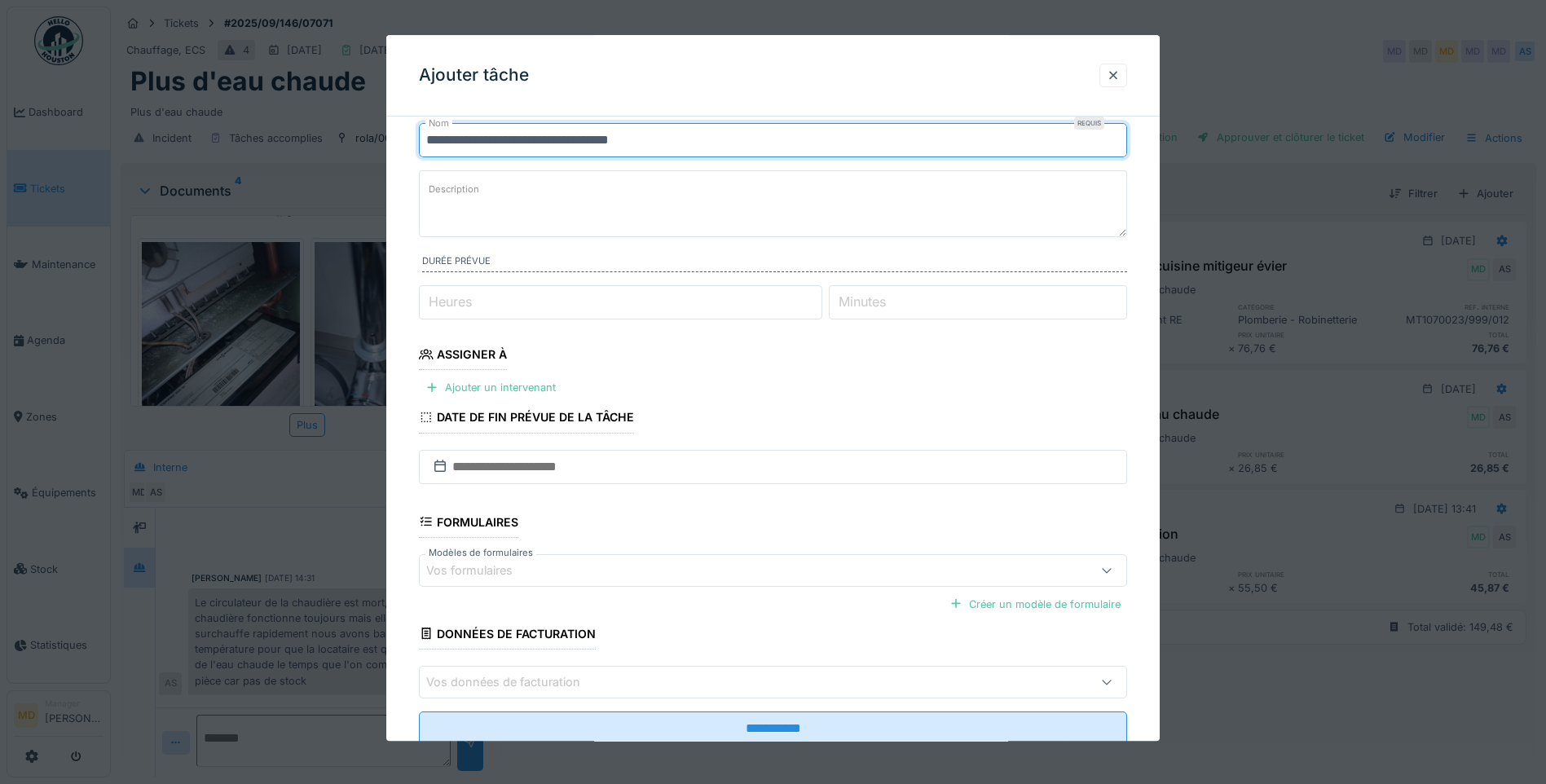
scroll to position [101, 0]
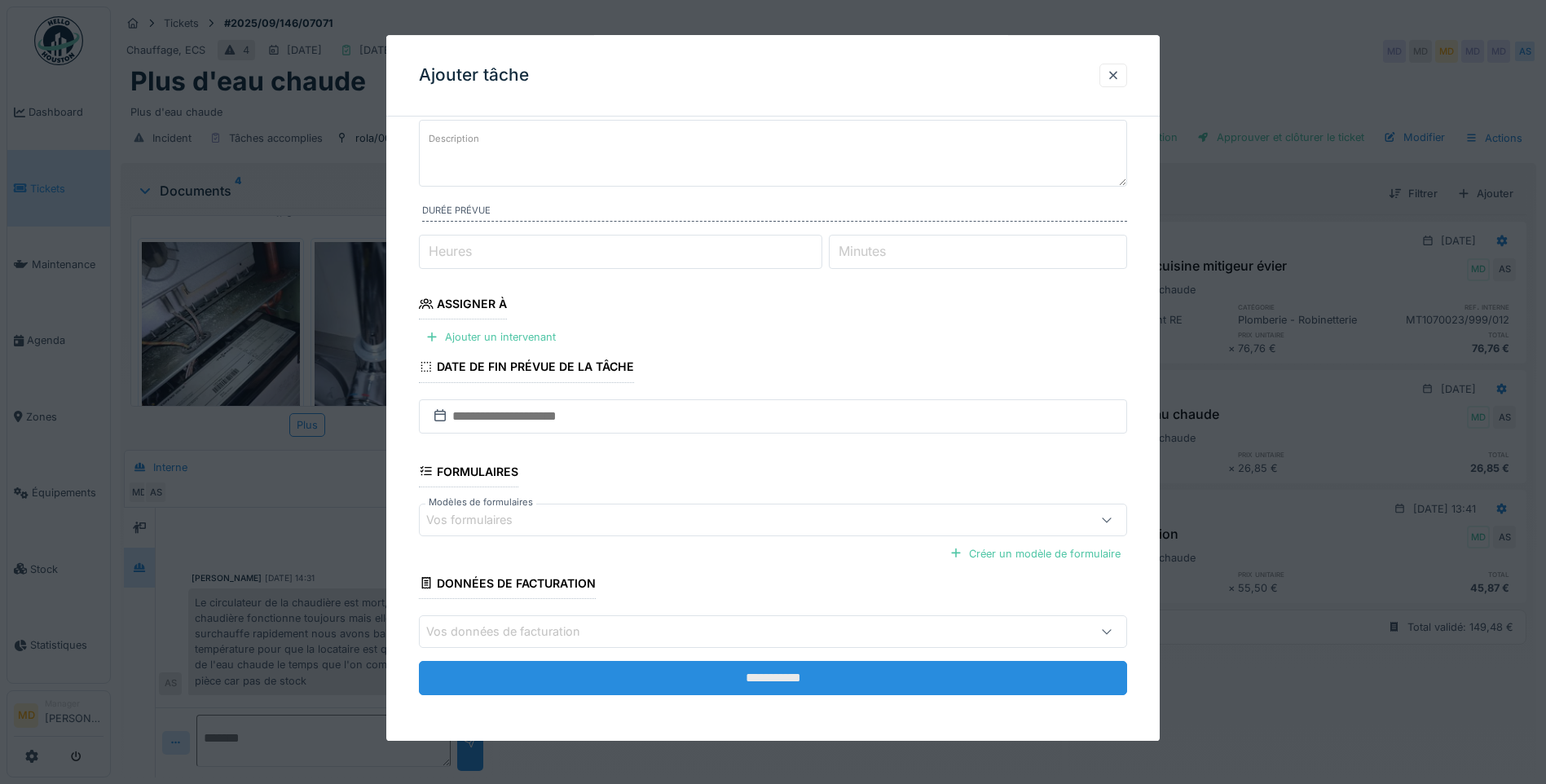
type input "**********"
click at [777, 607] on input "**********" at bounding box center [773, 678] width 708 height 34
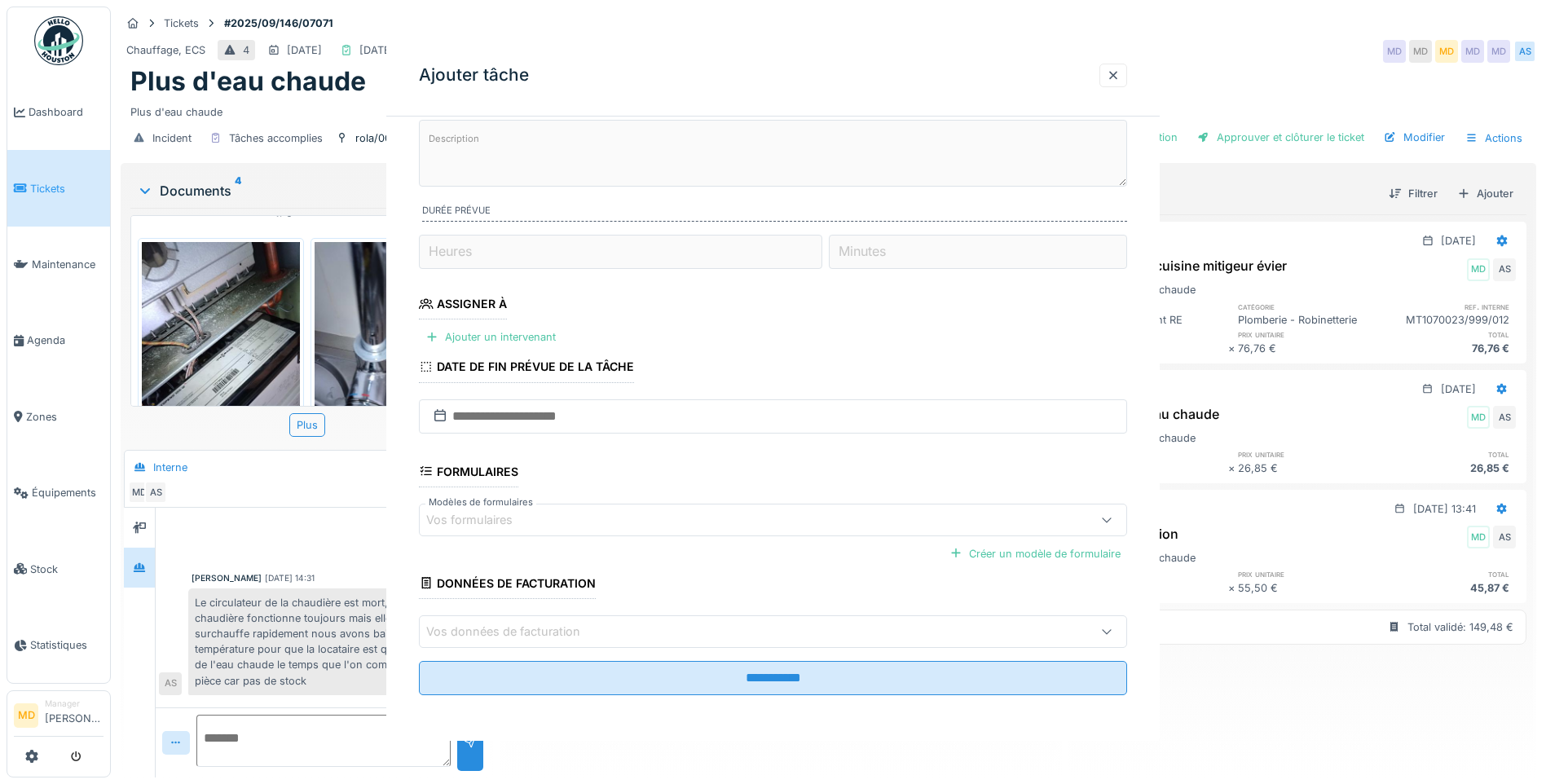
scroll to position [0, 0]
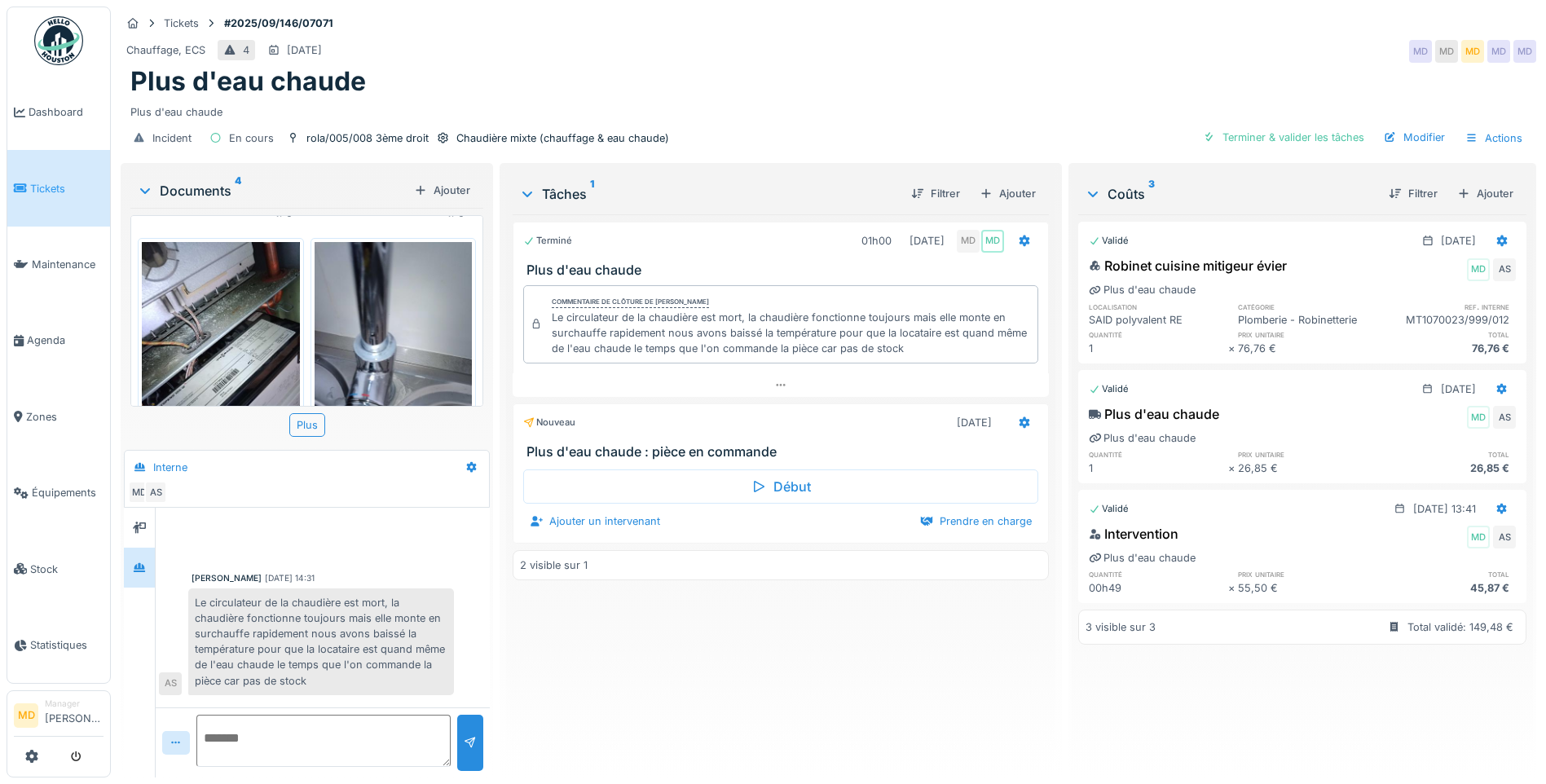
click at [794, 55] on div "Chauffage, ECS 4 [DATE] MD MD MD MD MD" at bounding box center [828, 51] width 1415 height 29
